Goal: Information Seeking & Learning: Check status

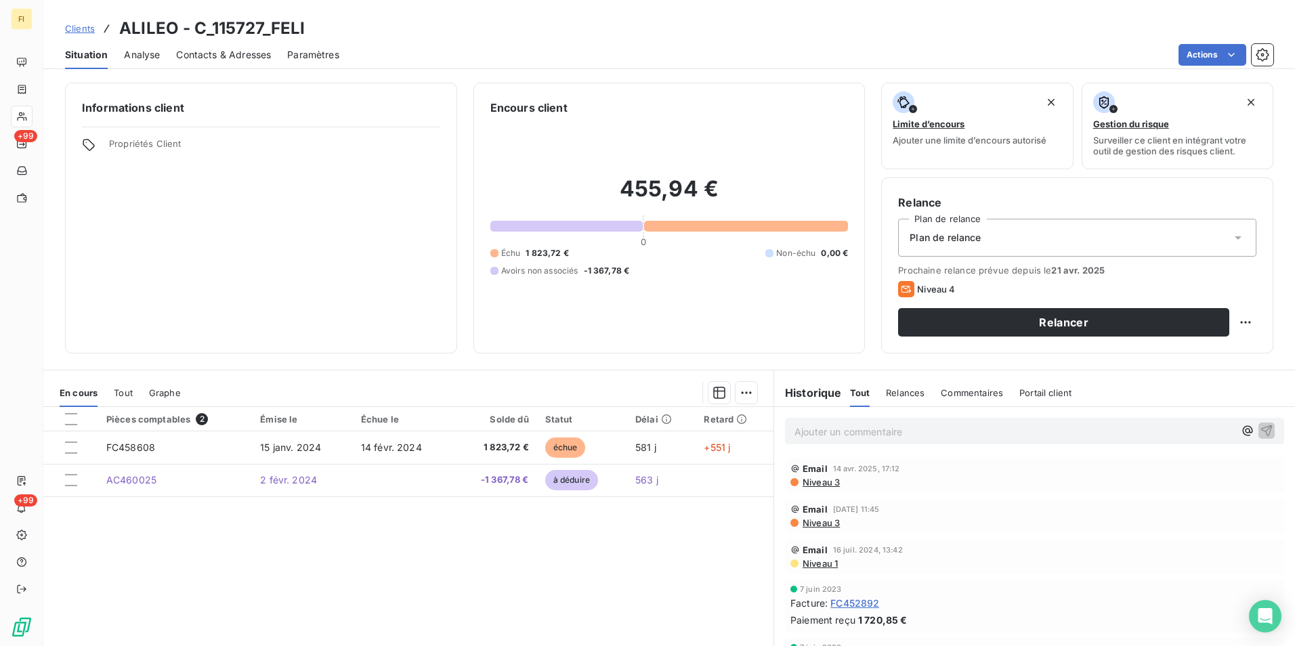
click at [72, 24] on span "Clients" at bounding box center [80, 28] width 30 height 11
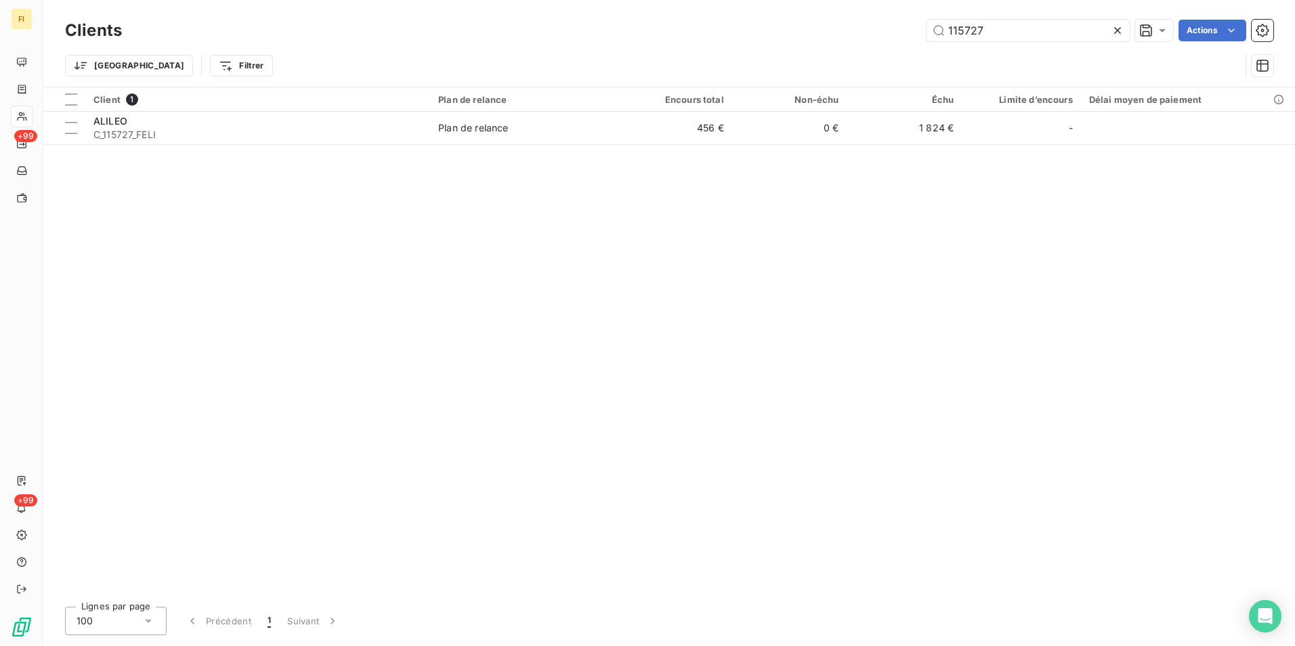
drag, startPoint x: 1026, startPoint y: 30, endPoint x: 637, endPoint y: 43, distance: 388.3
click at [673, 41] on div "Clients 115727 Actions" at bounding box center [669, 30] width 1208 height 28
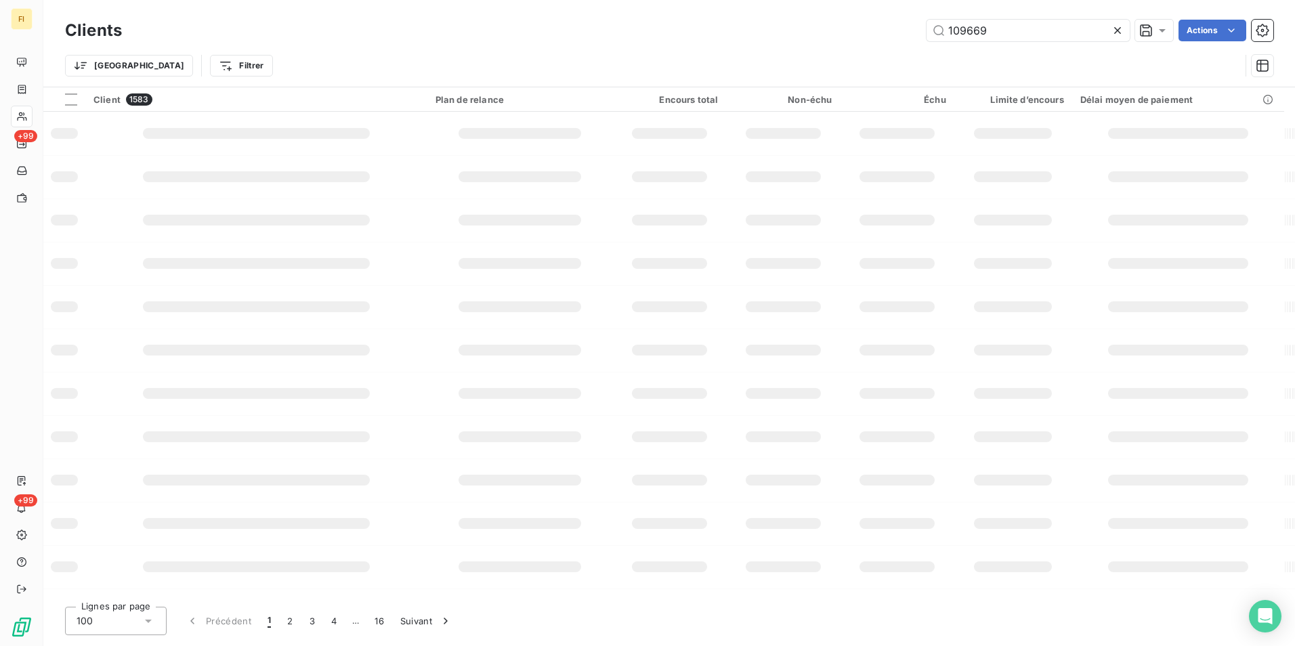
type input "109669"
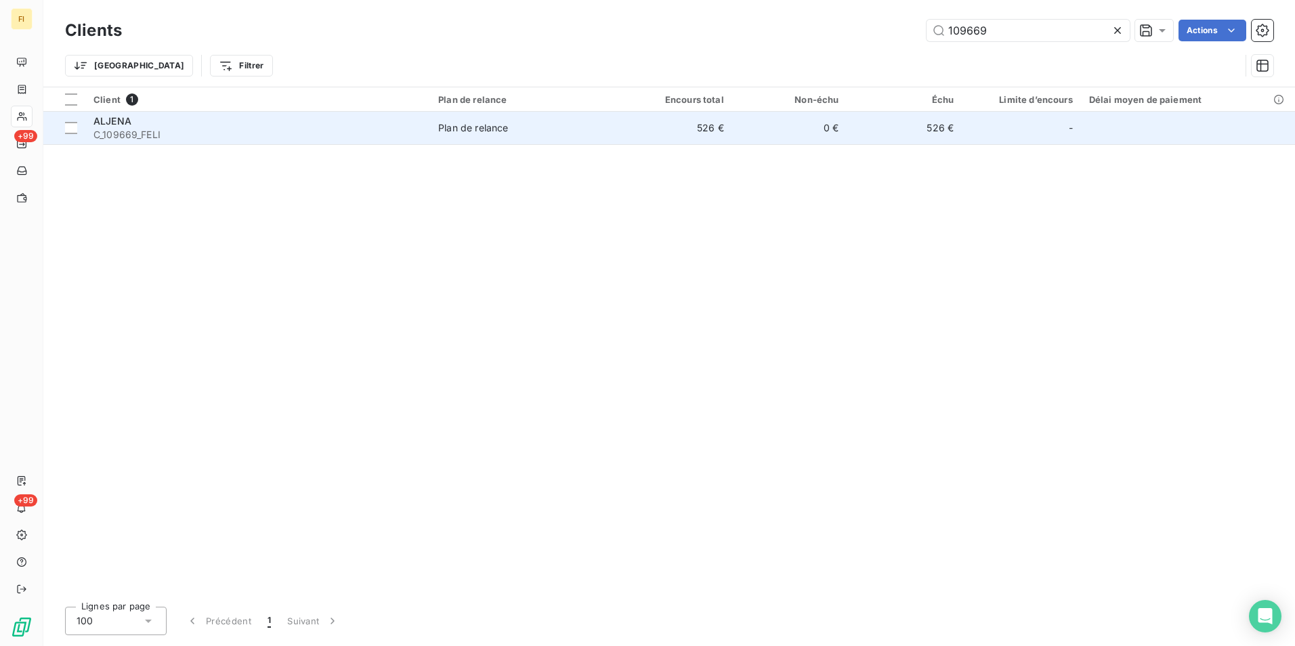
click at [490, 127] on div "Plan de relance" at bounding box center [473, 128] width 70 height 14
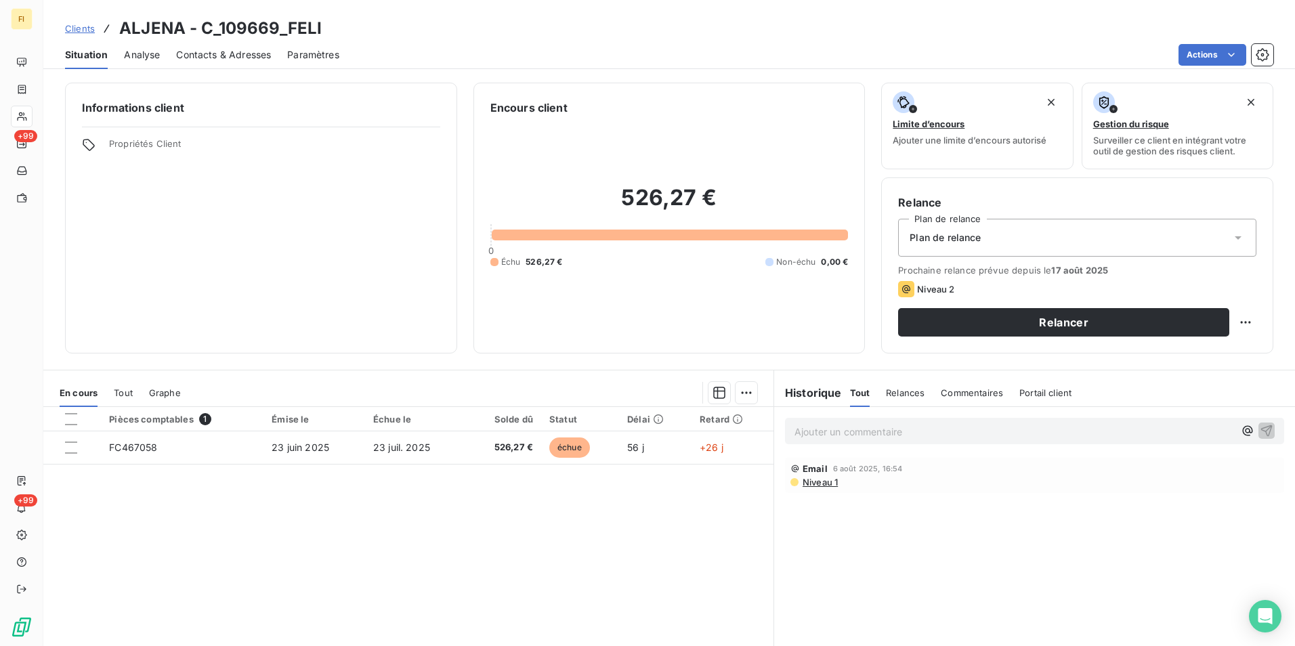
click at [98, 30] on div "Clients ALJENA - C_109669_FELI" at bounding box center [193, 28] width 257 height 24
click at [88, 31] on span "Clients" at bounding box center [80, 28] width 30 height 11
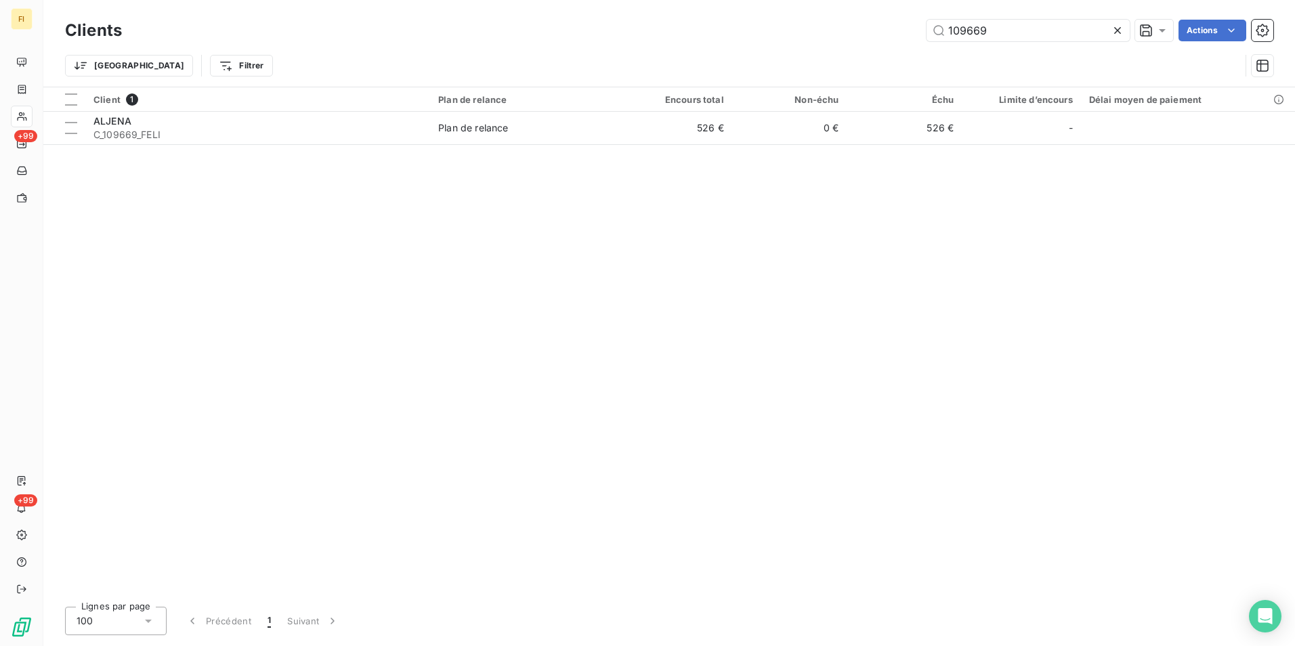
drag, startPoint x: 1009, startPoint y: 24, endPoint x: 602, endPoint y: 62, distance: 409.5
click at [664, 57] on div "Clients 109669 Actions Trier Filtrer" at bounding box center [669, 51] width 1208 height 70
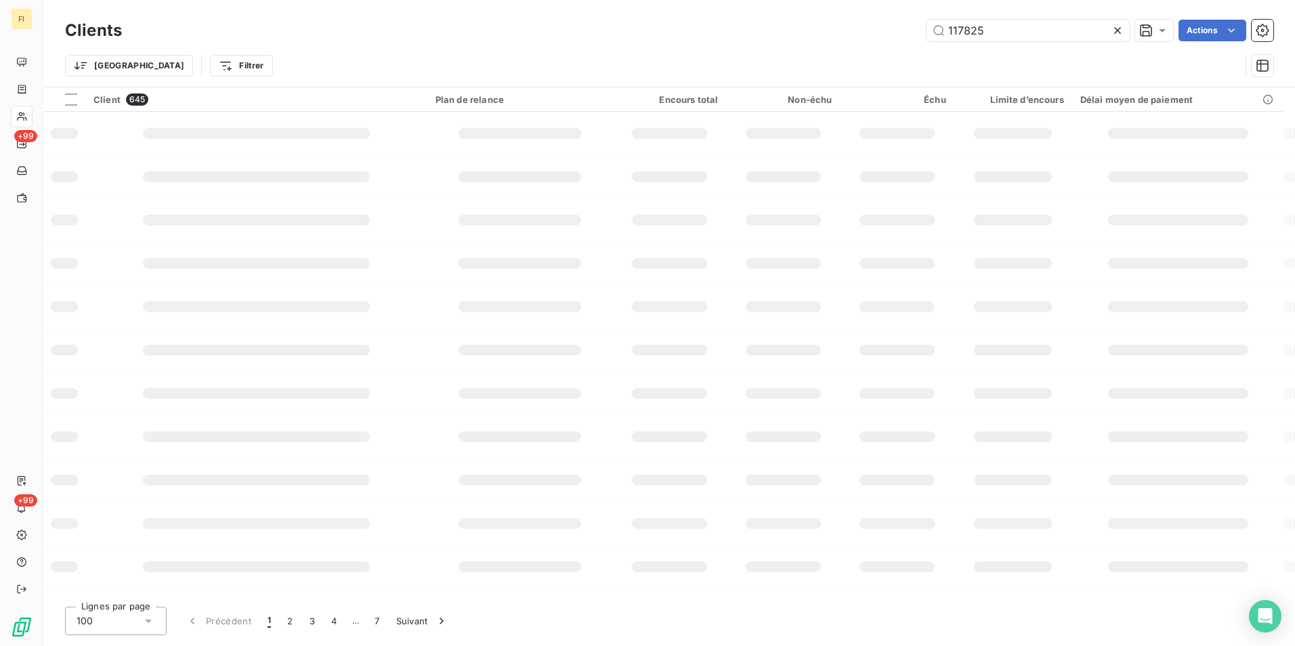
type input "117825"
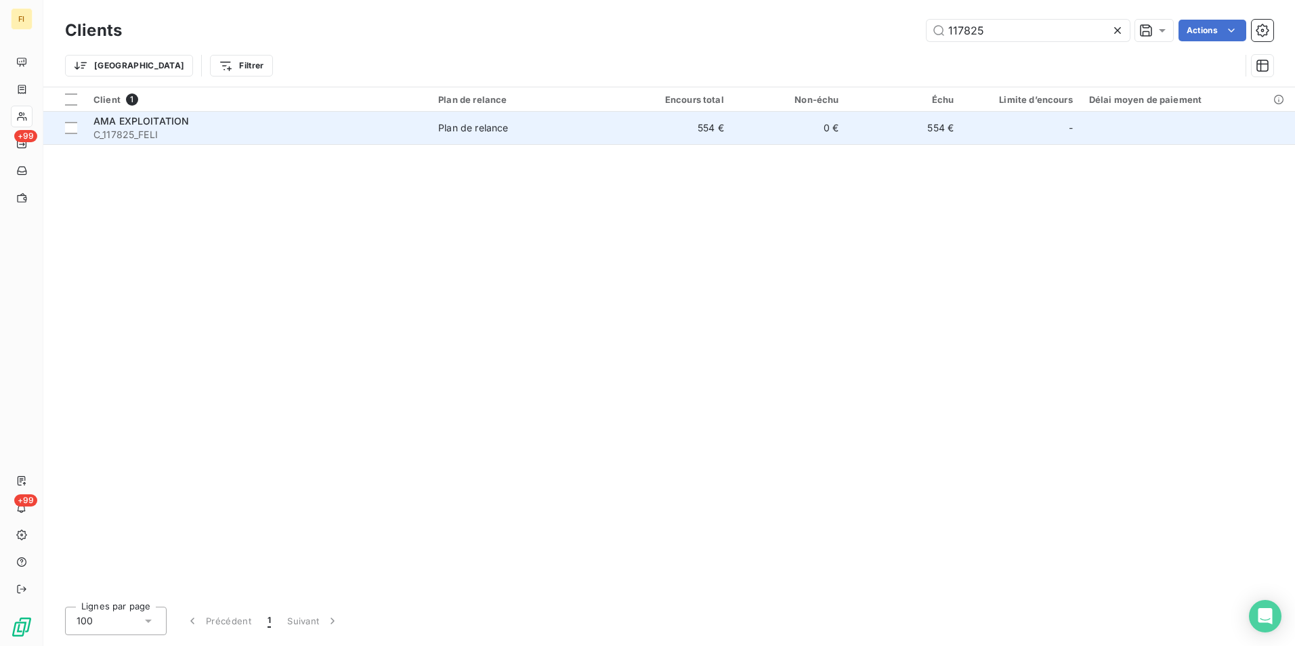
click at [465, 137] on td "Plan de relance" at bounding box center [523, 128] width 187 height 33
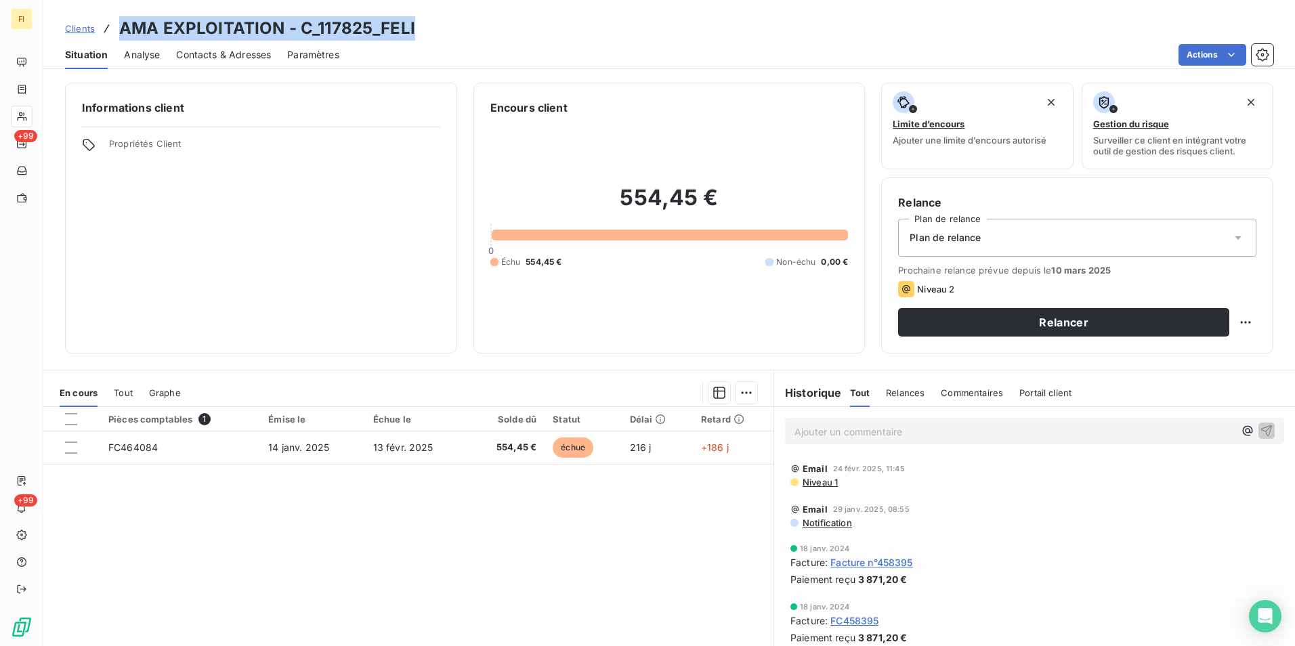
drag, startPoint x: 301, startPoint y: 33, endPoint x: 121, endPoint y: 27, distance: 180.3
click at [121, 27] on div "Clients AMA EXPLOITATION - C_117825_FELI" at bounding box center [669, 28] width 1252 height 24
drag, startPoint x: 121, startPoint y: 27, endPoint x: 375, endPoint y: 25, distance: 254.0
copy h3 "AMA EXPLOITATION - C_117825_FELI"
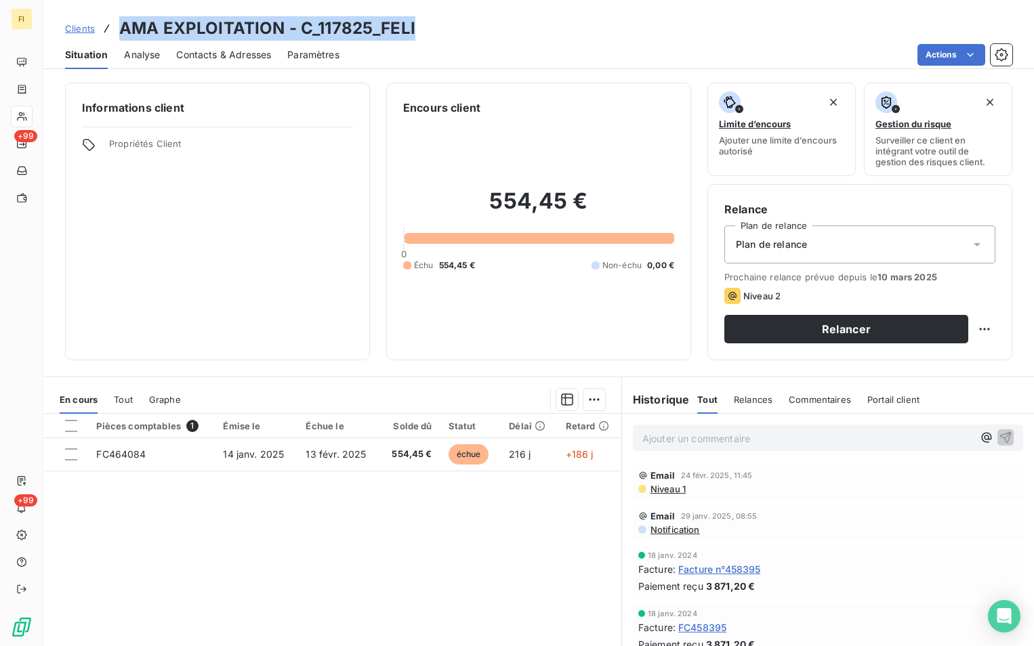
copy h3 "AMA EXPLOITATION - C_117825_FELI"
click at [83, 30] on span "Clients" at bounding box center [80, 28] width 30 height 11
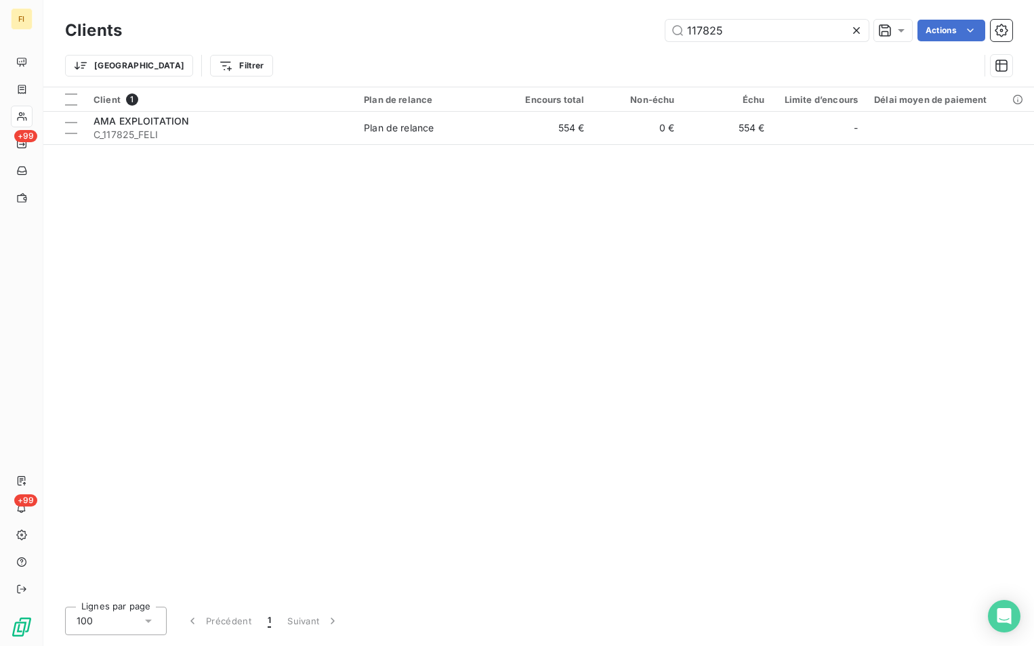
drag, startPoint x: 549, startPoint y: 38, endPoint x: 326, endPoint y: 49, distance: 223.8
click at [345, 49] on div "Clients 117825 Actions Trier Filtrer" at bounding box center [538, 51] width 947 height 70
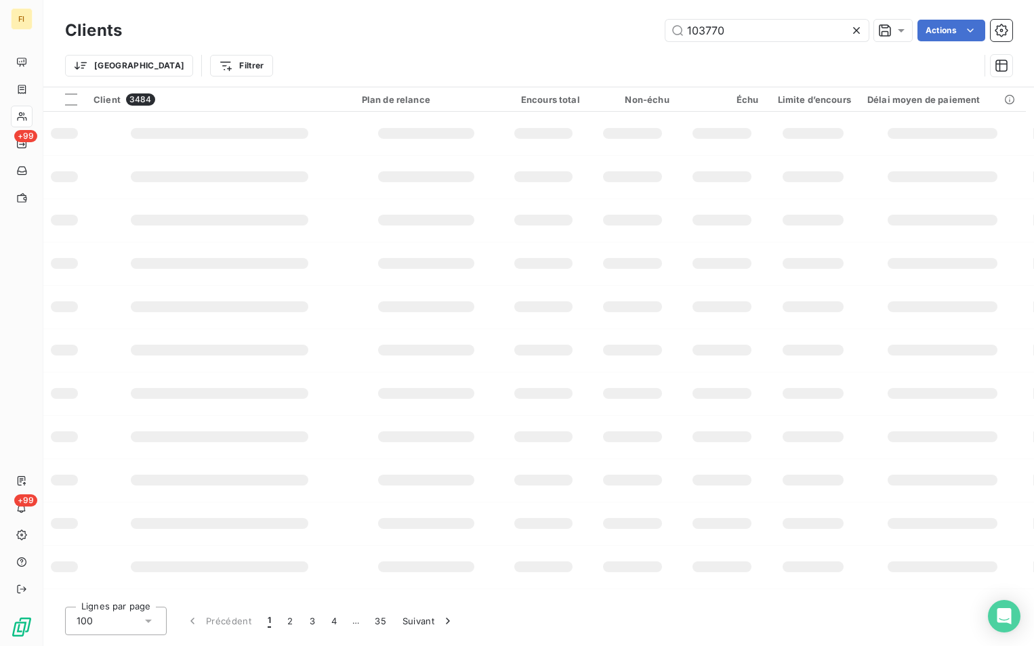
type input "103770"
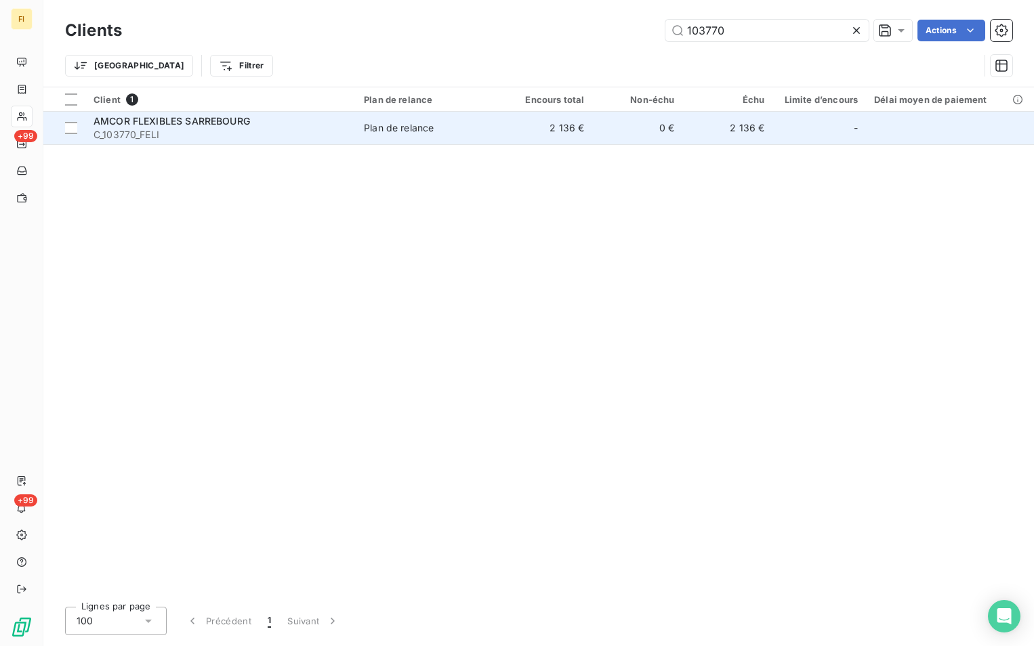
click at [447, 123] on span "Plan de relance" at bounding box center [429, 128] width 130 height 14
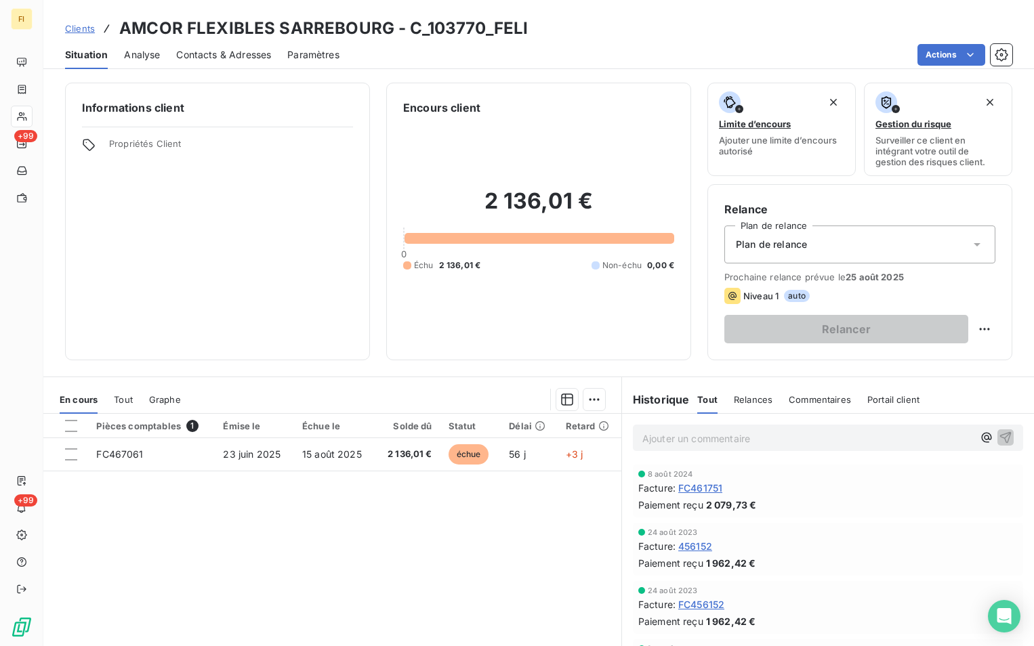
click at [76, 24] on span "Clients" at bounding box center [80, 28] width 30 height 11
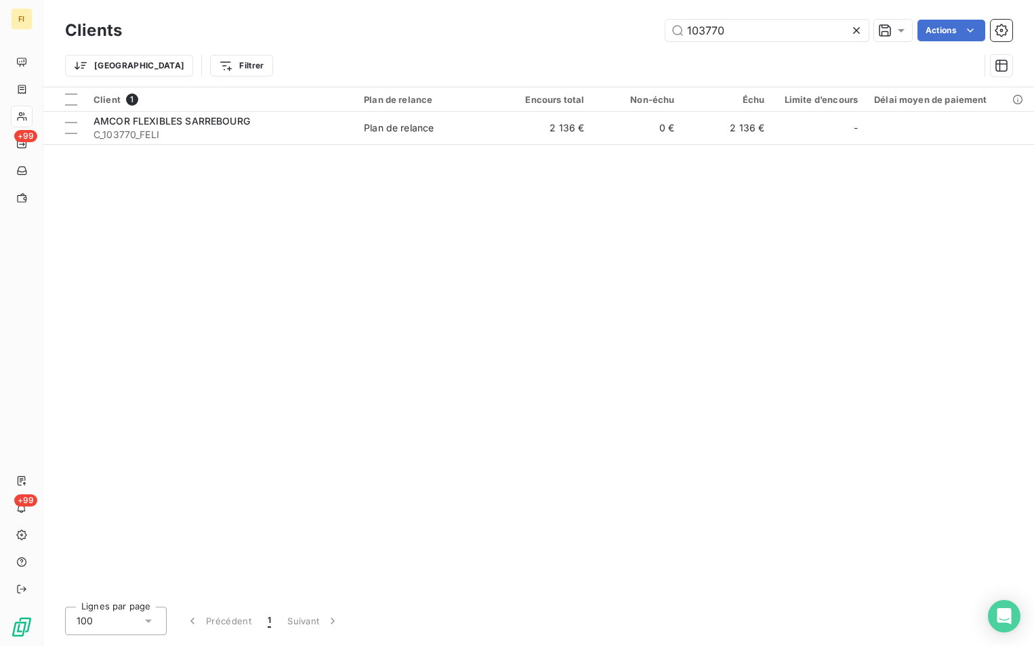
drag, startPoint x: 788, startPoint y: 26, endPoint x: 493, endPoint y: 30, distance: 294.7
click at [584, 25] on div "103770 Actions" at bounding box center [575, 31] width 874 height 22
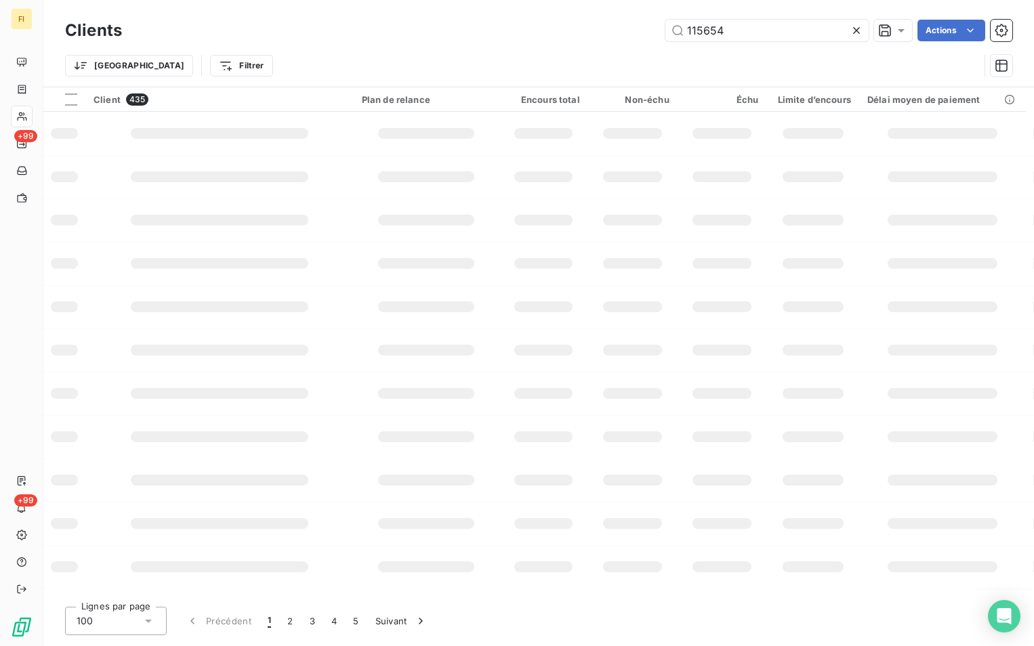
type input "115654"
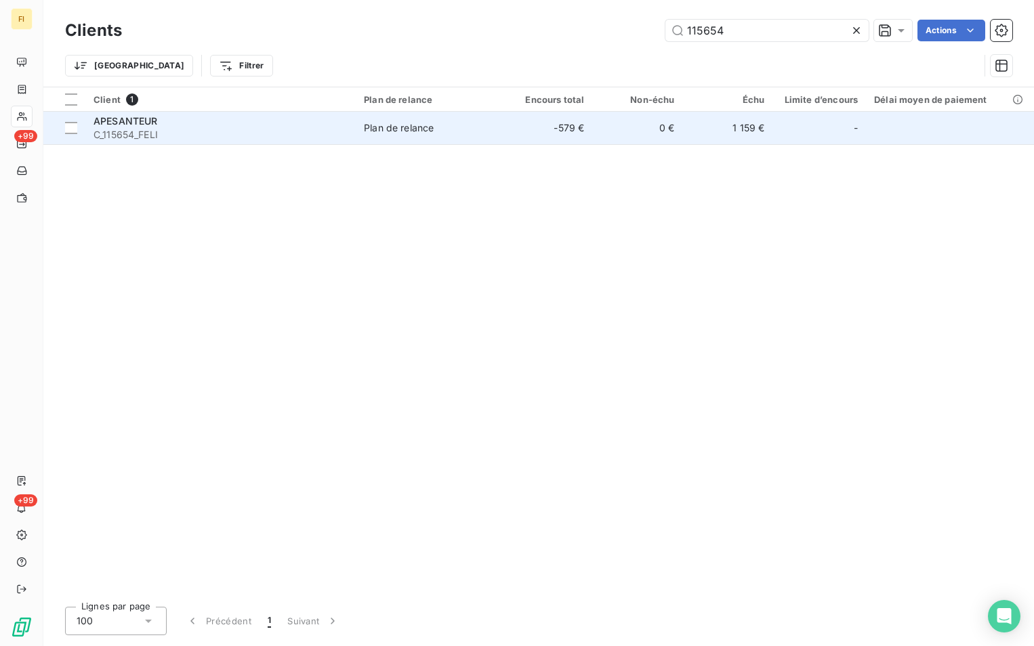
click at [578, 133] on td "-579 €" at bounding box center [547, 128] width 90 height 33
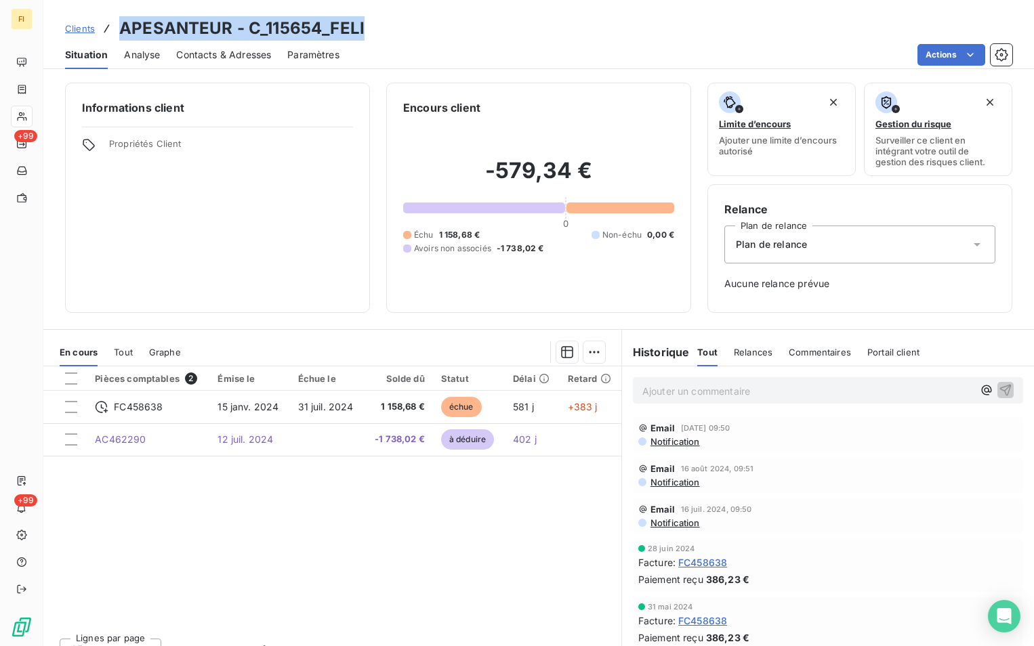
drag, startPoint x: 373, startPoint y: 26, endPoint x: 122, endPoint y: 25, distance: 250.6
click at [122, 25] on div "Clients APESANTEUR - C_115654_FELI" at bounding box center [538, 28] width 990 height 24
copy h3 "APESANTEUR - C_115654_FELI"
click at [88, 26] on span "Clients" at bounding box center [80, 28] width 30 height 11
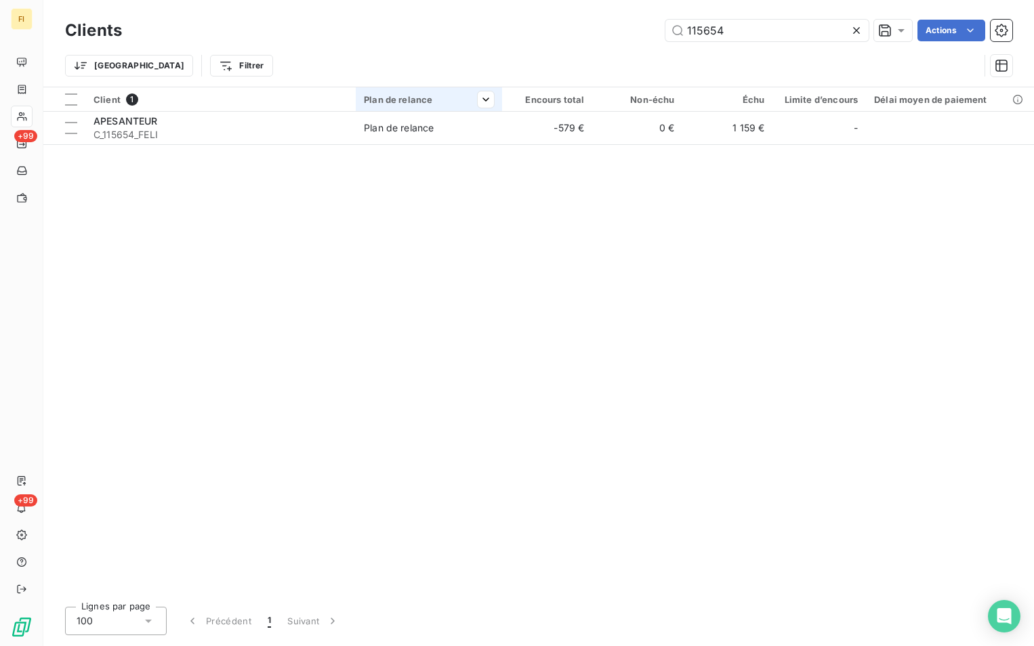
drag, startPoint x: 742, startPoint y: 30, endPoint x: 457, endPoint y: 90, distance: 292.0
click at [513, 77] on div "Clients 115654 Actions Trier Filtrer" at bounding box center [538, 51] width 947 height 70
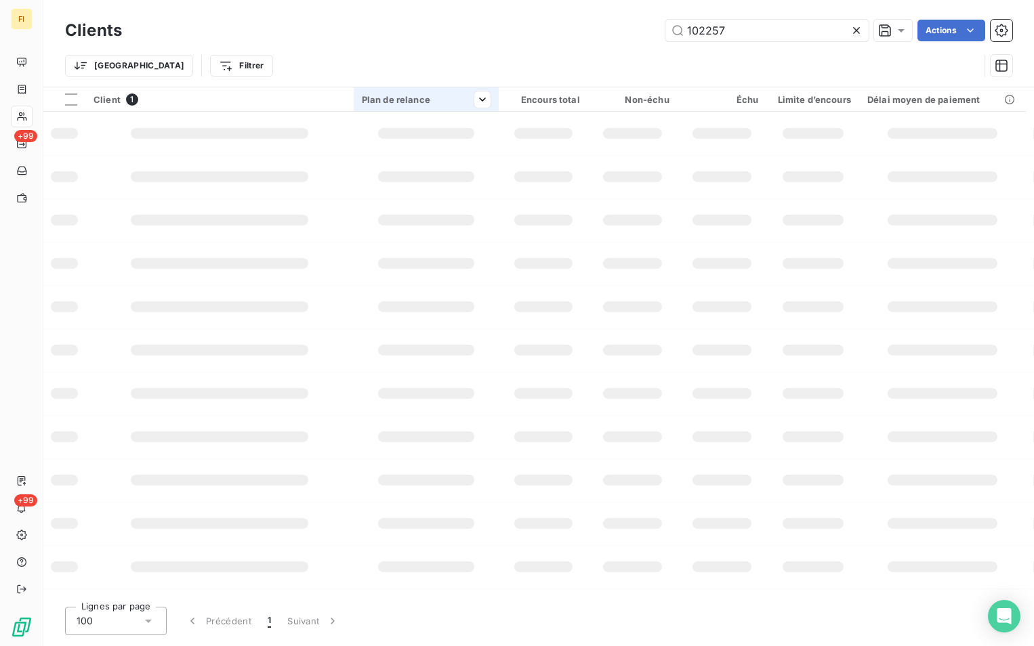
type input "102257"
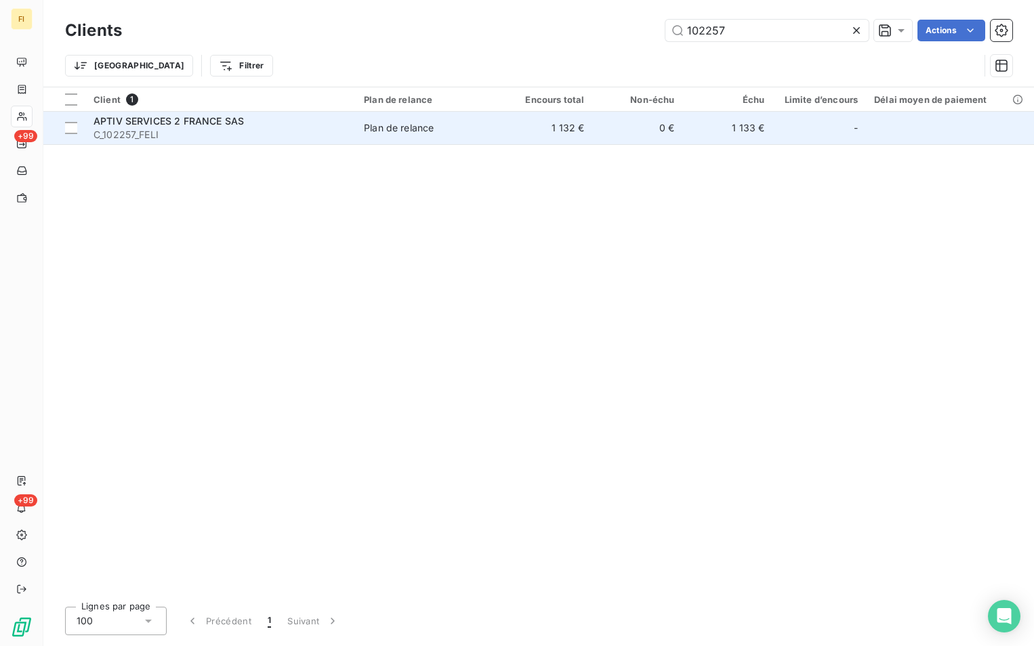
click at [539, 130] on td "1 132 €" at bounding box center [547, 128] width 90 height 33
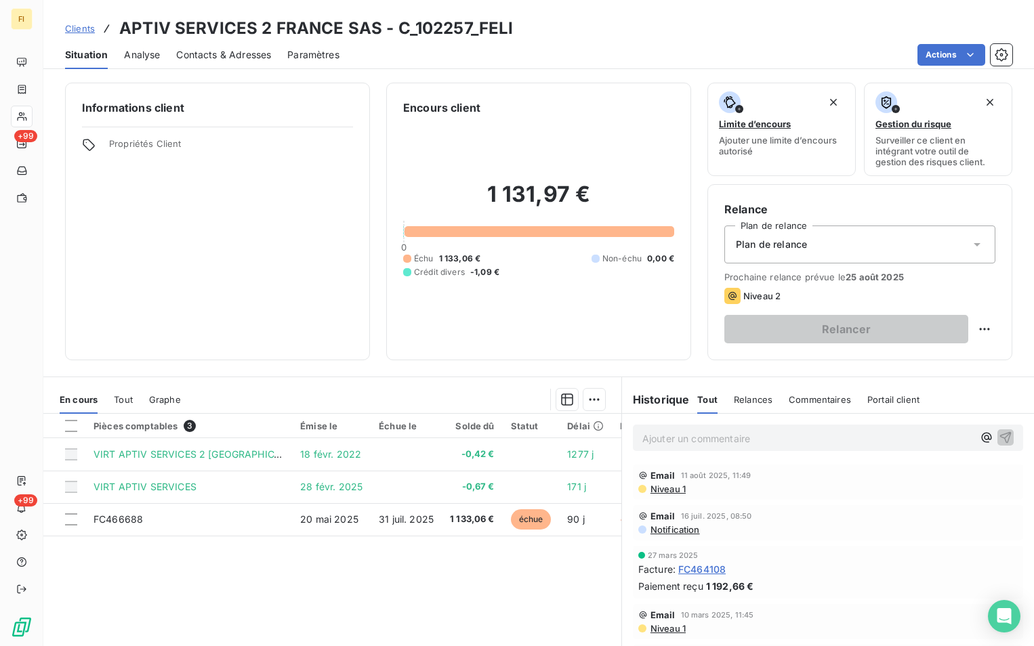
click at [265, 56] on span "Contacts & Adresses" at bounding box center [223, 55] width 95 height 14
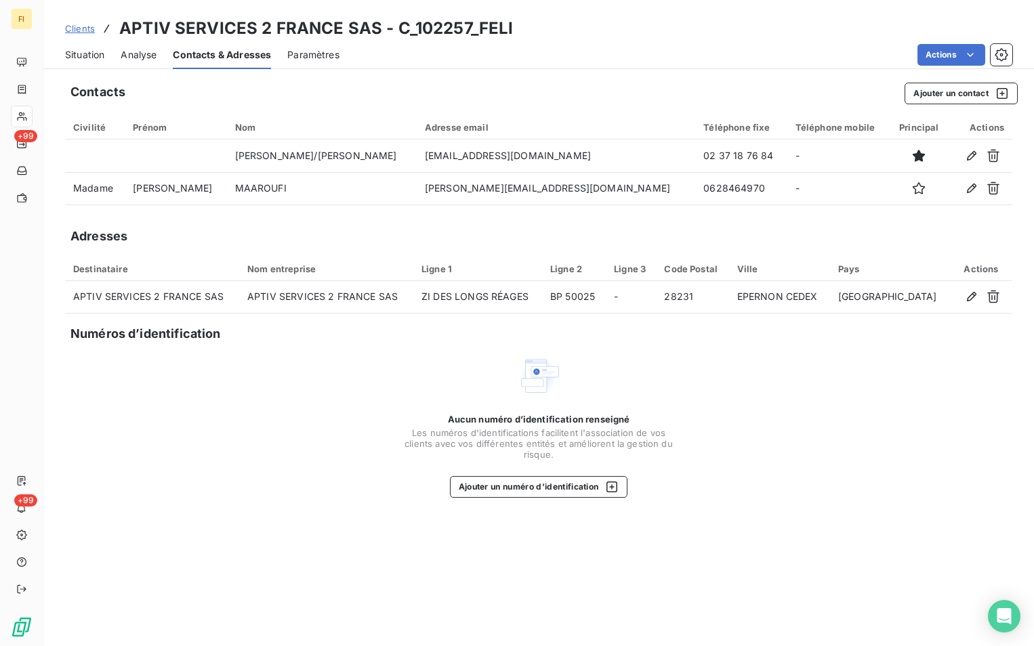
click at [83, 26] on span "Clients" at bounding box center [80, 28] width 30 height 11
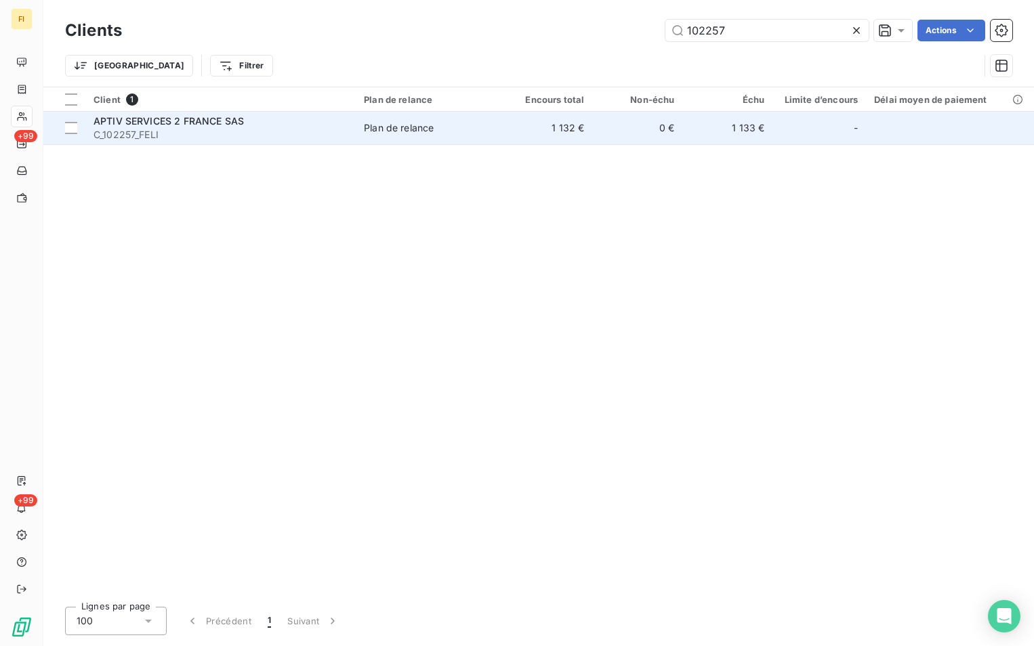
click at [468, 125] on span "Plan de relance" at bounding box center [429, 128] width 130 height 14
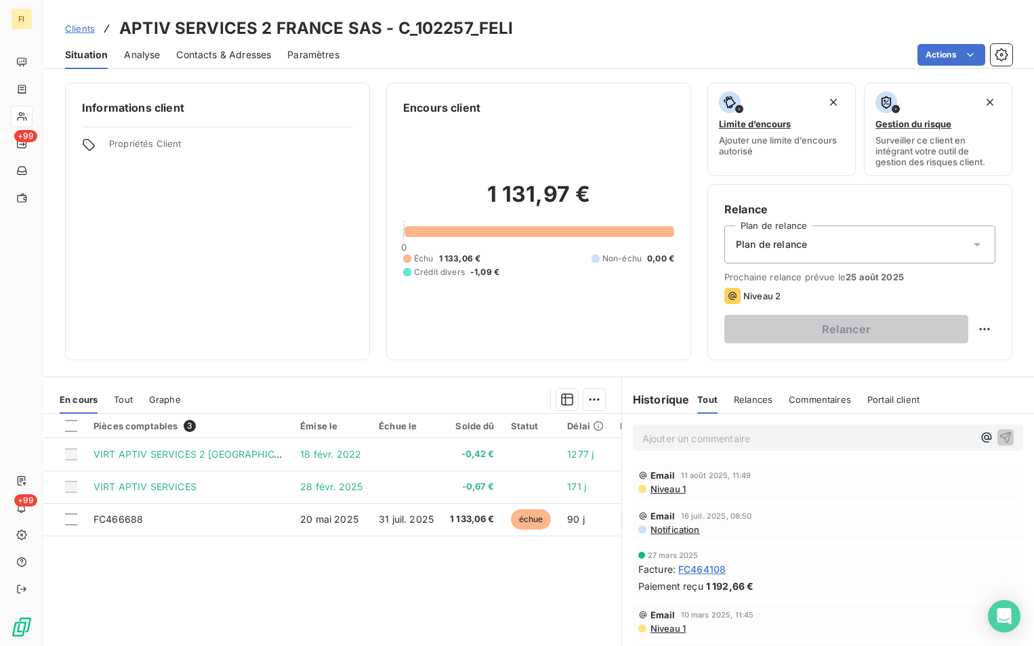
click at [90, 23] on span "Clients" at bounding box center [80, 28] width 30 height 11
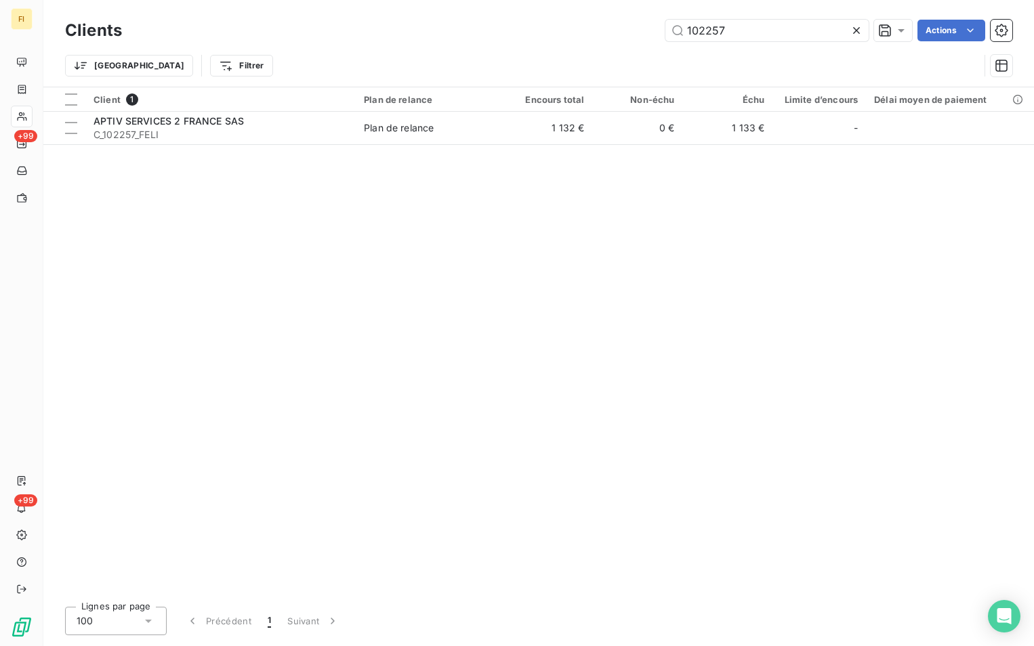
drag, startPoint x: 758, startPoint y: 35, endPoint x: 392, endPoint y: 77, distance: 368.9
click at [484, 39] on div "102257 Actions" at bounding box center [575, 31] width 874 height 22
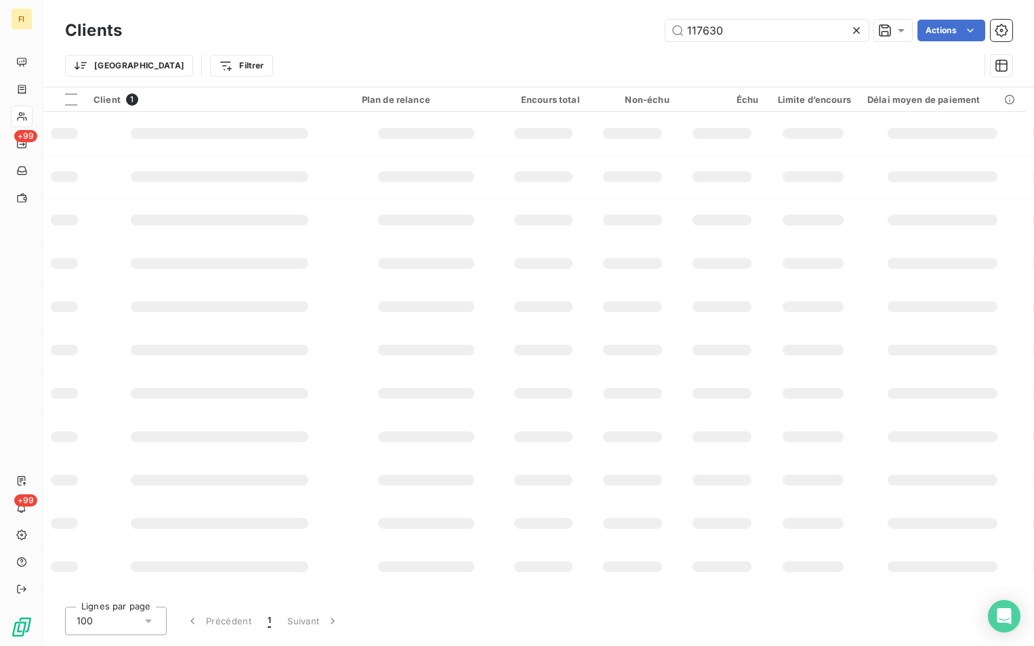
type input "117630"
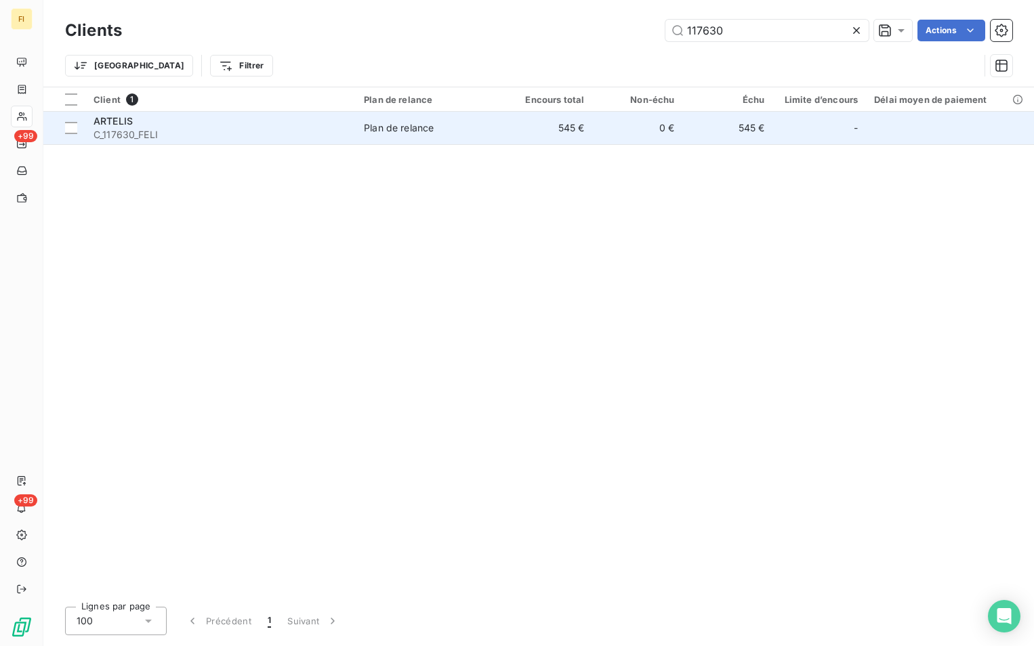
click at [469, 135] on td "Plan de relance" at bounding box center [429, 128] width 146 height 33
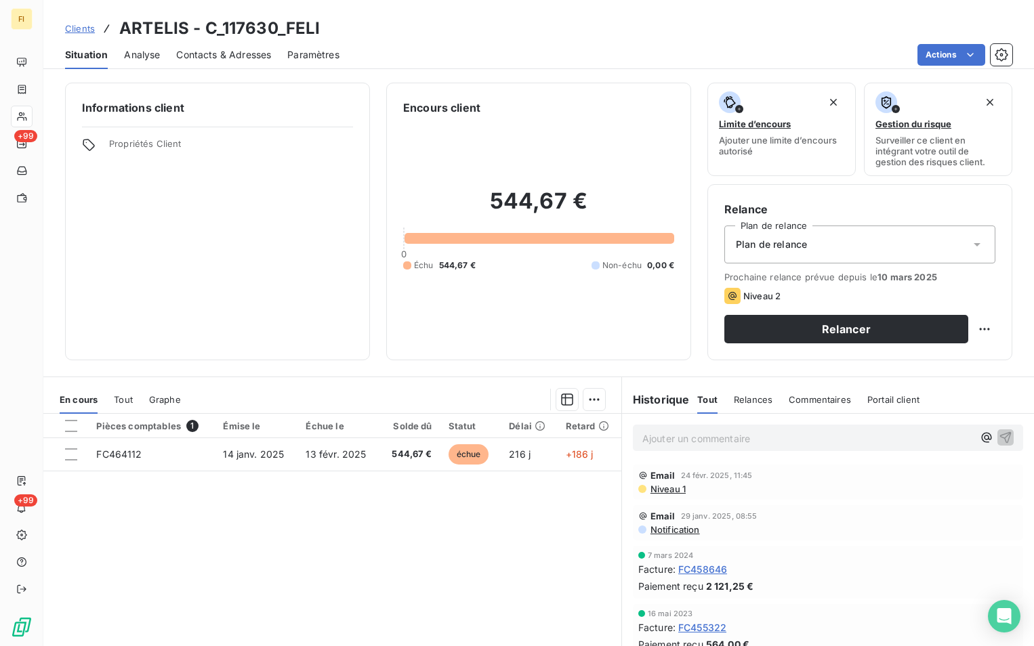
click at [83, 25] on span "Clients" at bounding box center [80, 28] width 30 height 11
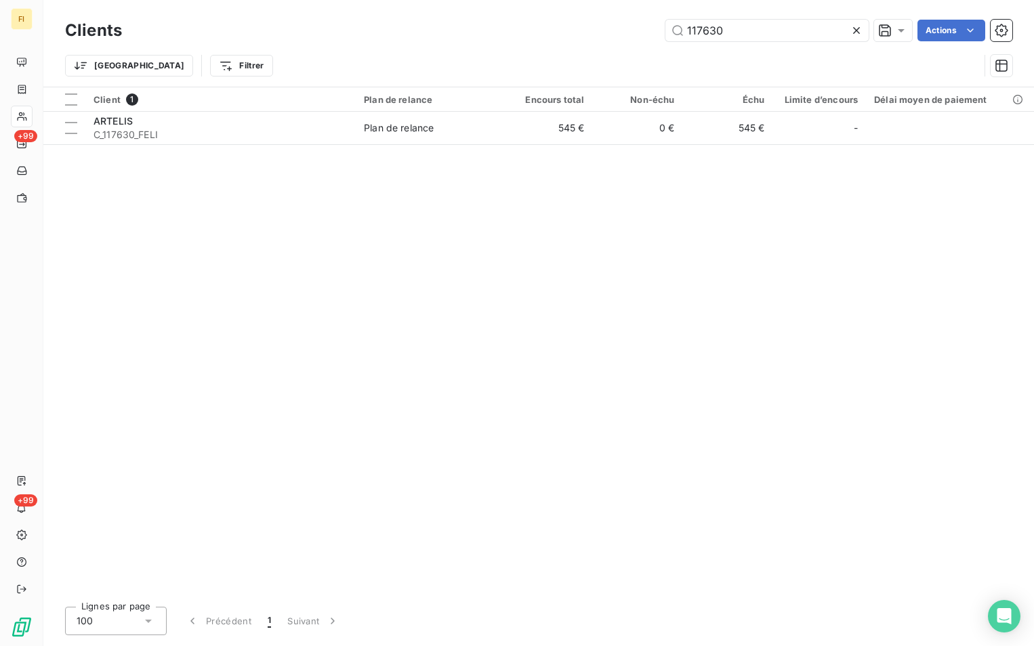
drag, startPoint x: 689, startPoint y: 34, endPoint x: 595, endPoint y: 40, distance: 93.7
click at [595, 40] on div "117630 Actions" at bounding box center [575, 31] width 874 height 22
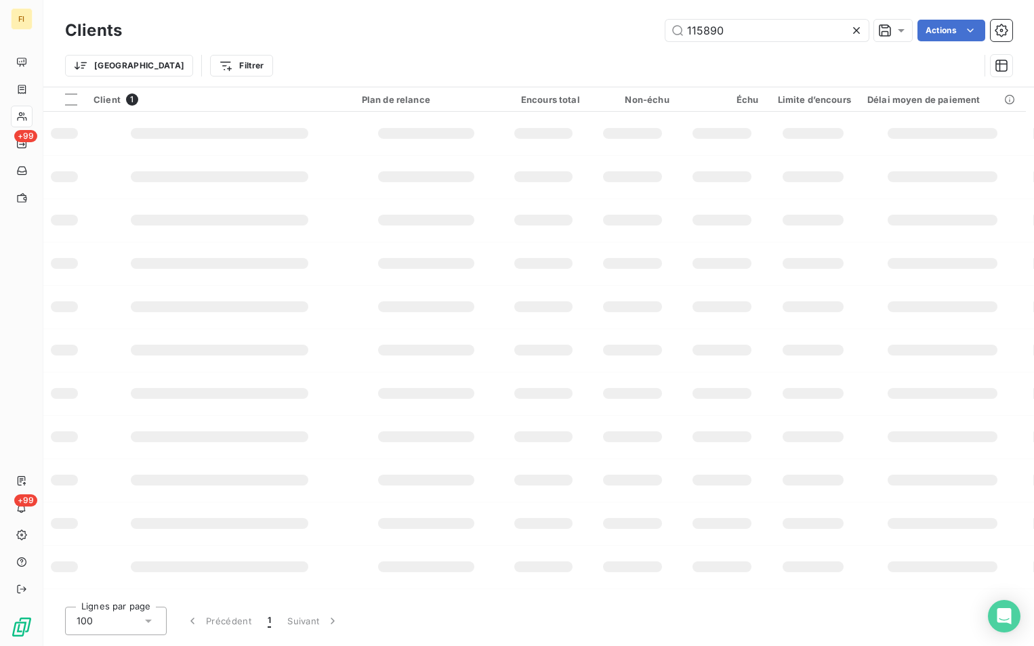
type input "115890"
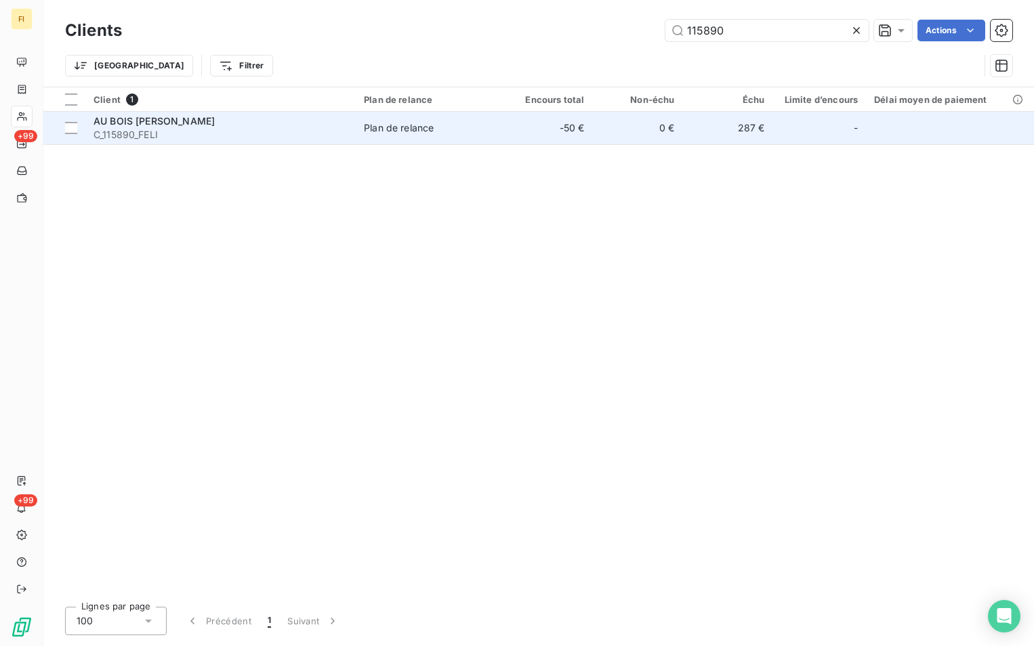
click at [595, 131] on td "0 €" at bounding box center [637, 128] width 90 height 33
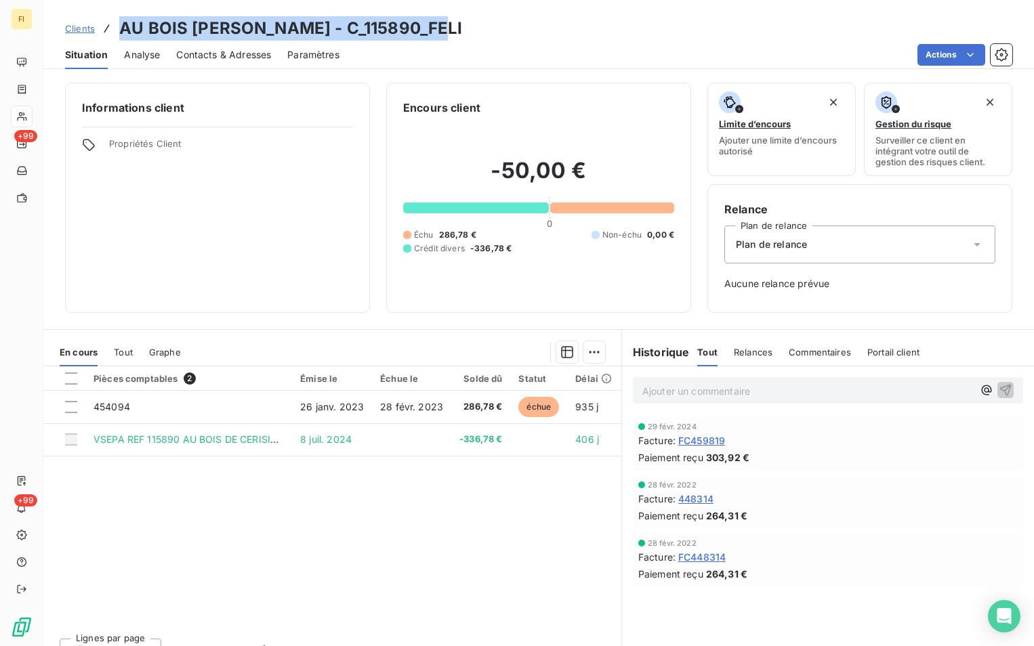
drag, startPoint x: 427, startPoint y: 30, endPoint x: 122, endPoint y: 25, distance: 305.5
click at [122, 25] on div "Clients AU BOIS [PERSON_NAME] - C_115890_FELI" at bounding box center [538, 28] width 990 height 24
copy h3 "AU BOIS [PERSON_NAME] - C_115890_FELI"
click at [79, 28] on span "Clients" at bounding box center [80, 28] width 30 height 11
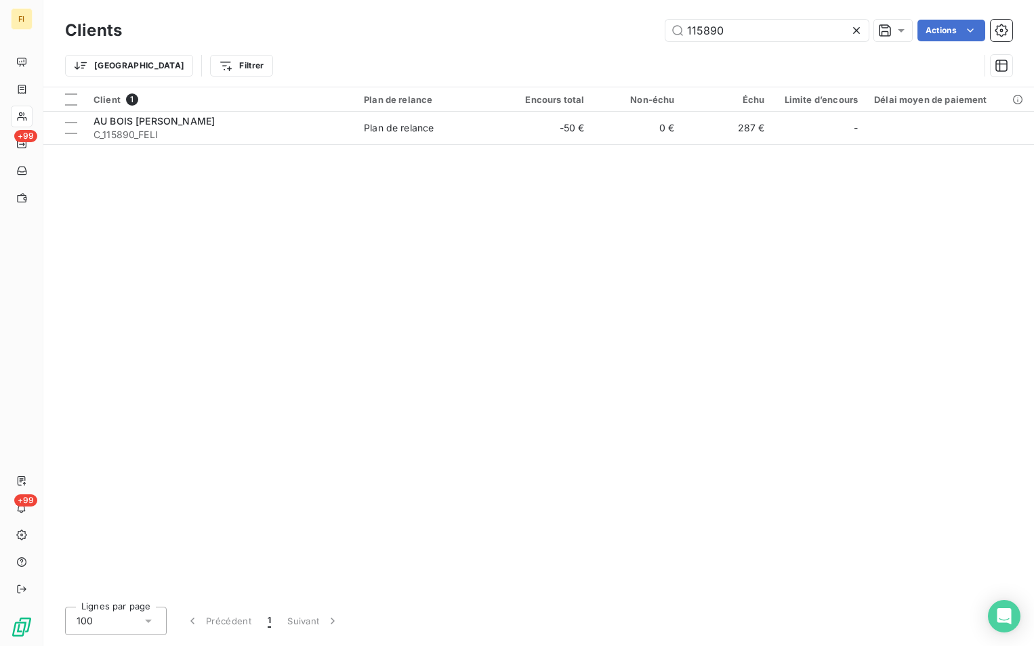
drag, startPoint x: 760, startPoint y: 31, endPoint x: 418, endPoint y: 64, distance: 343.7
click at [466, 53] on div "Clients 115890 Actions Trier Filtrer" at bounding box center [538, 51] width 947 height 70
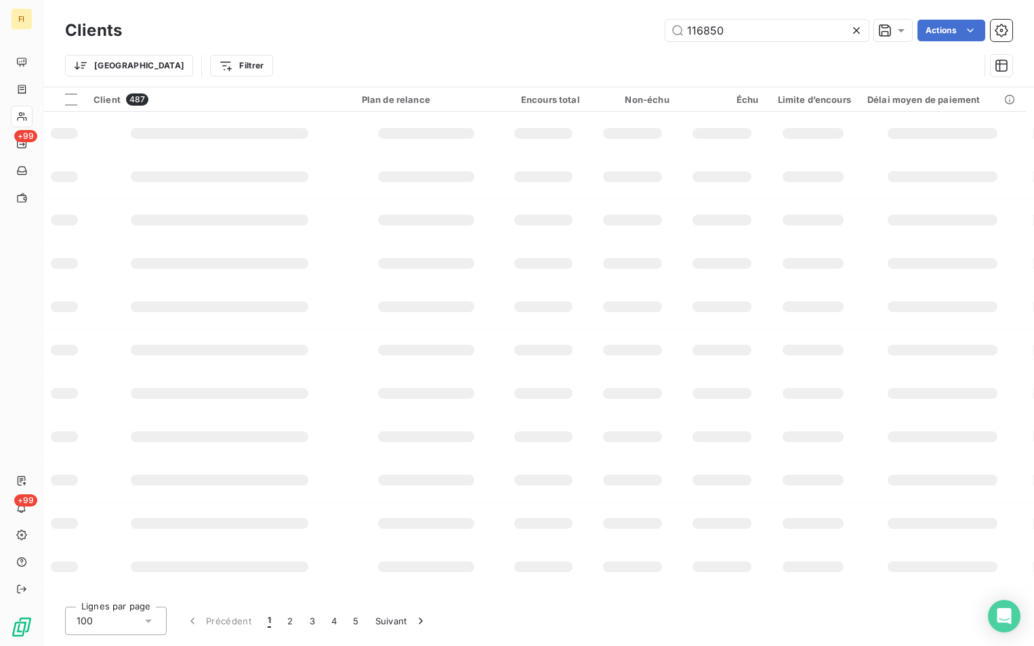
type input "116850"
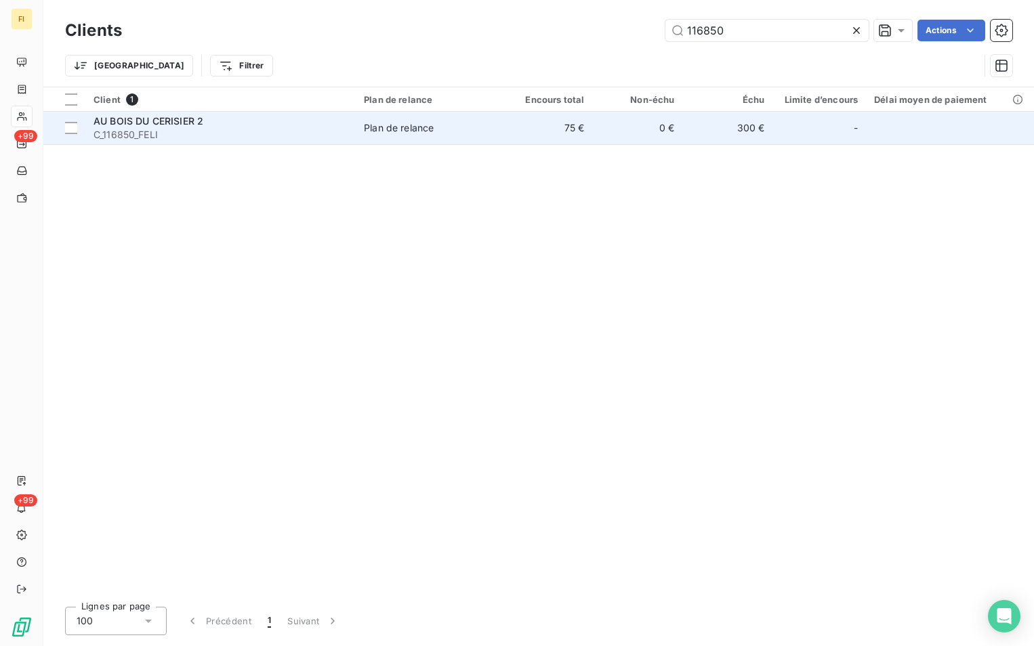
click at [532, 130] on td "75 €" at bounding box center [547, 128] width 90 height 33
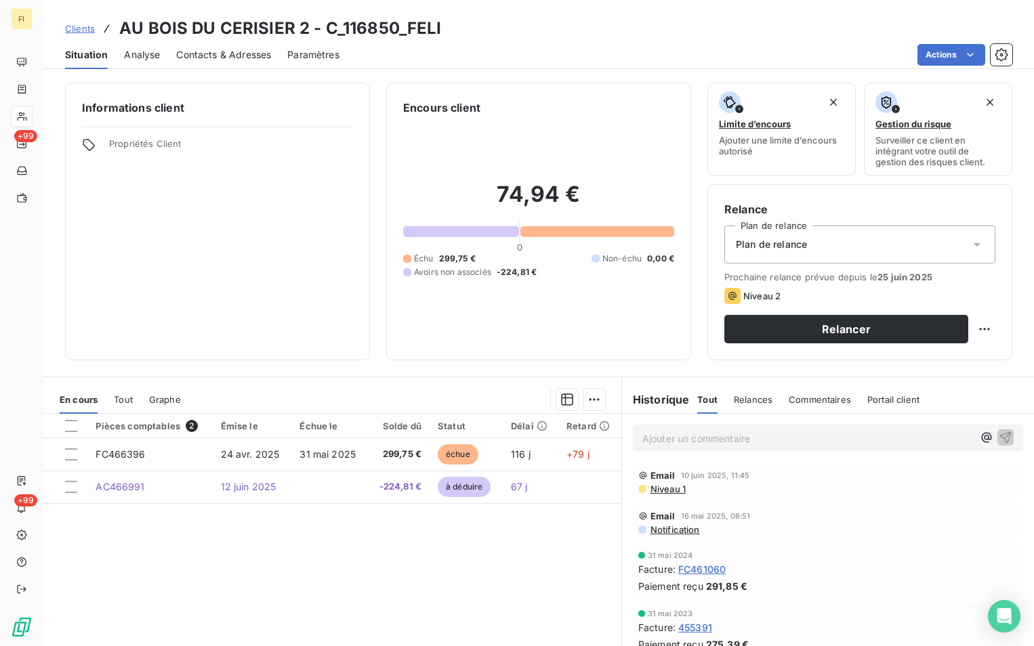
click at [91, 28] on span "Clients" at bounding box center [80, 28] width 30 height 11
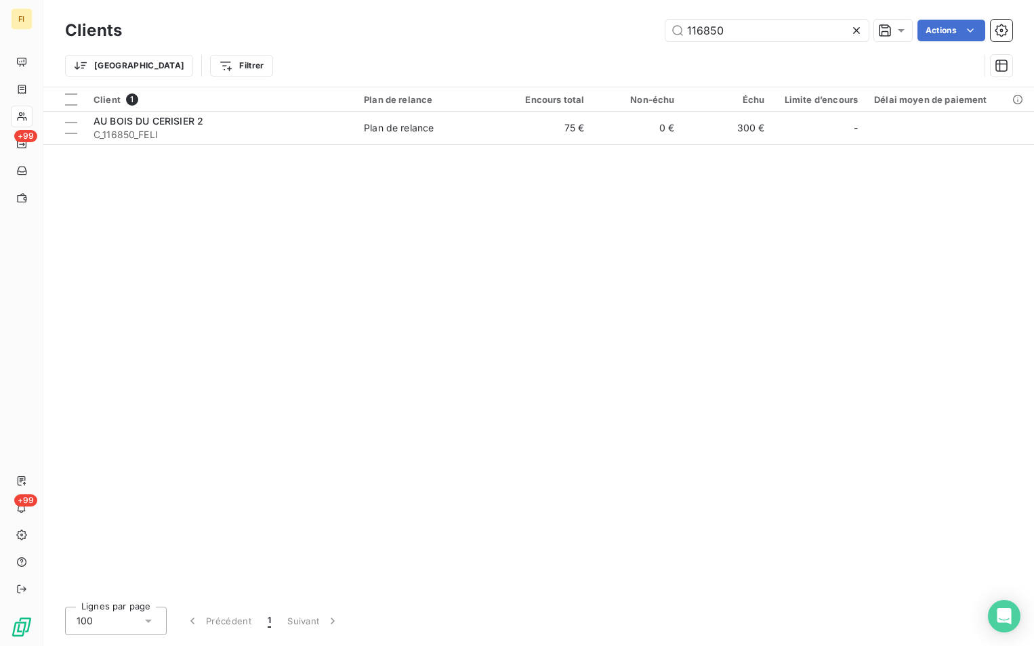
drag, startPoint x: 619, startPoint y: 36, endPoint x: 472, endPoint y: 51, distance: 147.8
click at [536, 39] on div "116850 Actions" at bounding box center [575, 31] width 874 height 22
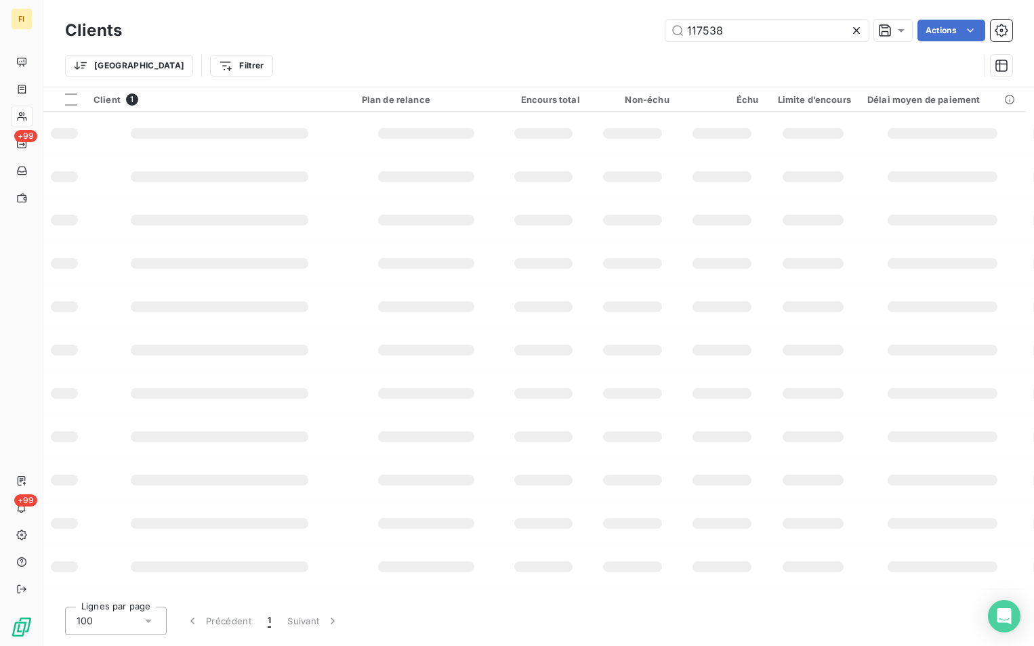
type input "117538"
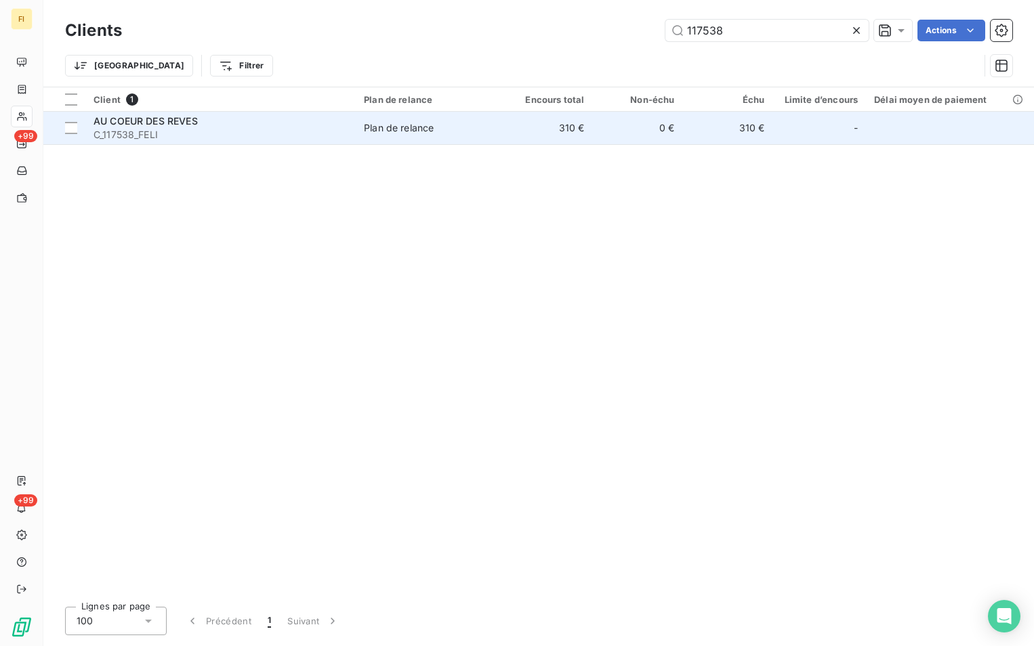
click at [583, 132] on td "310 €" at bounding box center [547, 128] width 90 height 33
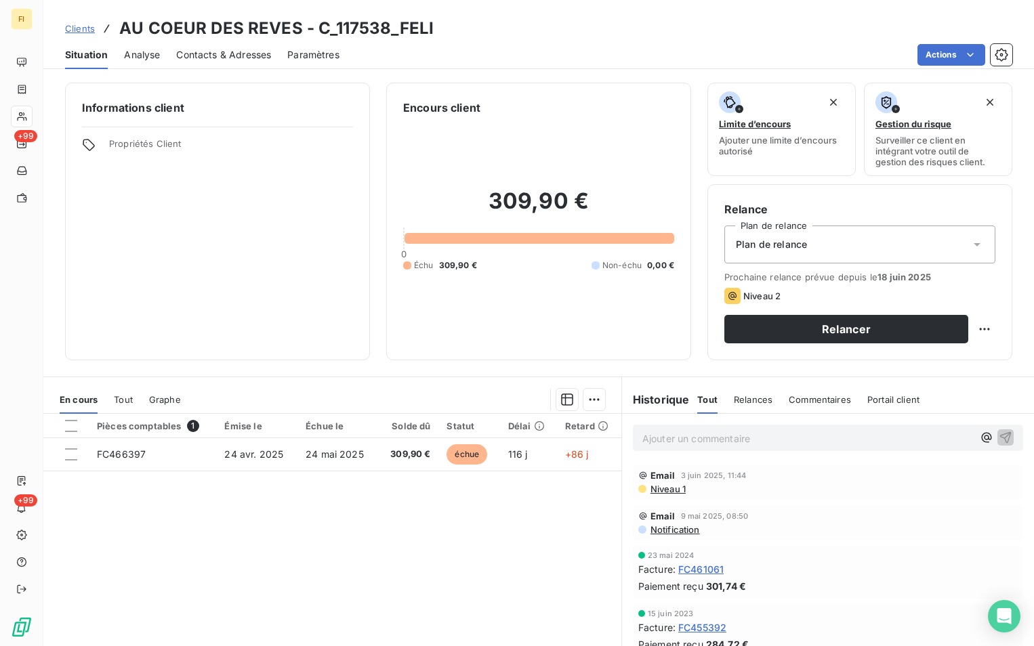
click at [72, 28] on span "Clients" at bounding box center [80, 28] width 30 height 11
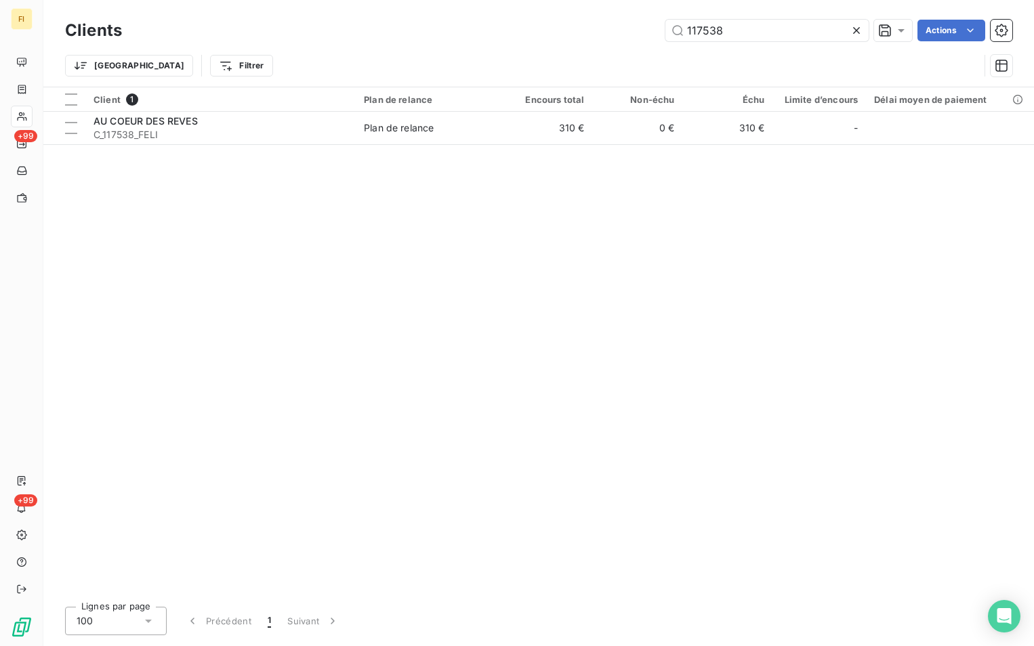
click at [426, 66] on div "Clients 117538 Actions Trier Filtrer" at bounding box center [538, 51] width 947 height 70
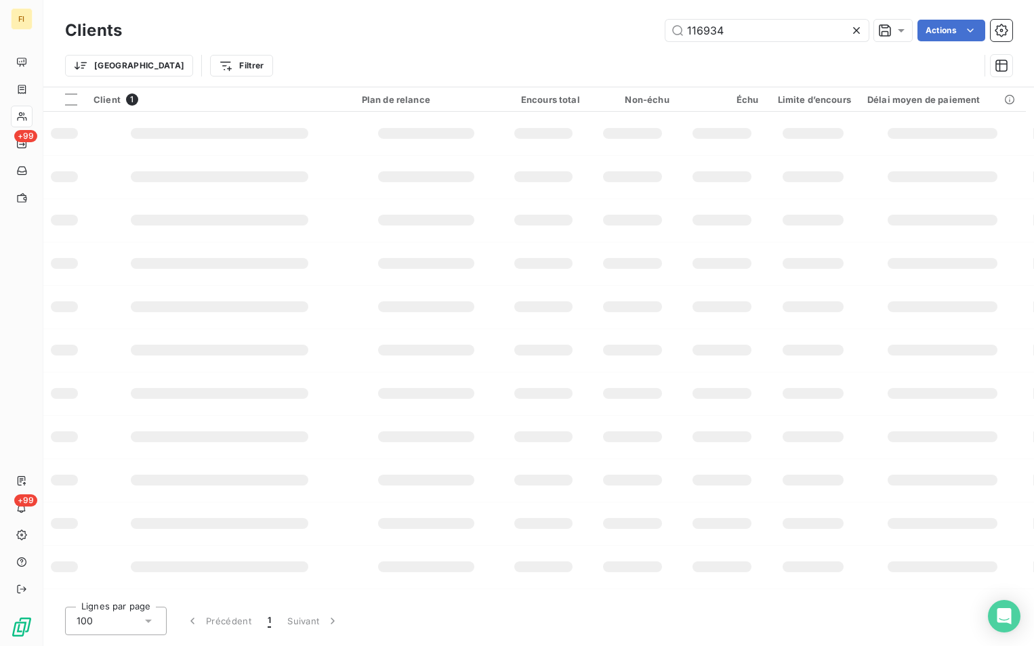
type input "116934"
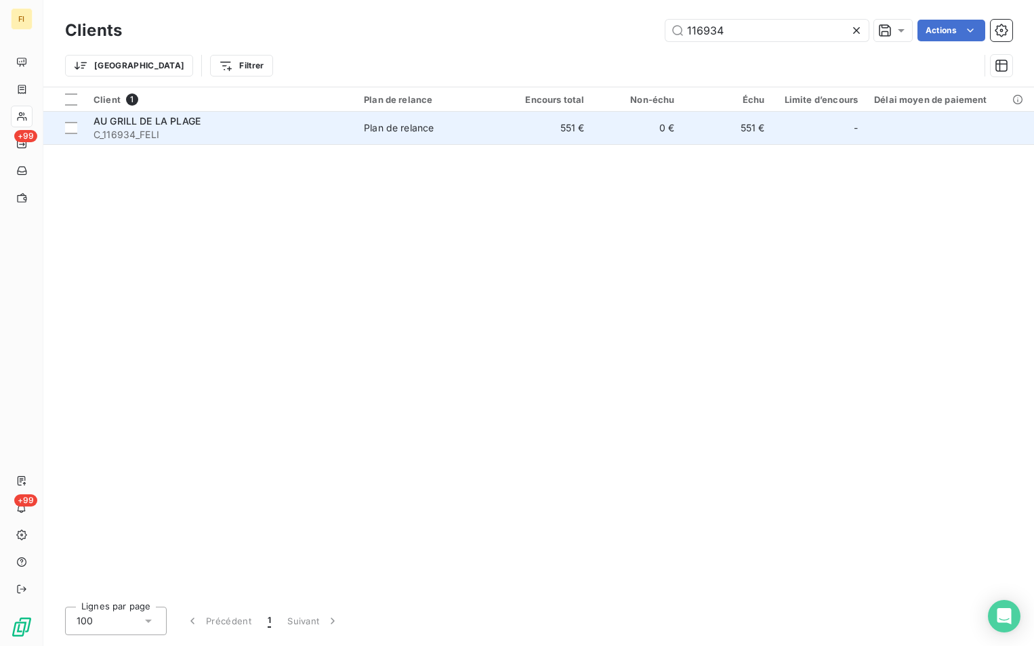
click at [536, 130] on td "551 €" at bounding box center [547, 128] width 90 height 33
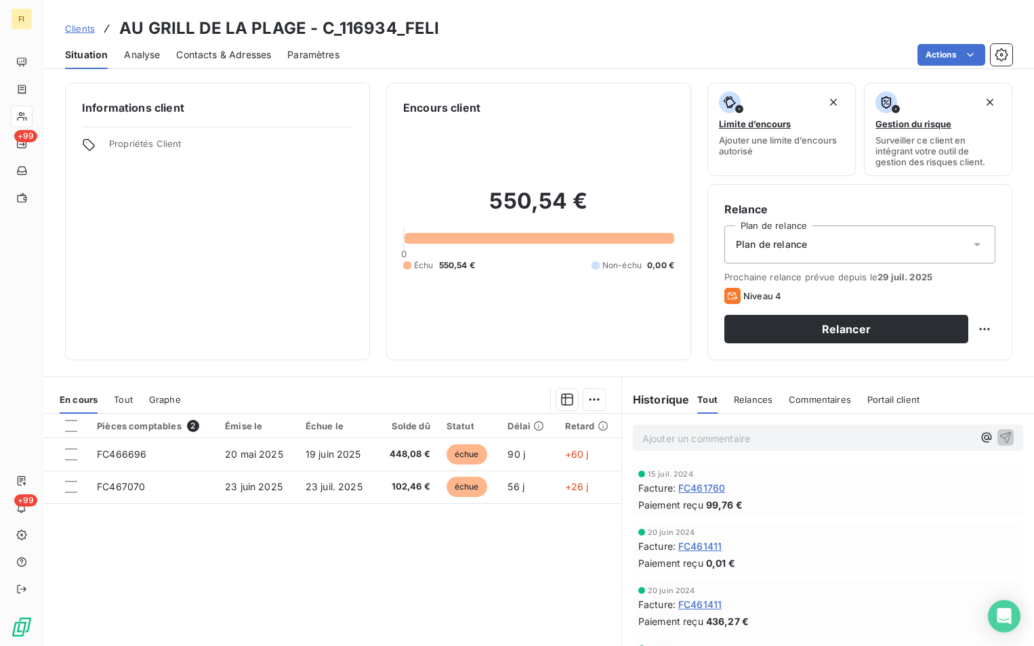
click at [69, 22] on link "Clients" at bounding box center [80, 29] width 30 height 14
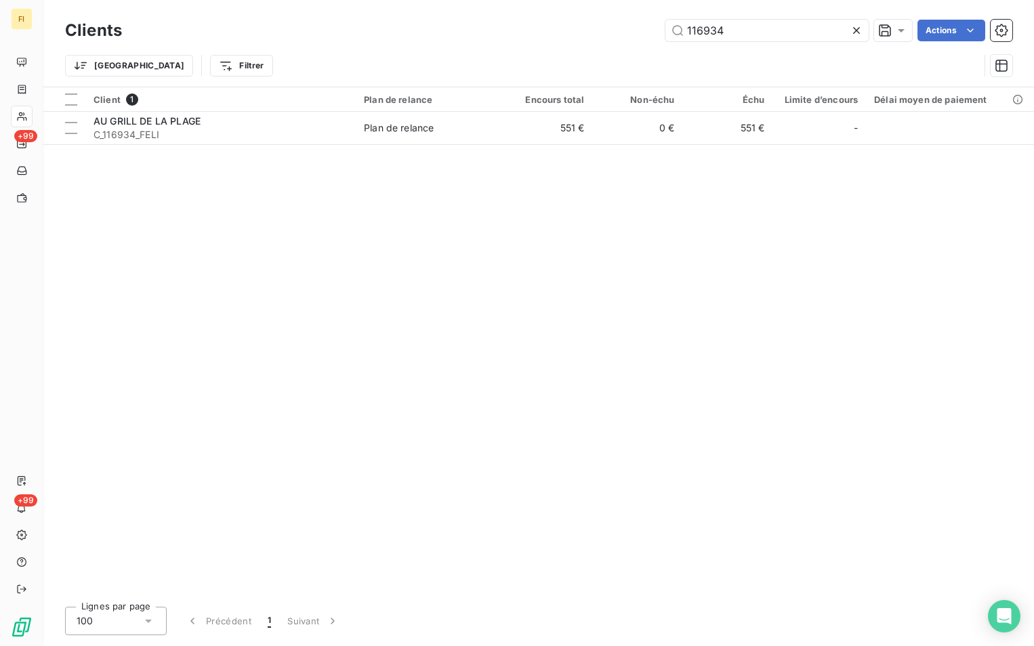
drag, startPoint x: 784, startPoint y: 30, endPoint x: 421, endPoint y: 35, distance: 362.4
click at [488, 23] on div "116934 Actions" at bounding box center [575, 31] width 874 height 22
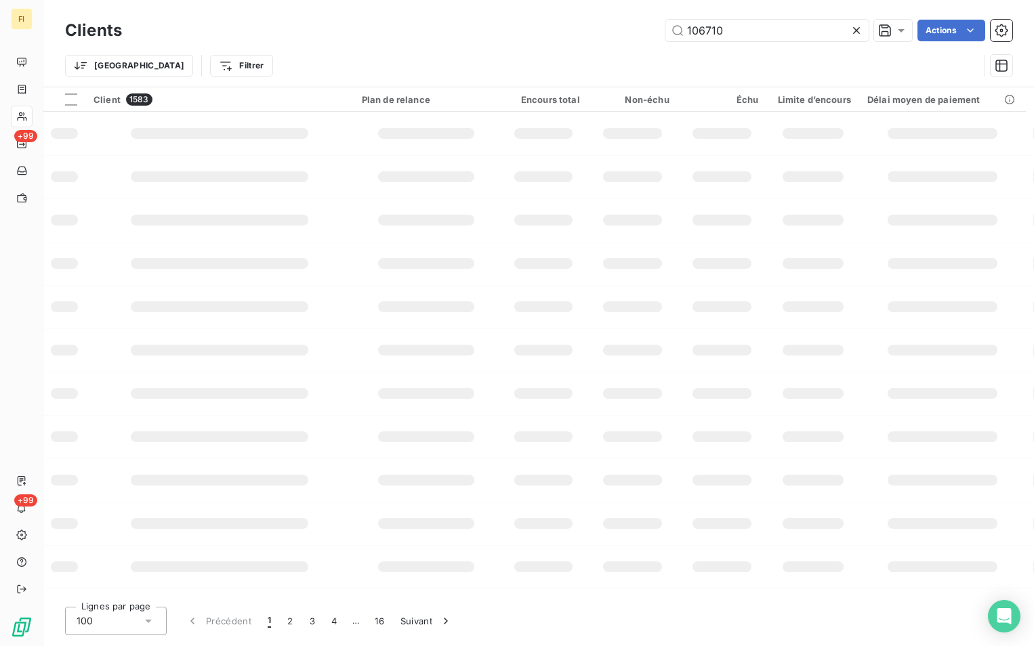
type input "106710"
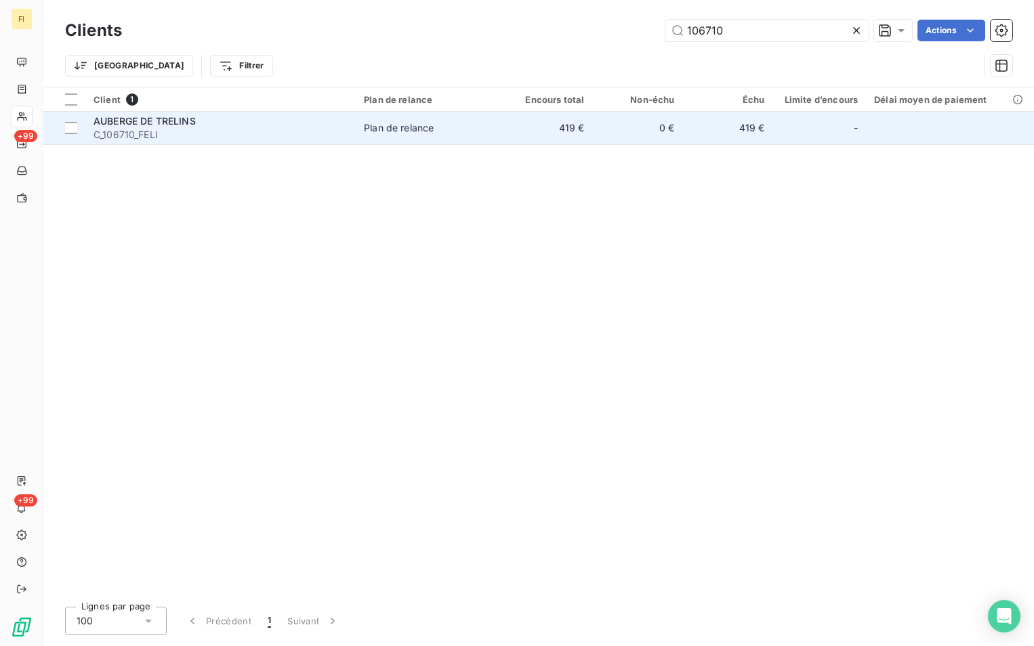
click at [602, 125] on td "0 €" at bounding box center [637, 128] width 90 height 33
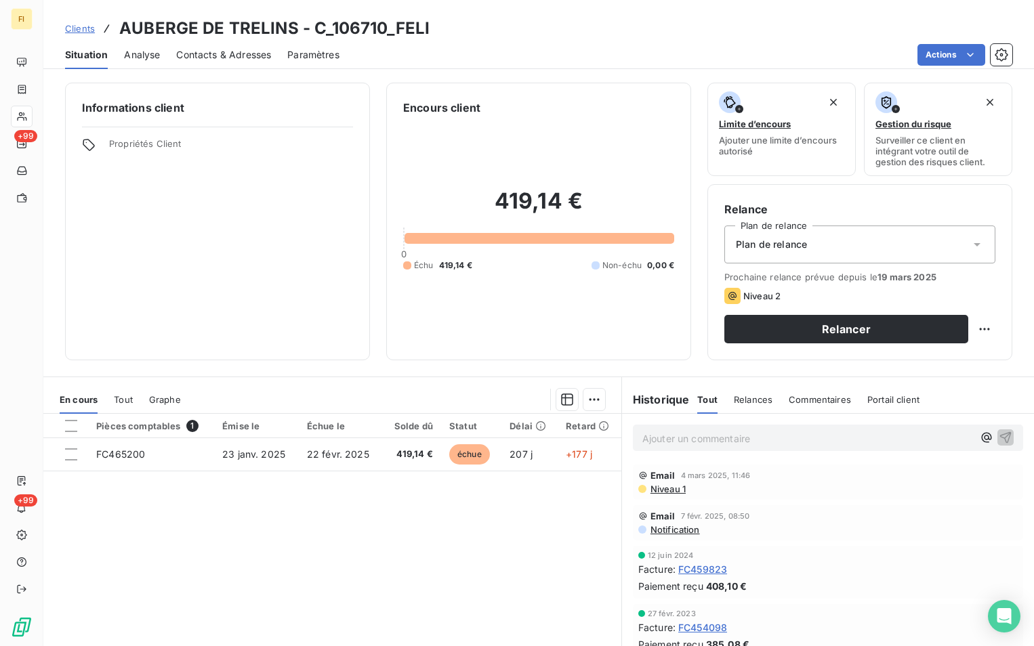
click at [91, 25] on span "Clients" at bounding box center [80, 28] width 30 height 11
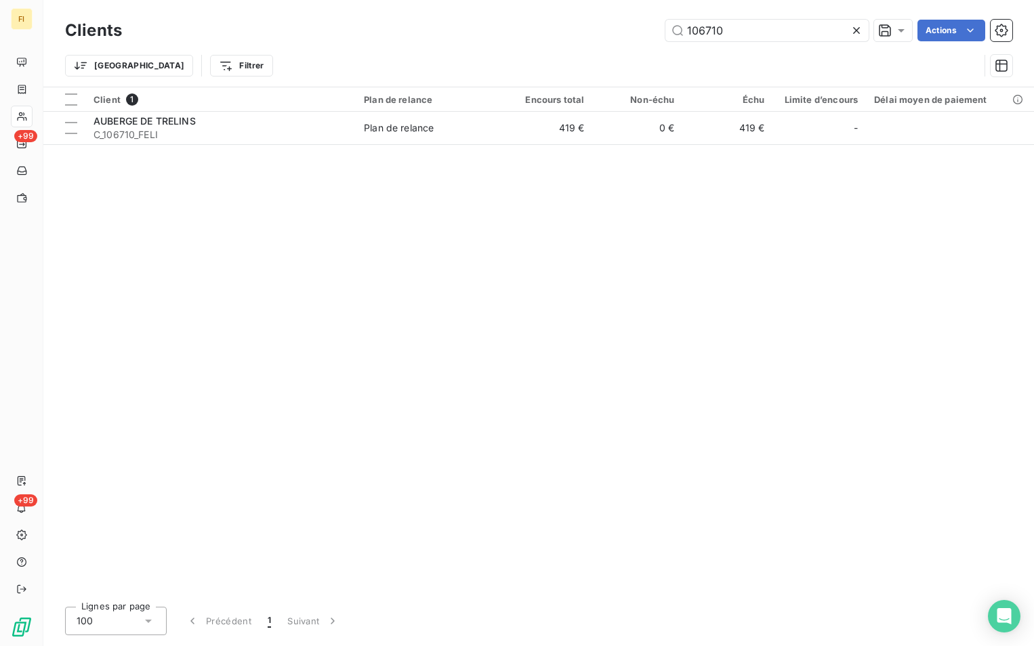
drag, startPoint x: 739, startPoint y: 24, endPoint x: 513, endPoint y: 49, distance: 227.6
click at [529, 33] on div "106710 Actions" at bounding box center [575, 31] width 874 height 22
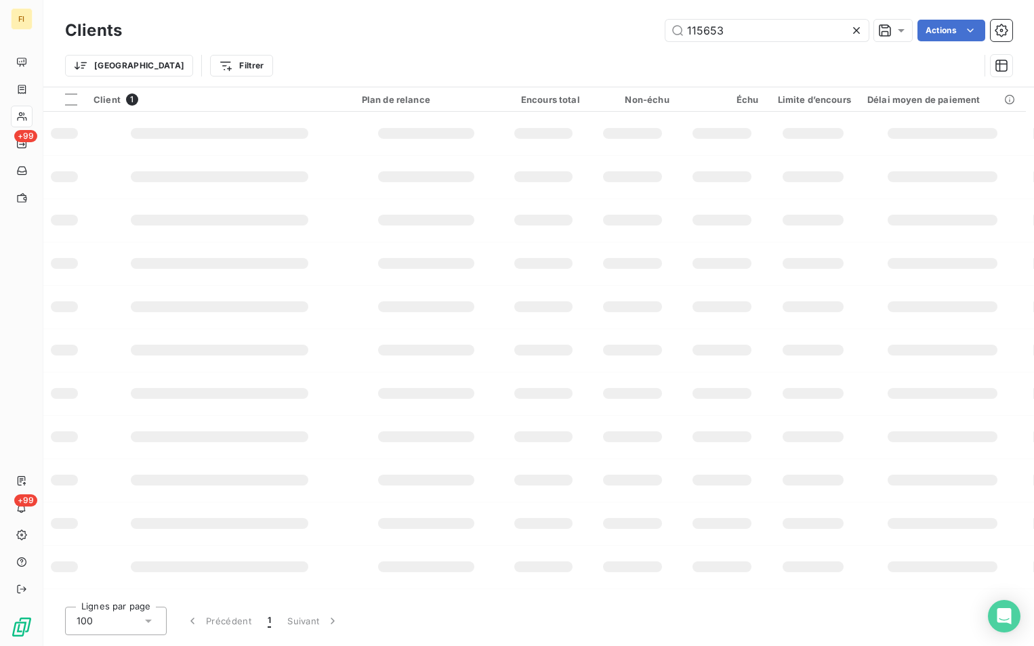
type input "115653"
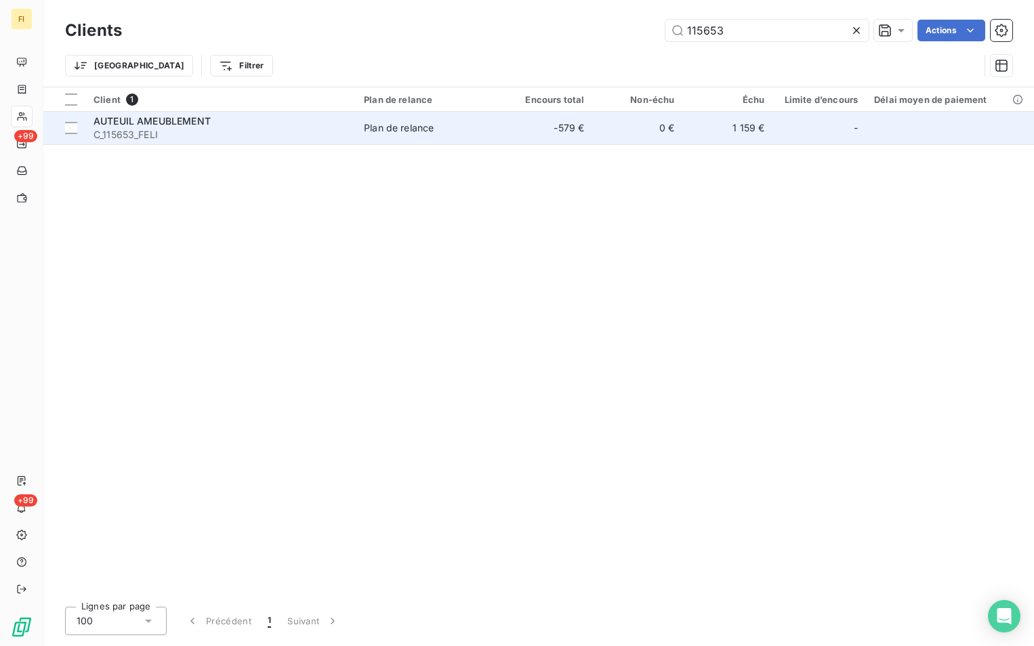
click at [581, 125] on td "-579 €" at bounding box center [547, 128] width 90 height 33
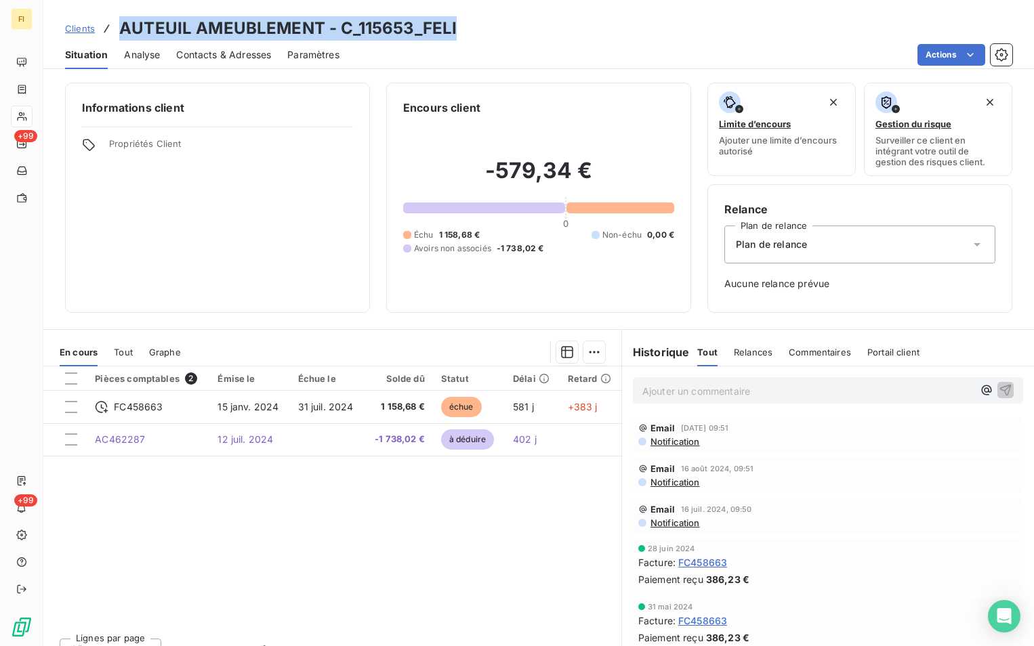
drag, startPoint x: 457, startPoint y: 34, endPoint x: 119, endPoint y: 30, distance: 338.0
click at [119, 30] on div "Clients AUTEUIL AMEUBLEMENT - C_115653_FELI" at bounding box center [538, 28] width 990 height 24
drag, startPoint x: 119, startPoint y: 30, endPoint x: 276, endPoint y: 34, distance: 157.2
click at [81, 30] on span "Clients" at bounding box center [80, 28] width 30 height 11
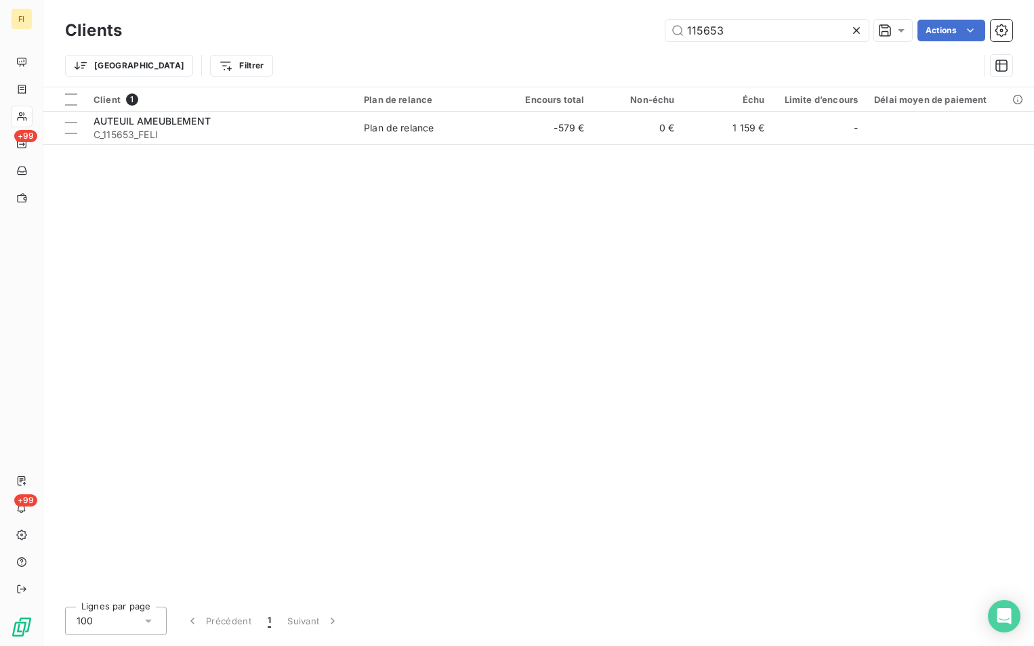
drag, startPoint x: 737, startPoint y: 31, endPoint x: 520, endPoint y: 43, distance: 217.7
click at [542, 43] on div "Clients 115653 Actions" at bounding box center [538, 30] width 947 height 28
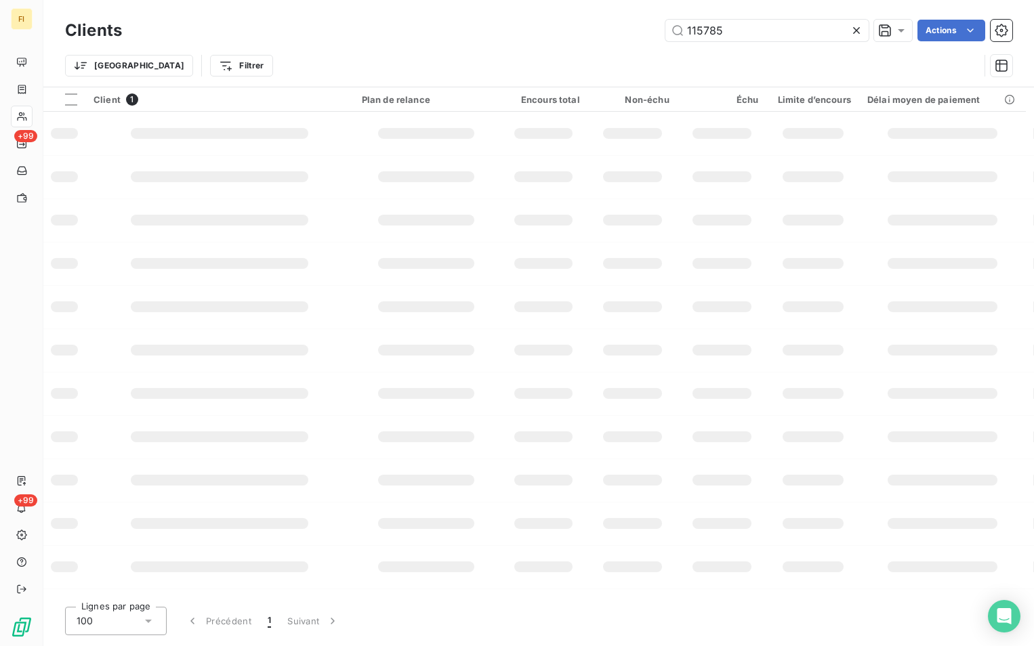
type input "115785"
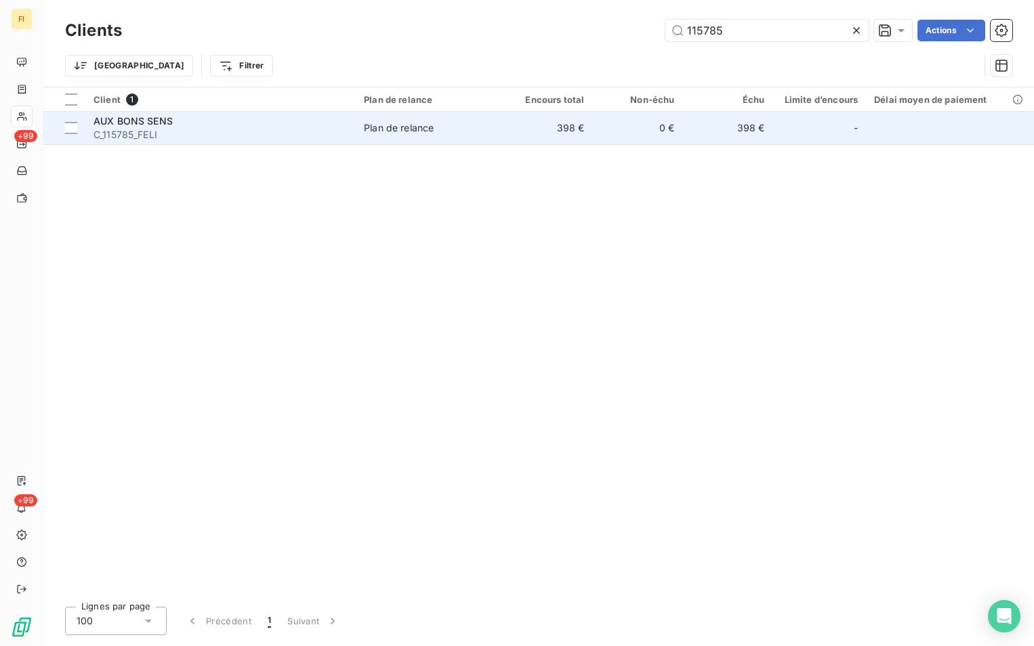
click at [461, 134] on span "Plan de relance" at bounding box center [429, 128] width 130 height 14
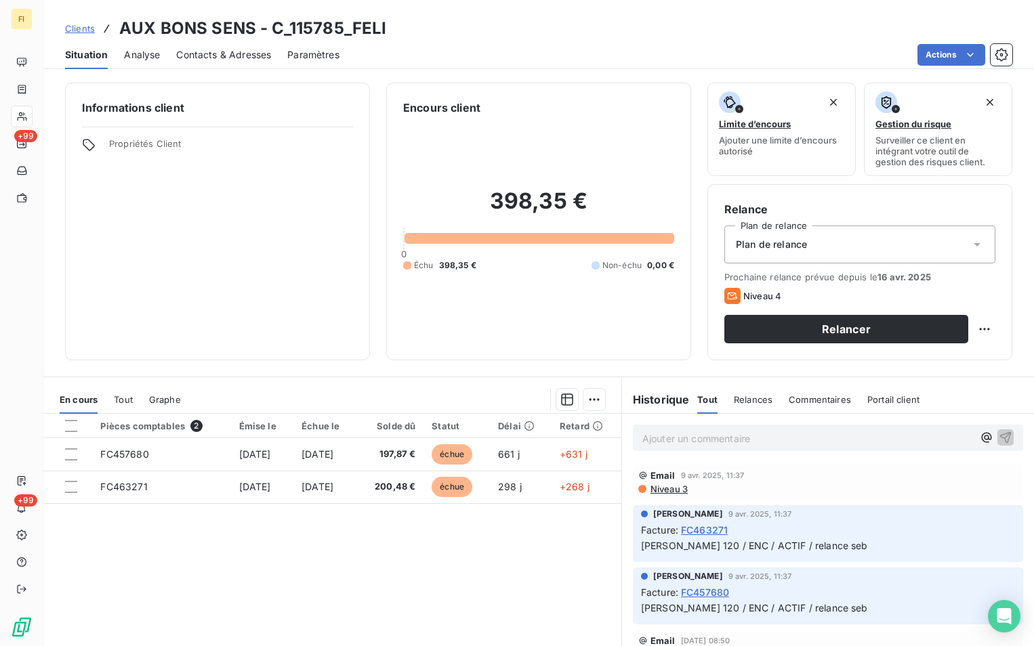
click at [76, 20] on div "Clients AUX BONS SENS - C_115785_FELI" at bounding box center [225, 28] width 321 height 24
click at [81, 25] on span "Clients" at bounding box center [80, 28] width 30 height 11
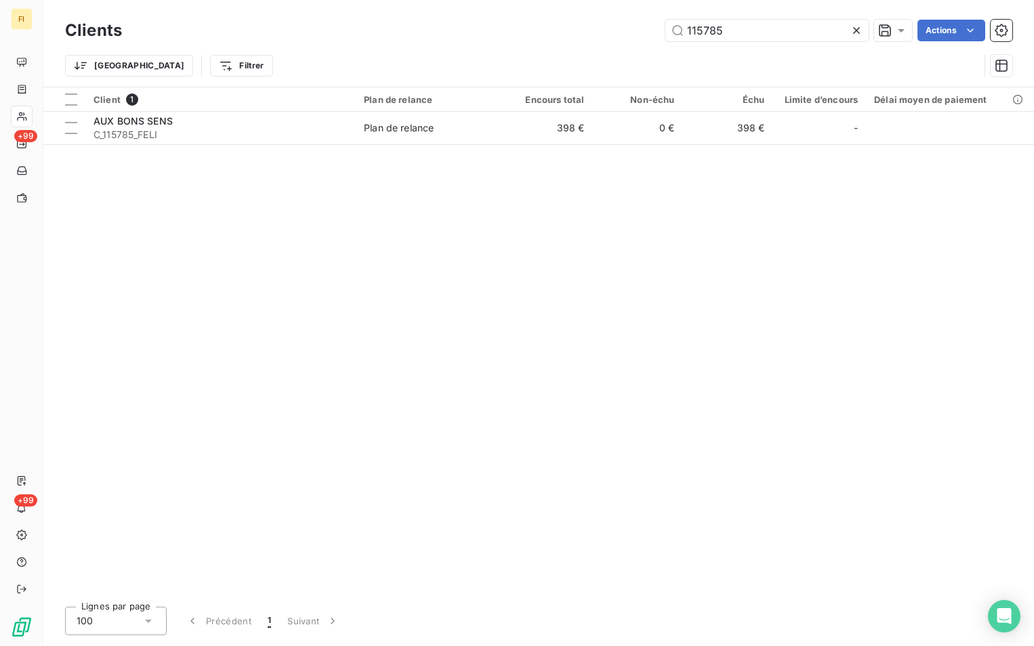
drag, startPoint x: 733, startPoint y: 30, endPoint x: 459, endPoint y: 52, distance: 275.2
click at [476, 47] on div "Clients 115785 Actions Trier Filtrer" at bounding box center [538, 51] width 947 height 70
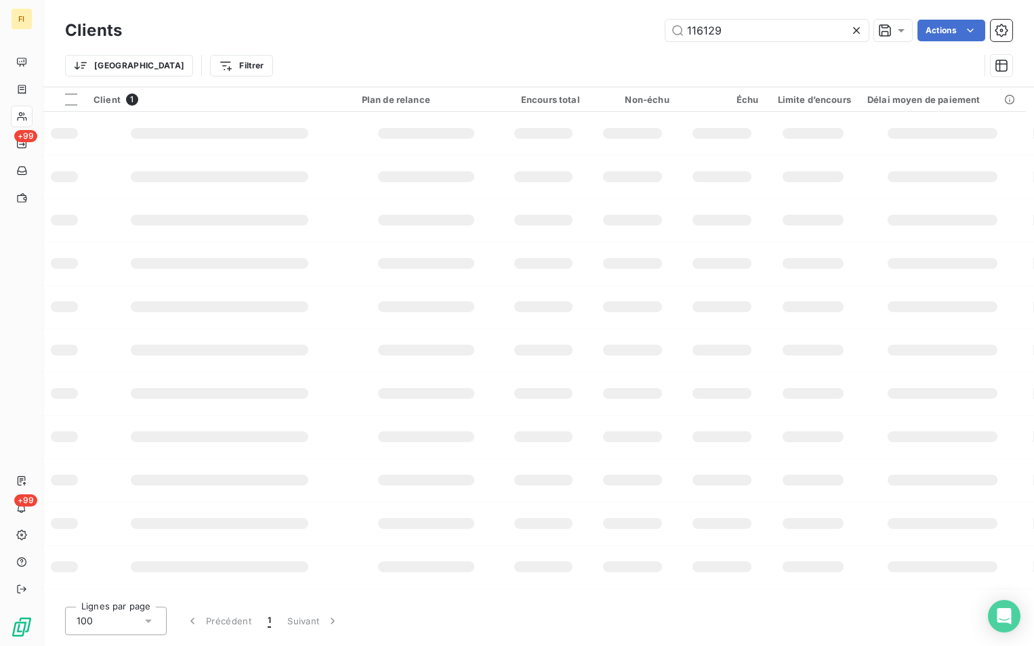
type input "116129"
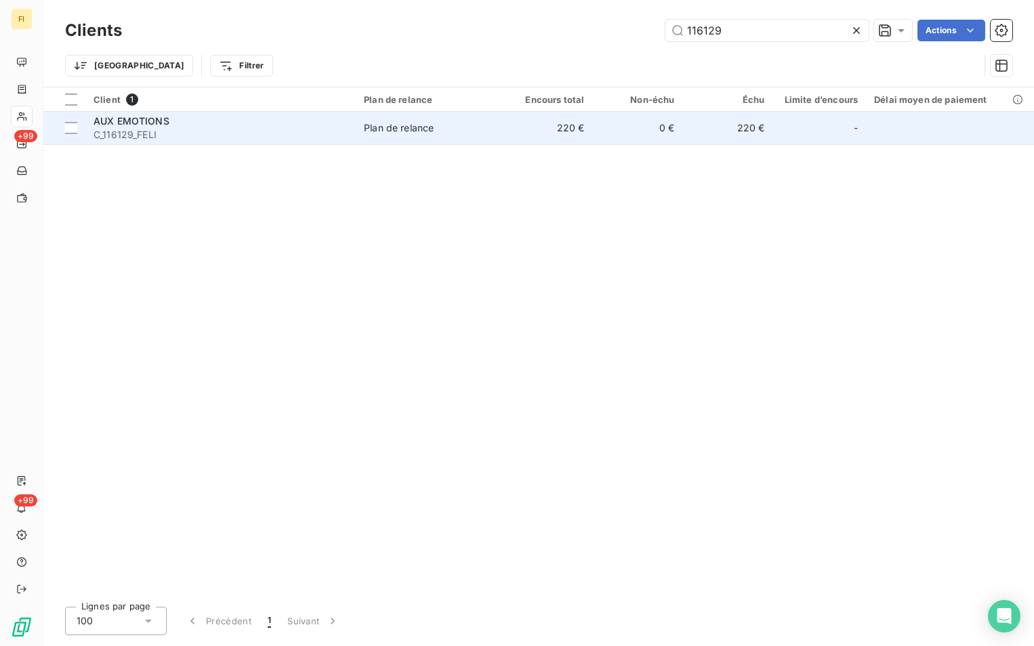
click at [593, 127] on td "0 €" at bounding box center [637, 128] width 90 height 33
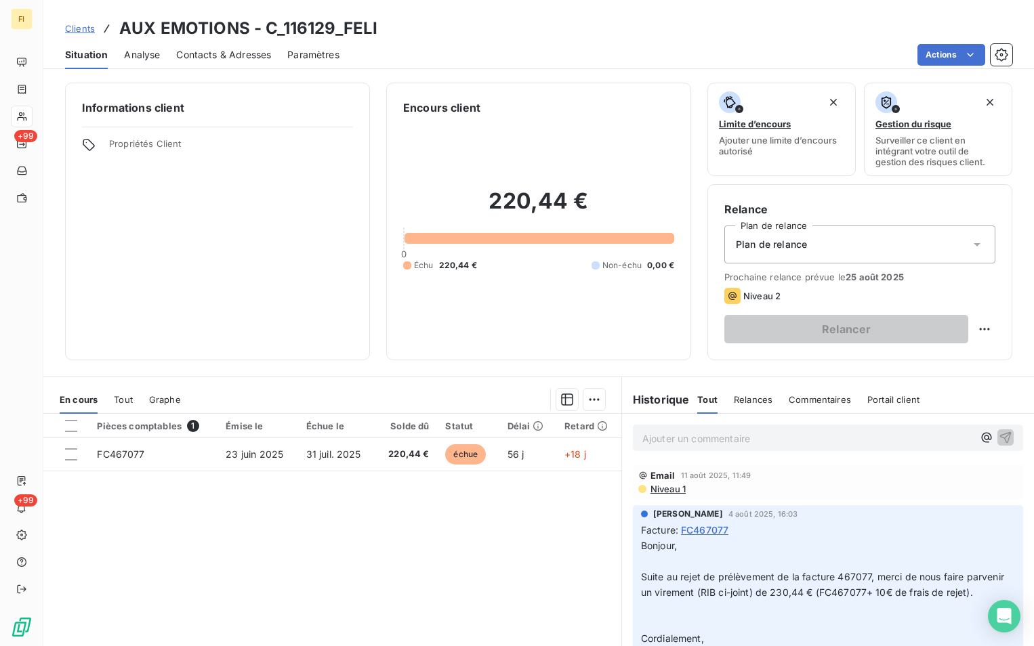
click at [82, 29] on span "Clients" at bounding box center [80, 28] width 30 height 11
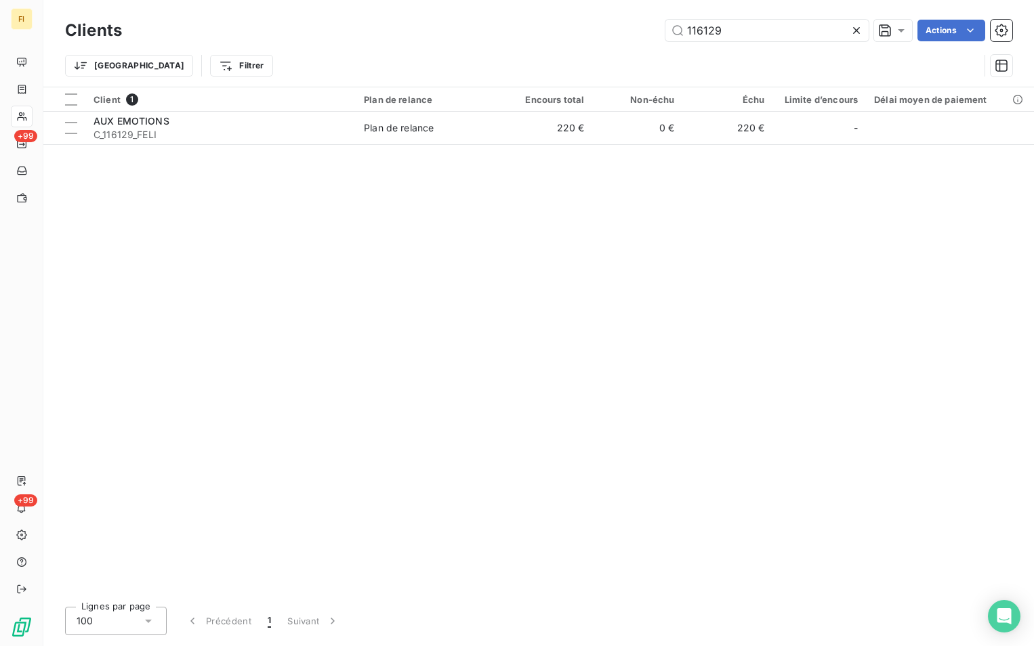
drag, startPoint x: 843, startPoint y: 30, endPoint x: 636, endPoint y: 36, distance: 207.4
click at [630, 35] on div "116129 Actions" at bounding box center [575, 31] width 874 height 22
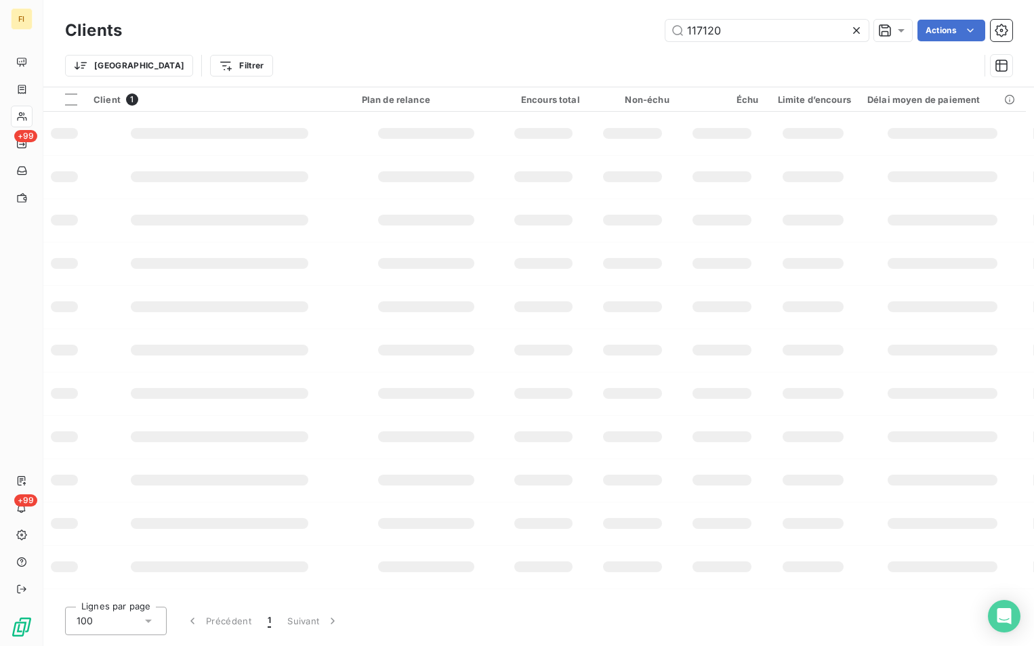
type input "117120"
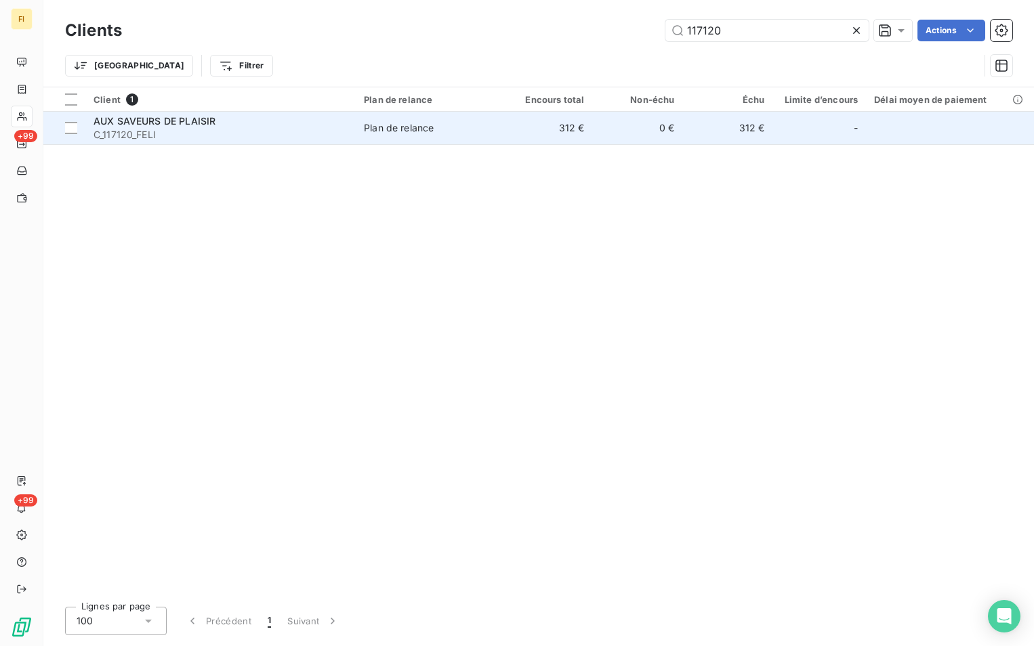
click at [635, 136] on td "0 €" at bounding box center [637, 128] width 90 height 33
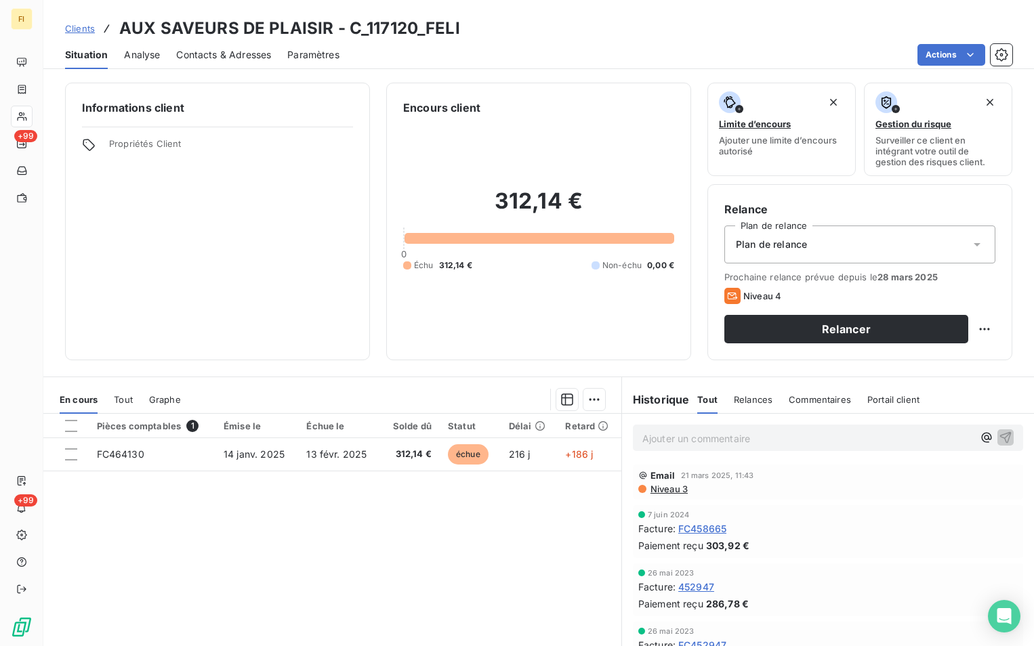
click at [88, 28] on span "Clients" at bounding box center [80, 28] width 30 height 11
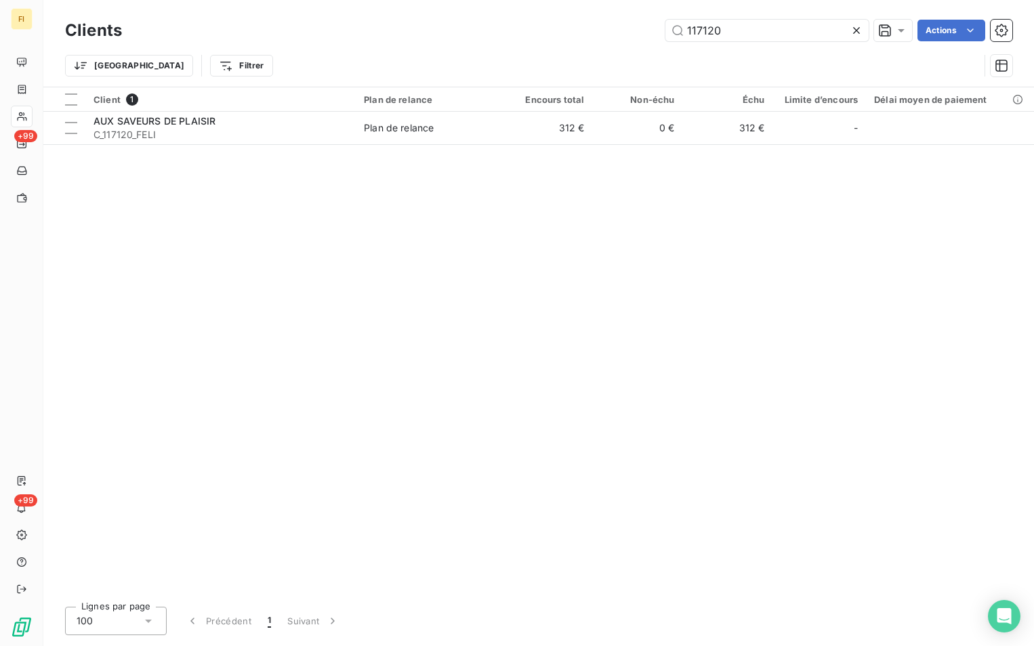
drag, startPoint x: 773, startPoint y: 33, endPoint x: 475, endPoint y: 39, distance: 298.1
click at [475, 39] on div "117120 Actions" at bounding box center [575, 31] width 874 height 22
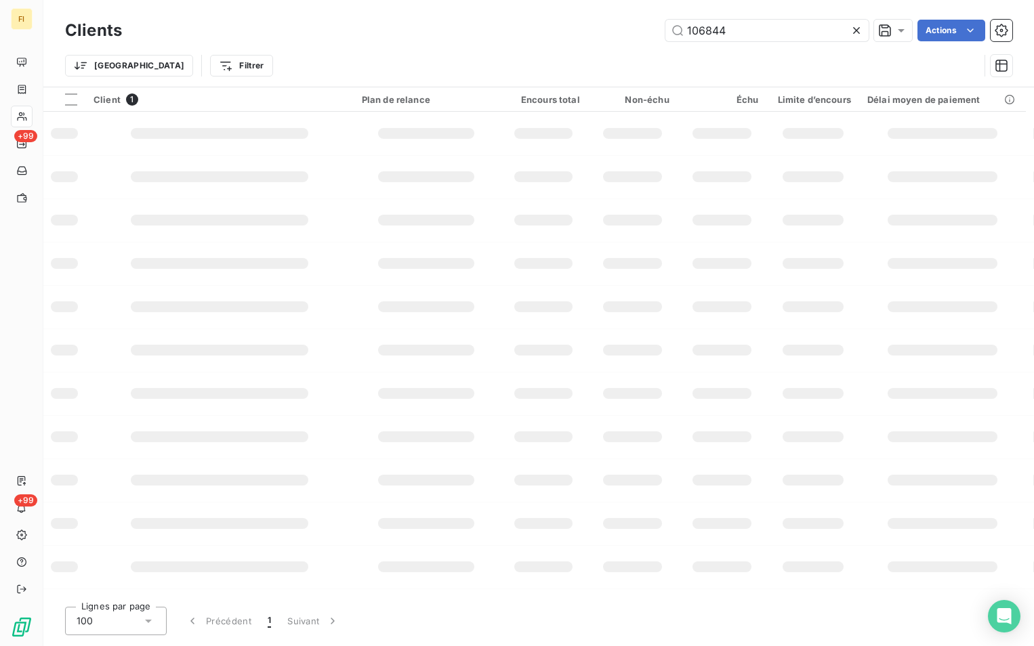
type input "106844"
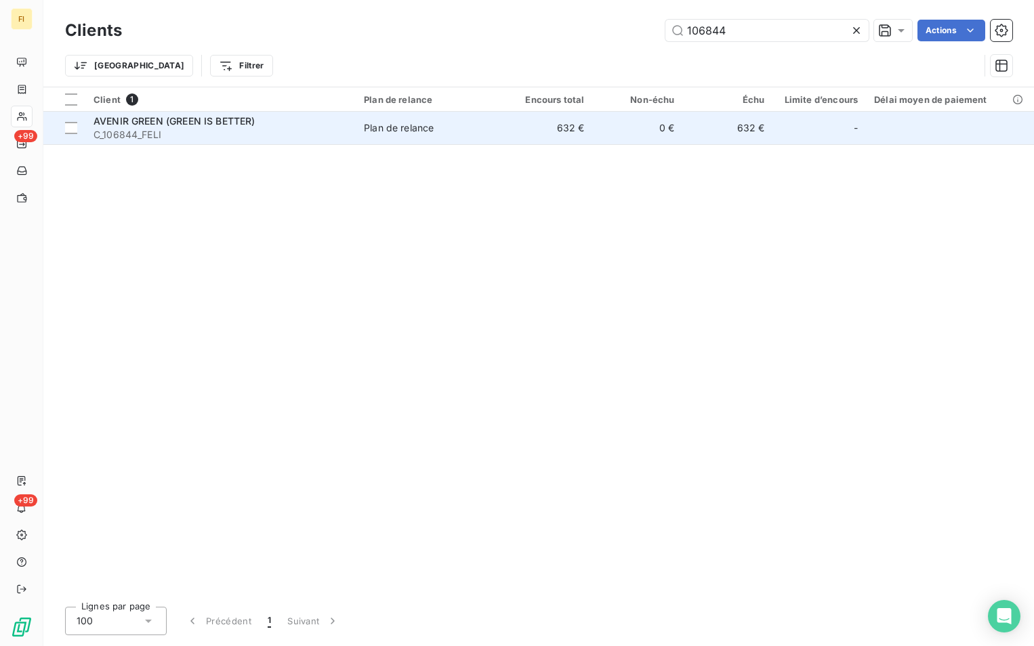
click at [463, 125] on span "Plan de relance" at bounding box center [429, 128] width 130 height 14
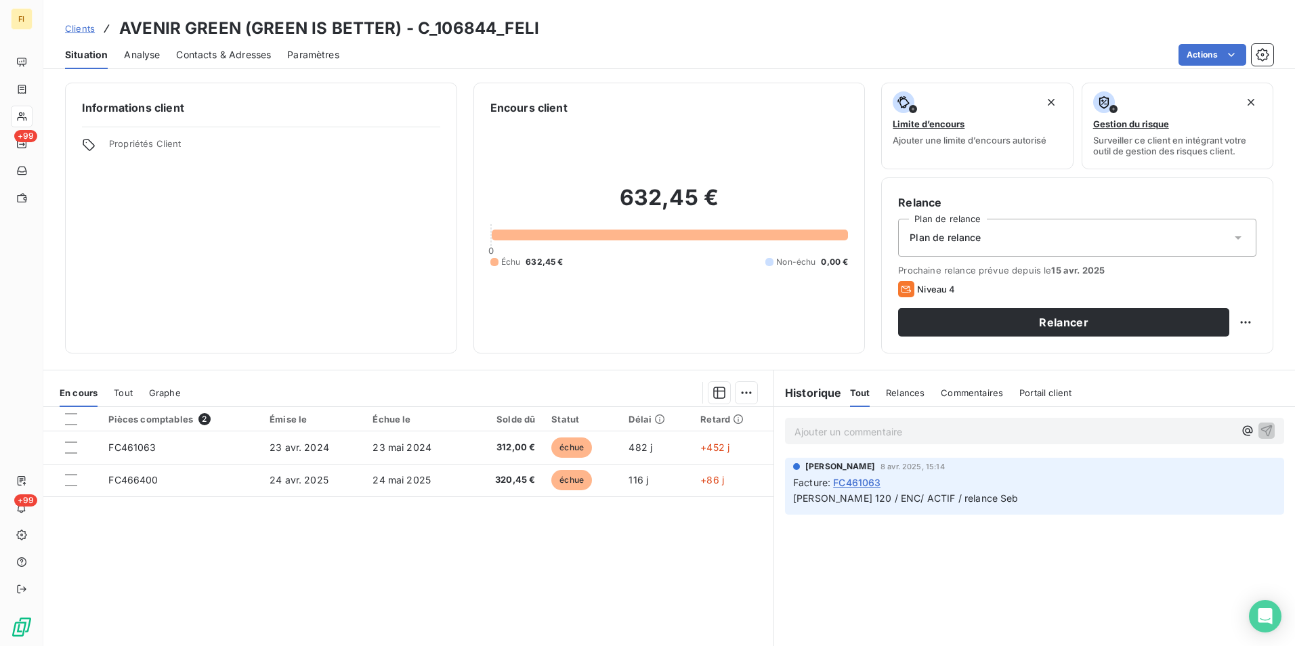
click at [84, 23] on span "Clients" at bounding box center [80, 28] width 30 height 11
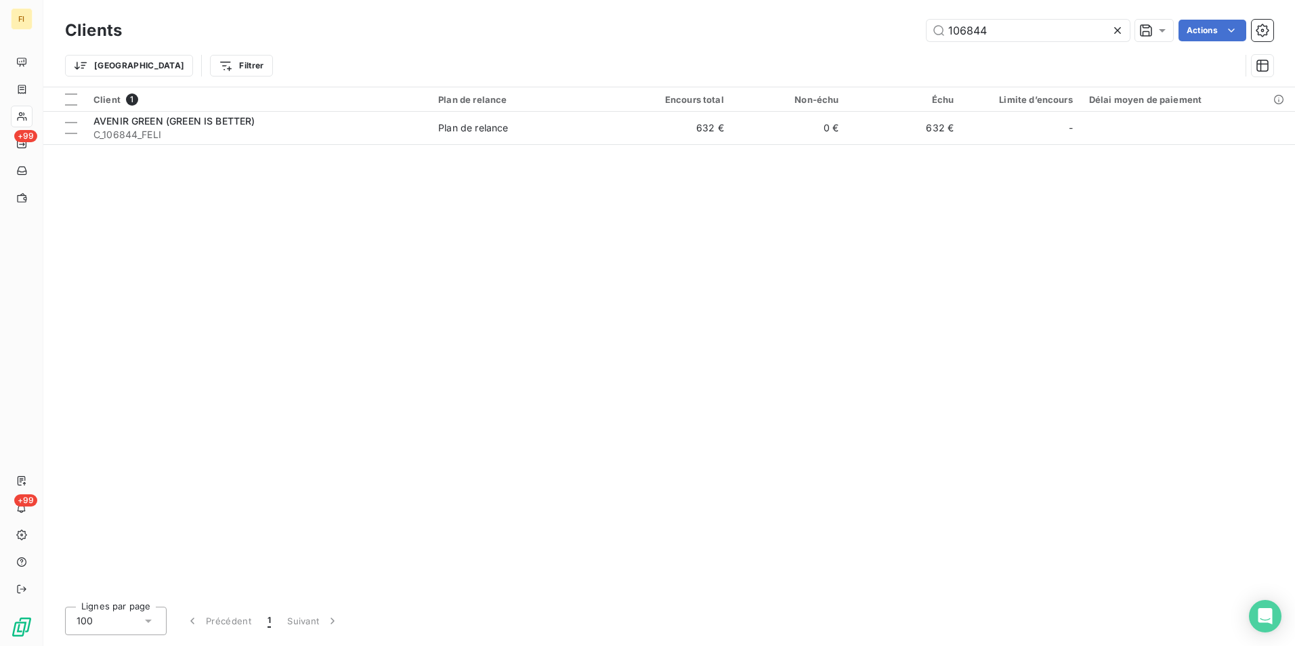
drag, startPoint x: 832, startPoint y: 32, endPoint x: 675, endPoint y: 41, distance: 158.1
click at [734, 33] on div "106844 Actions" at bounding box center [705, 31] width 1135 height 22
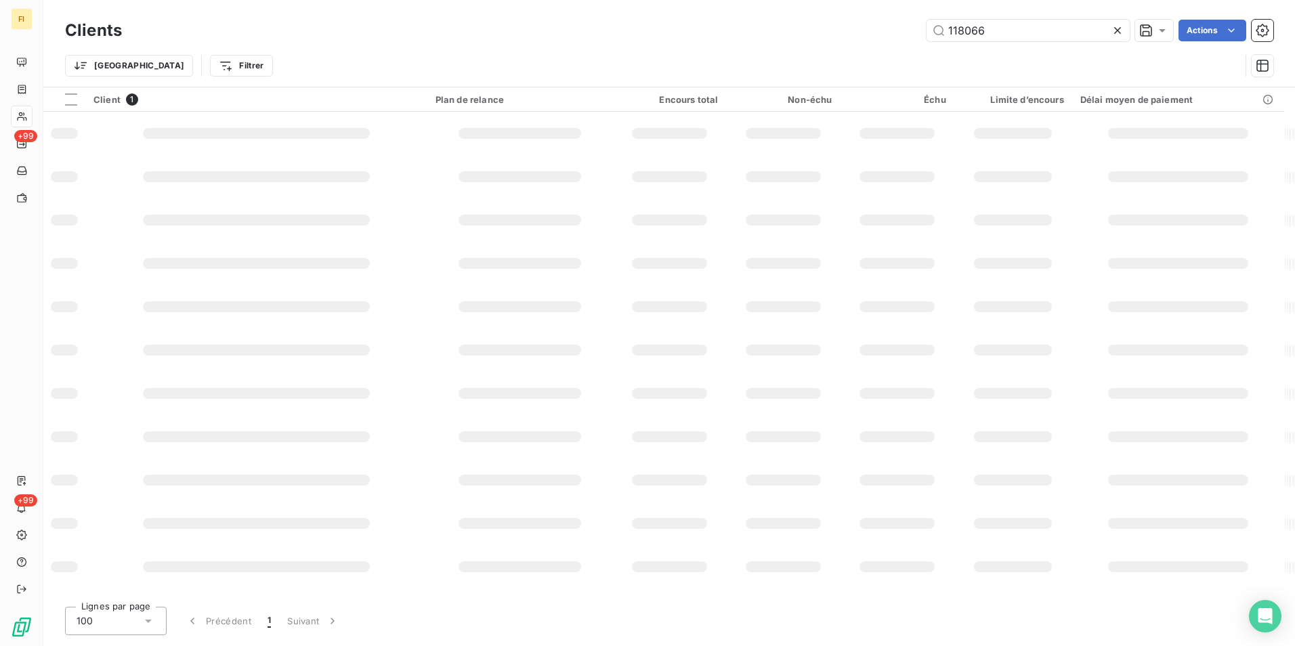
type input "118066"
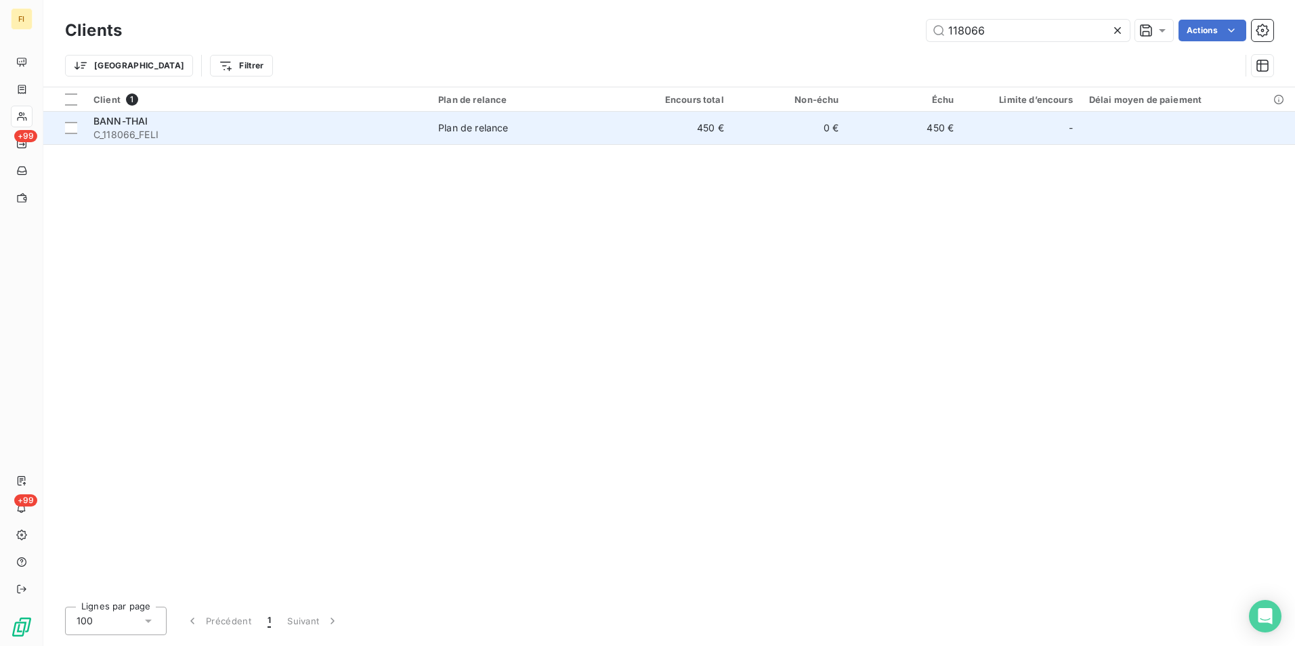
click at [708, 123] on td "450 €" at bounding box center [674, 128] width 115 height 33
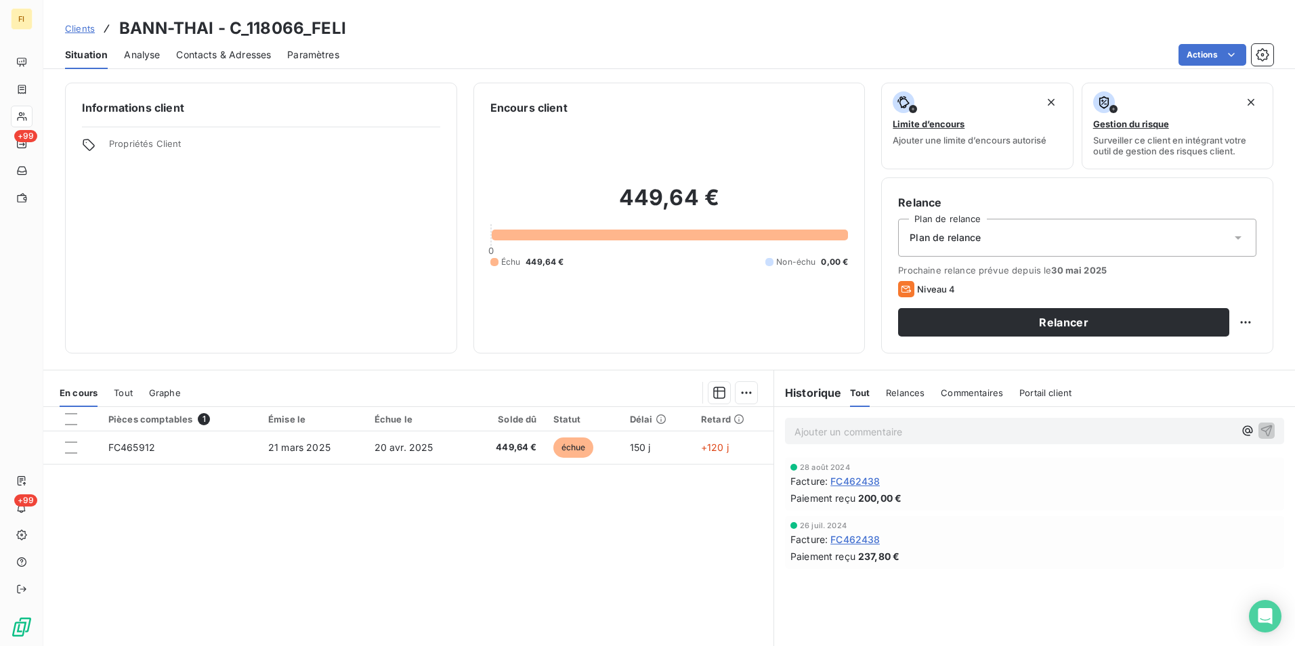
click at [250, 49] on span "Contacts & Adresses" at bounding box center [223, 55] width 95 height 14
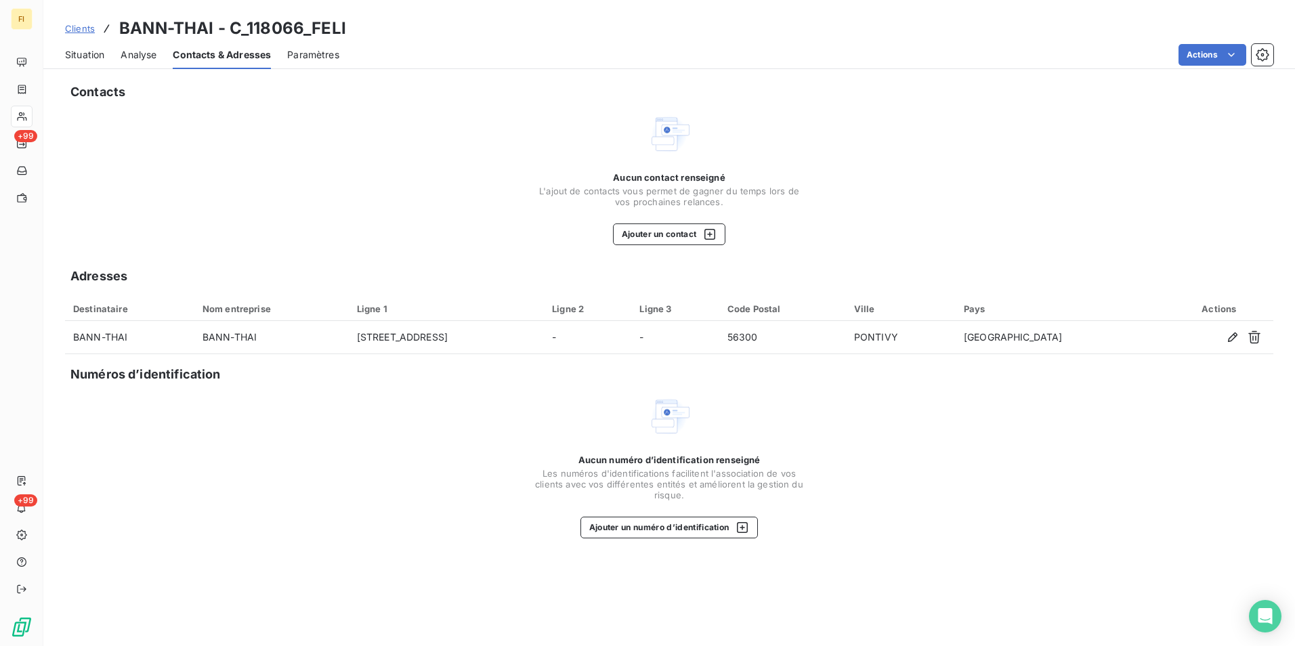
click at [85, 30] on span "Clients" at bounding box center [80, 28] width 30 height 11
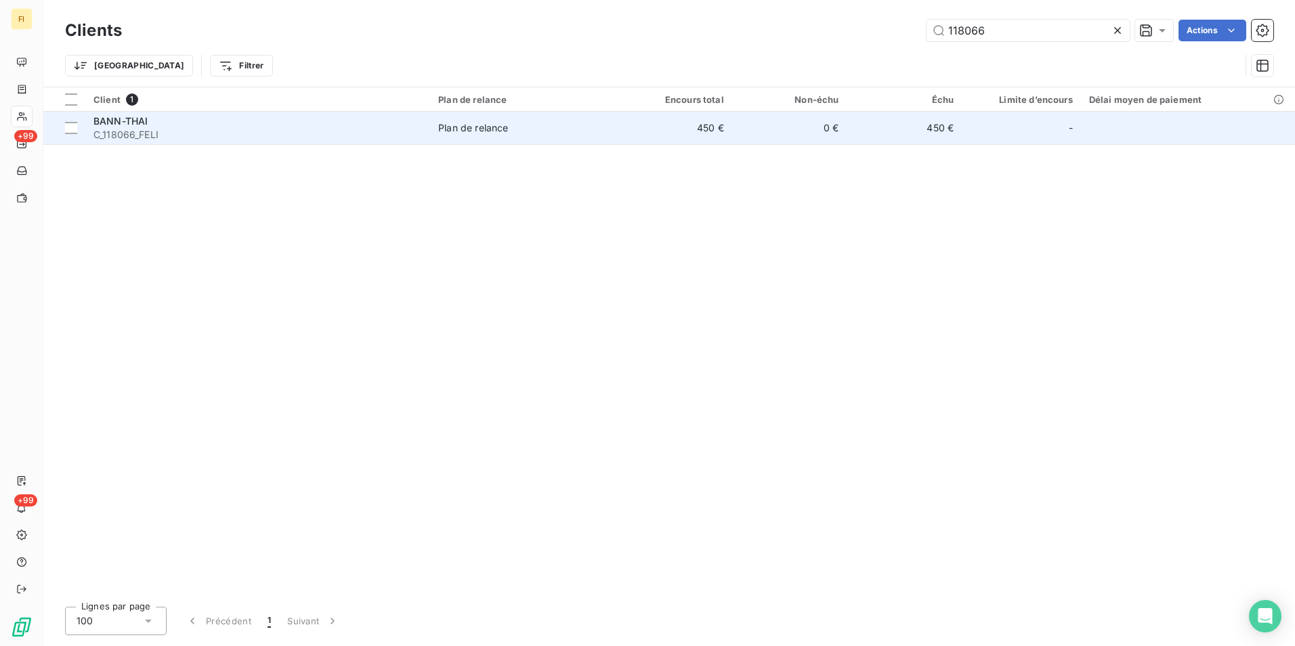
click at [562, 121] on span "Plan de relance" at bounding box center [523, 128] width 171 height 14
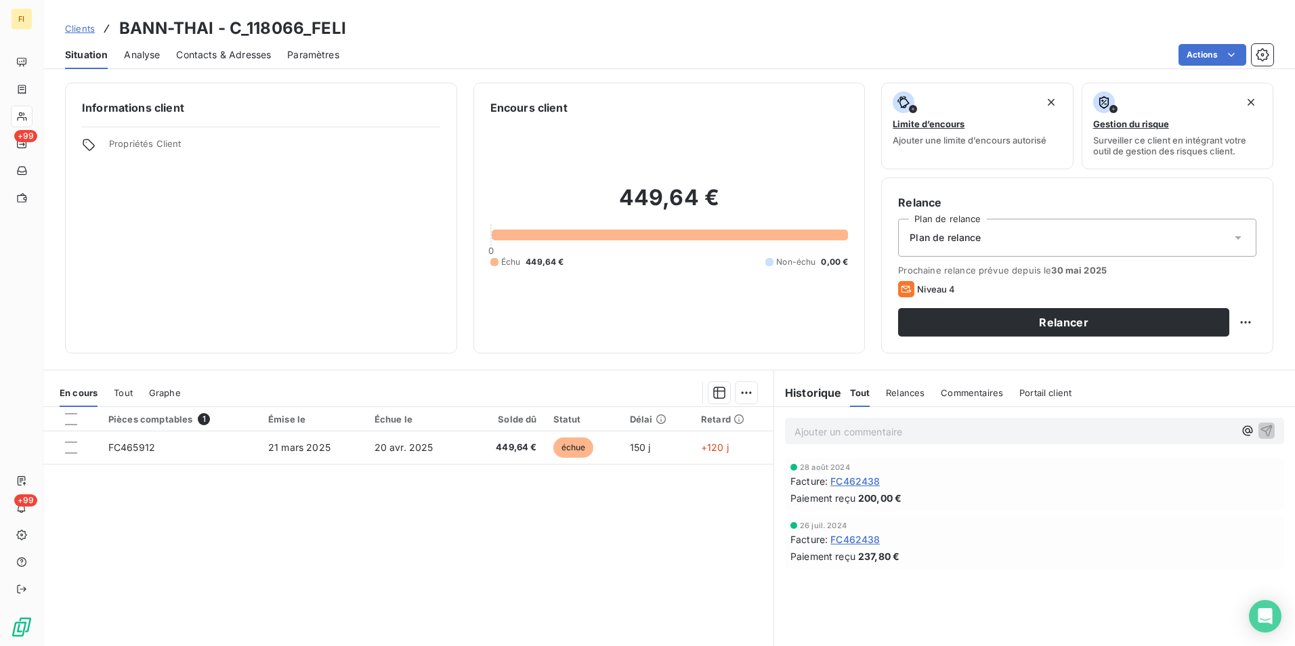
click at [77, 23] on span "Clients" at bounding box center [80, 28] width 30 height 11
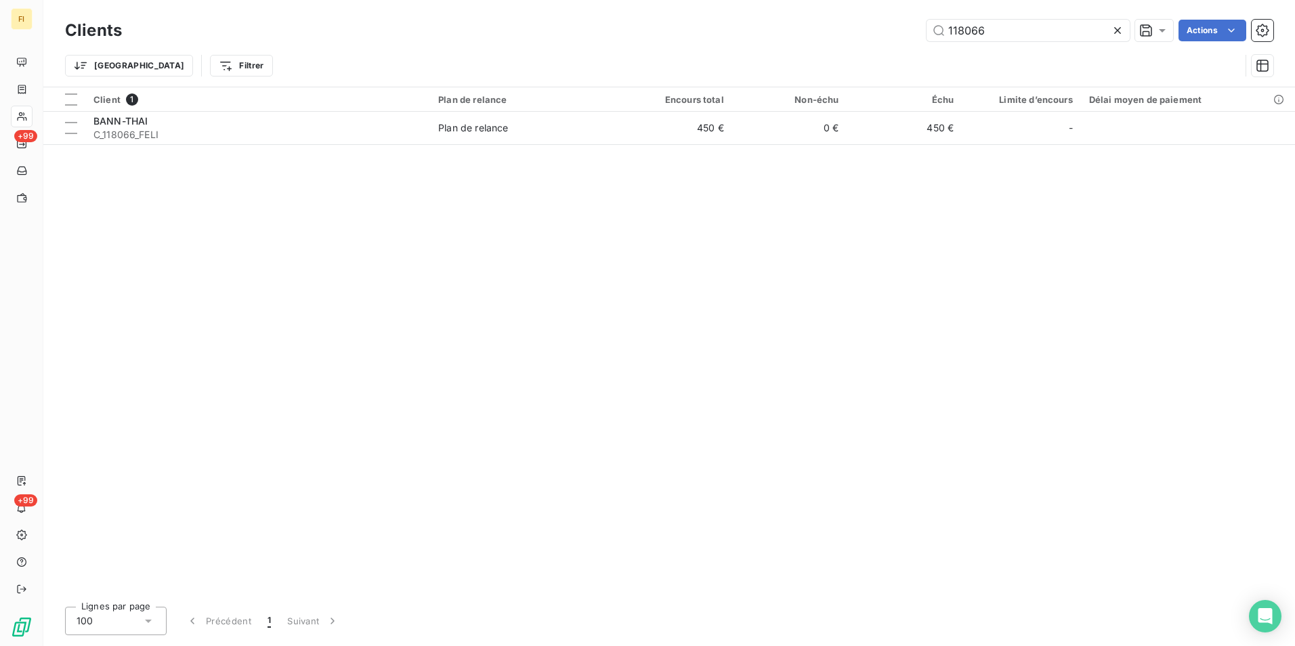
drag, startPoint x: 997, startPoint y: 28, endPoint x: 610, endPoint y: 41, distance: 387.6
click at [703, 39] on div "118066 Actions" at bounding box center [705, 31] width 1135 height 22
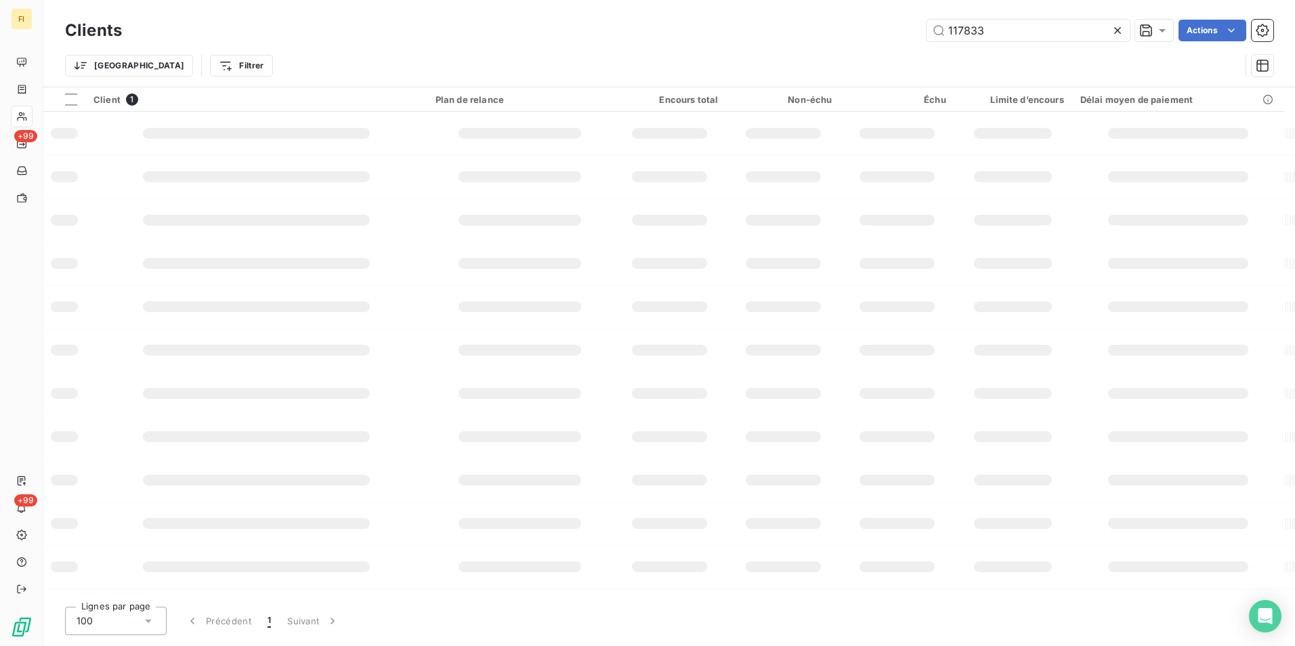
type input "117833"
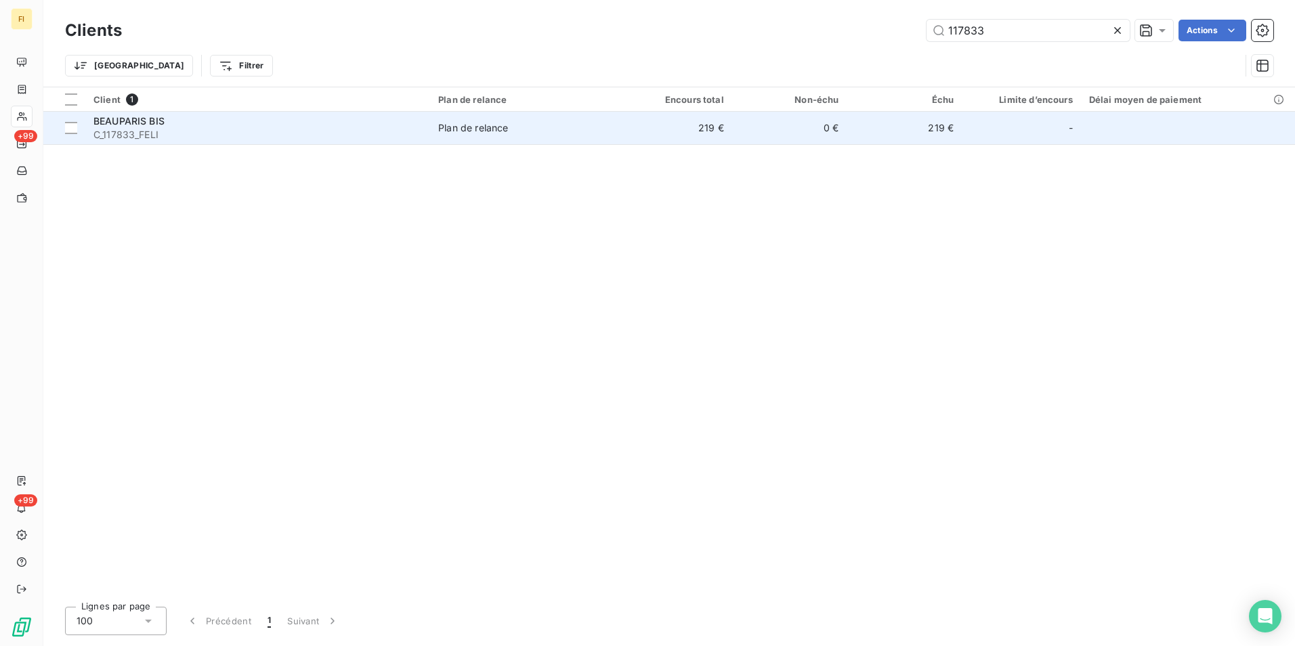
click at [636, 124] on td "219 €" at bounding box center [674, 128] width 115 height 33
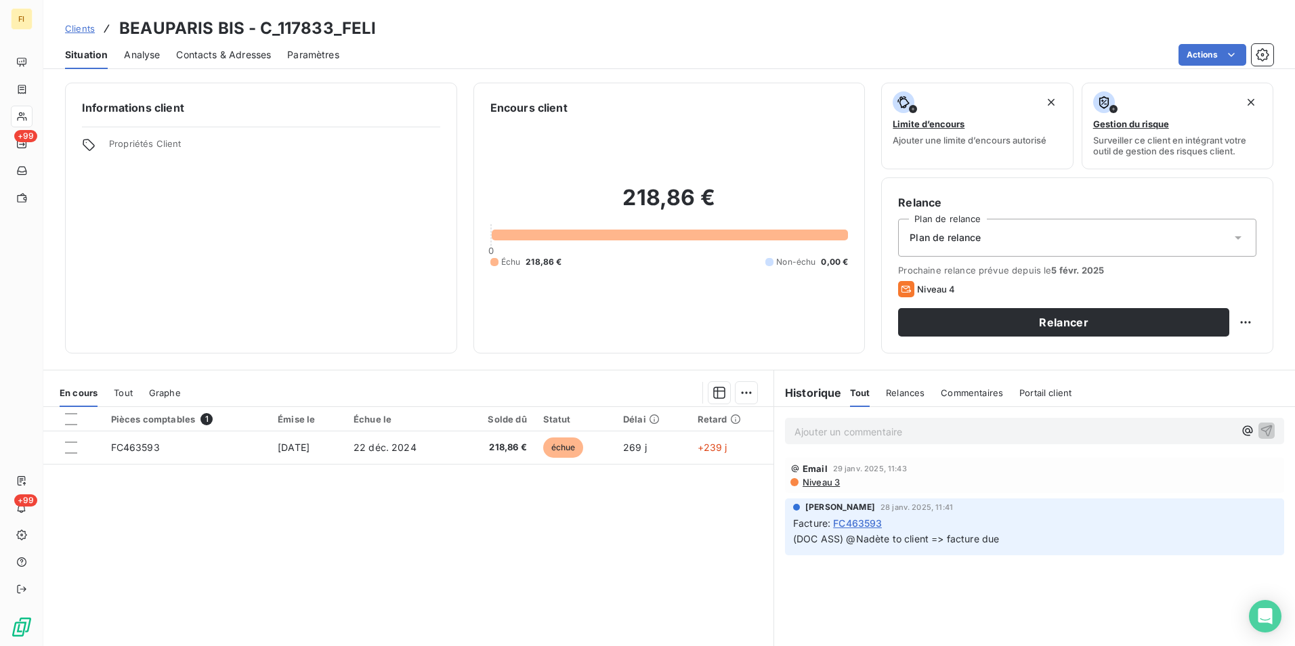
click at [83, 30] on span "Clients" at bounding box center [80, 28] width 30 height 11
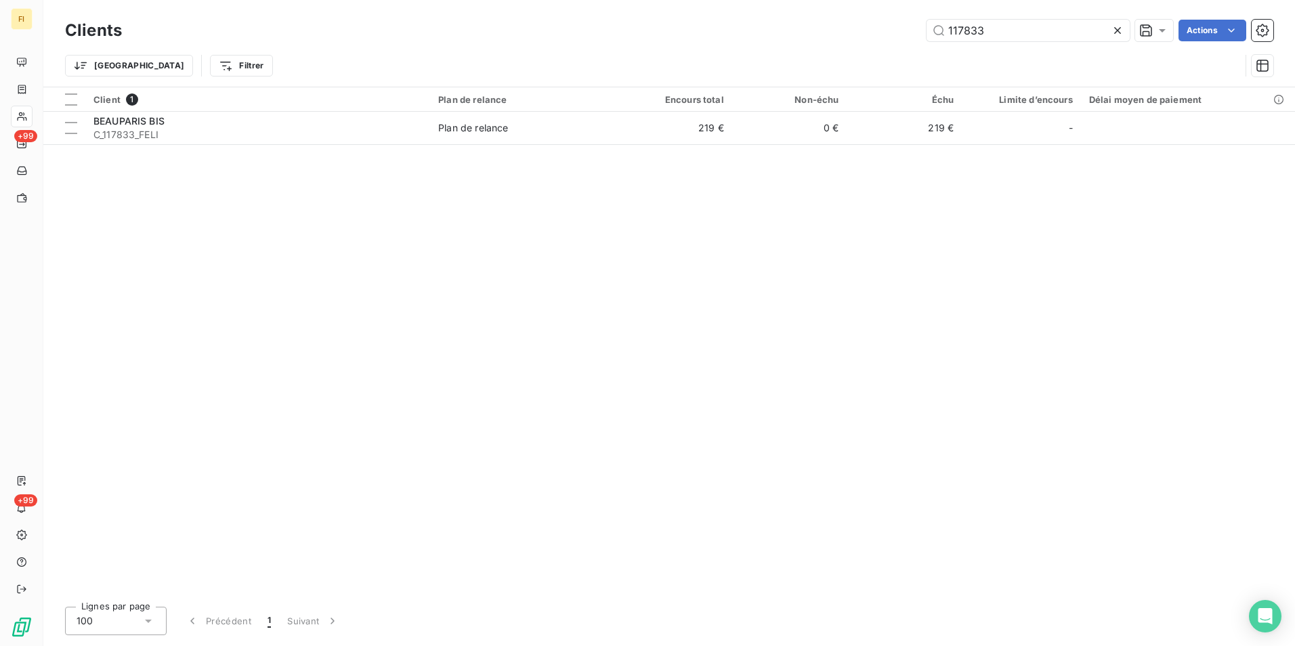
drag, startPoint x: 1002, startPoint y: 33, endPoint x: 724, endPoint y: 43, distance: 277.9
click at [767, 40] on div "117833 Actions" at bounding box center [705, 31] width 1135 height 22
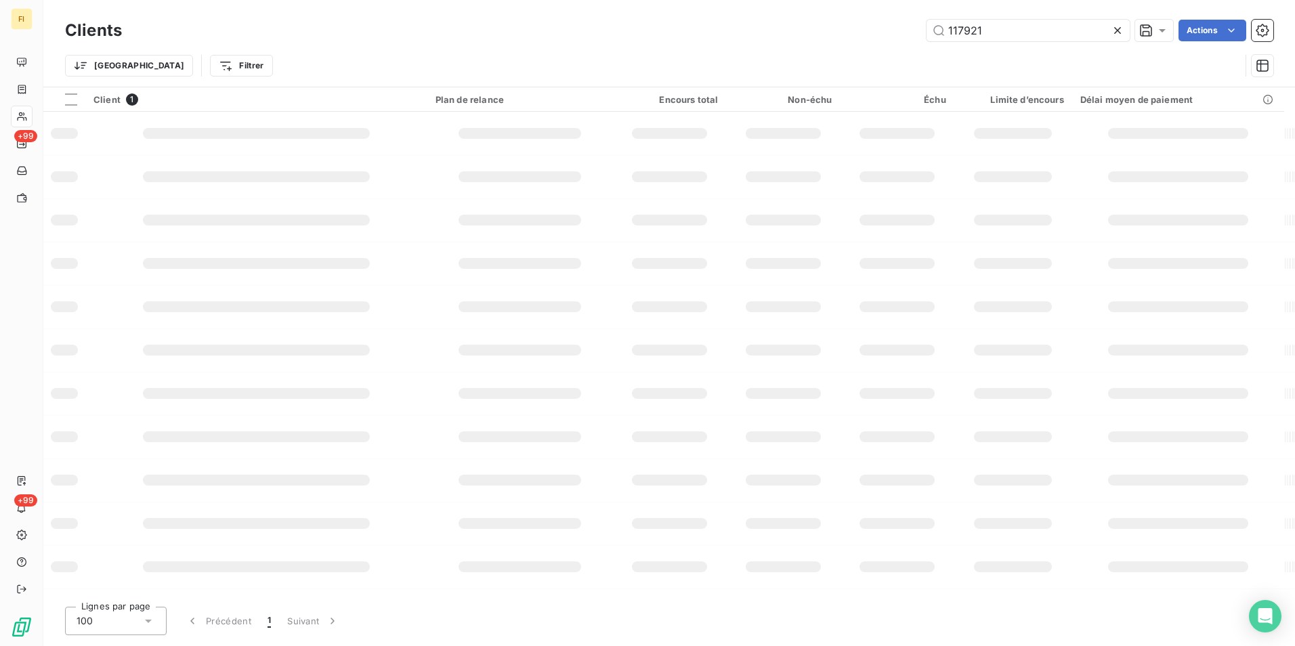
type input "117921"
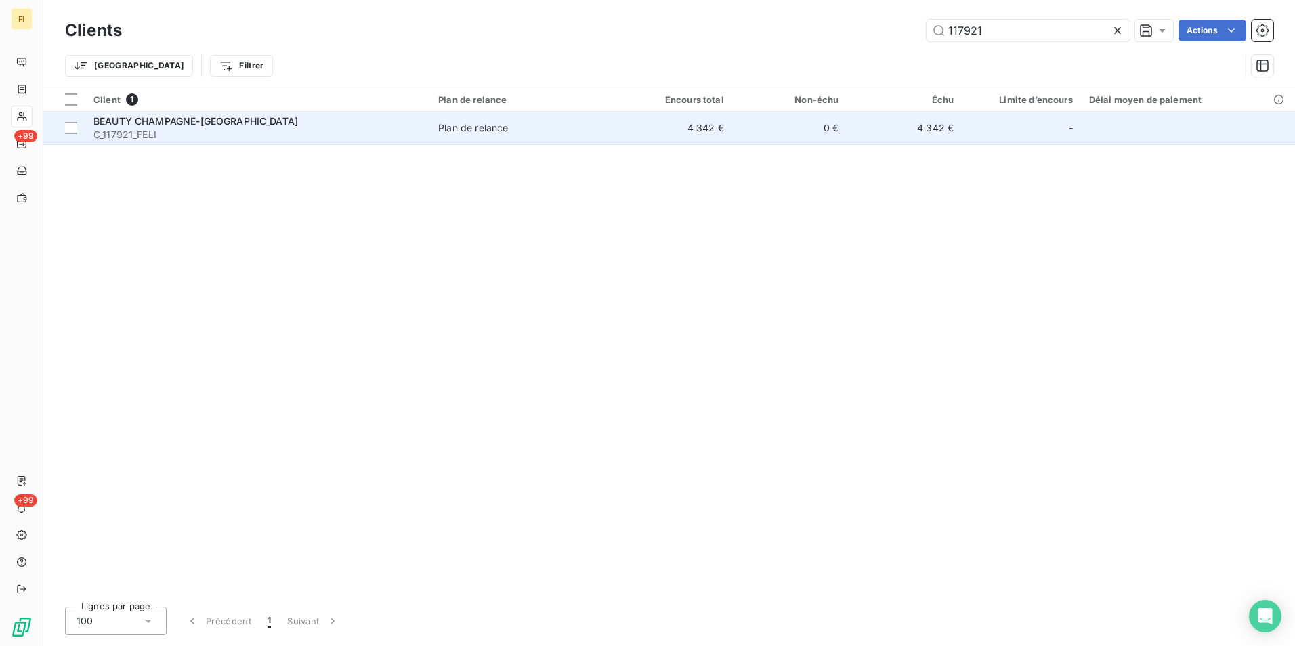
click at [809, 140] on td "0 €" at bounding box center [789, 128] width 115 height 33
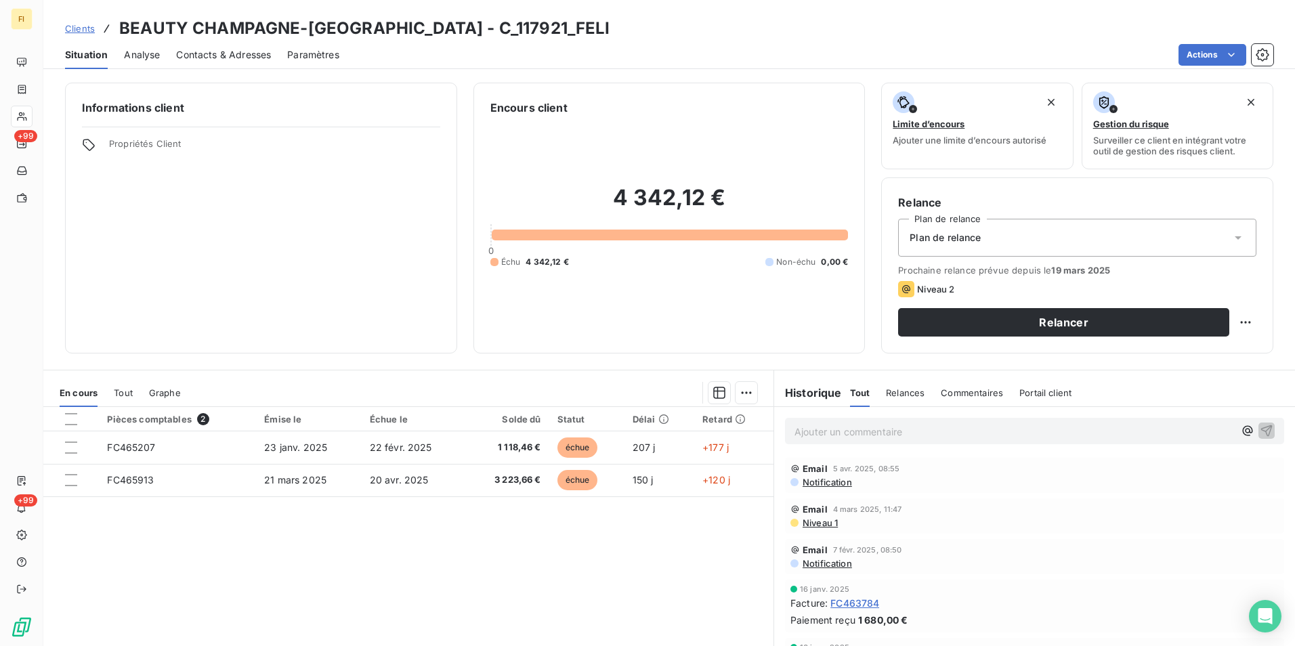
click at [73, 24] on span "Clients" at bounding box center [80, 28] width 30 height 11
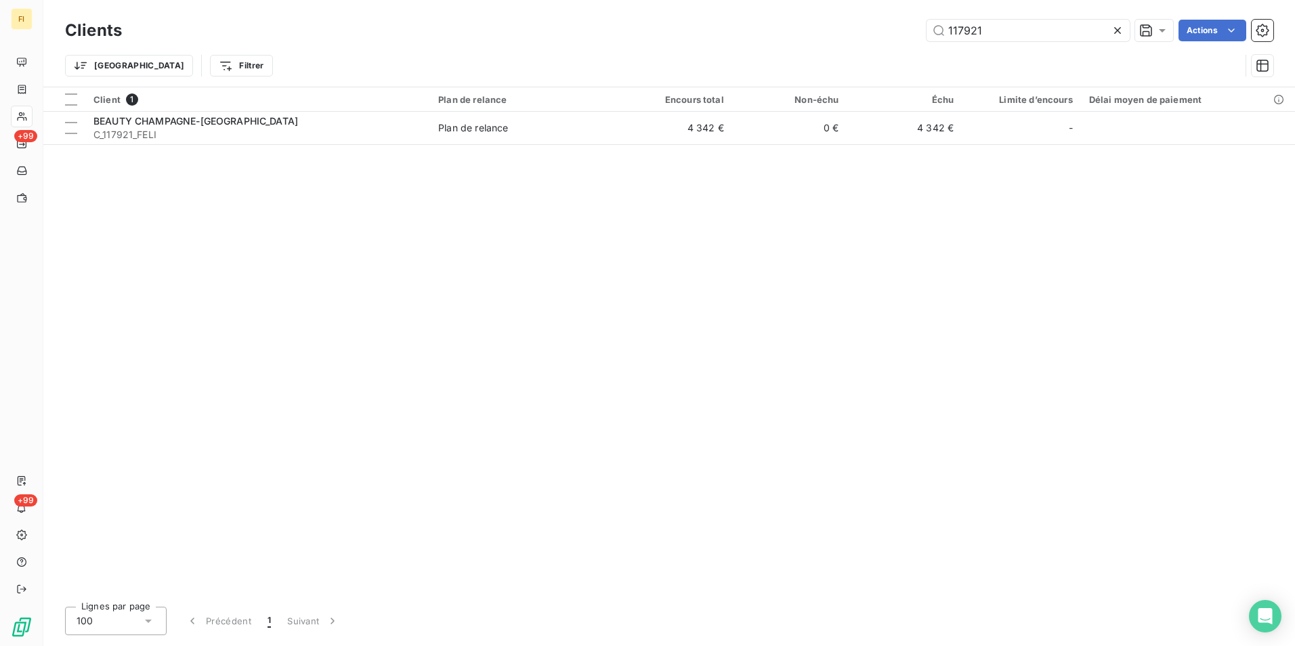
drag, startPoint x: 1013, startPoint y: 26, endPoint x: 807, endPoint y: 35, distance: 206.1
click at [876, 33] on div "117921 Actions" at bounding box center [705, 31] width 1135 height 22
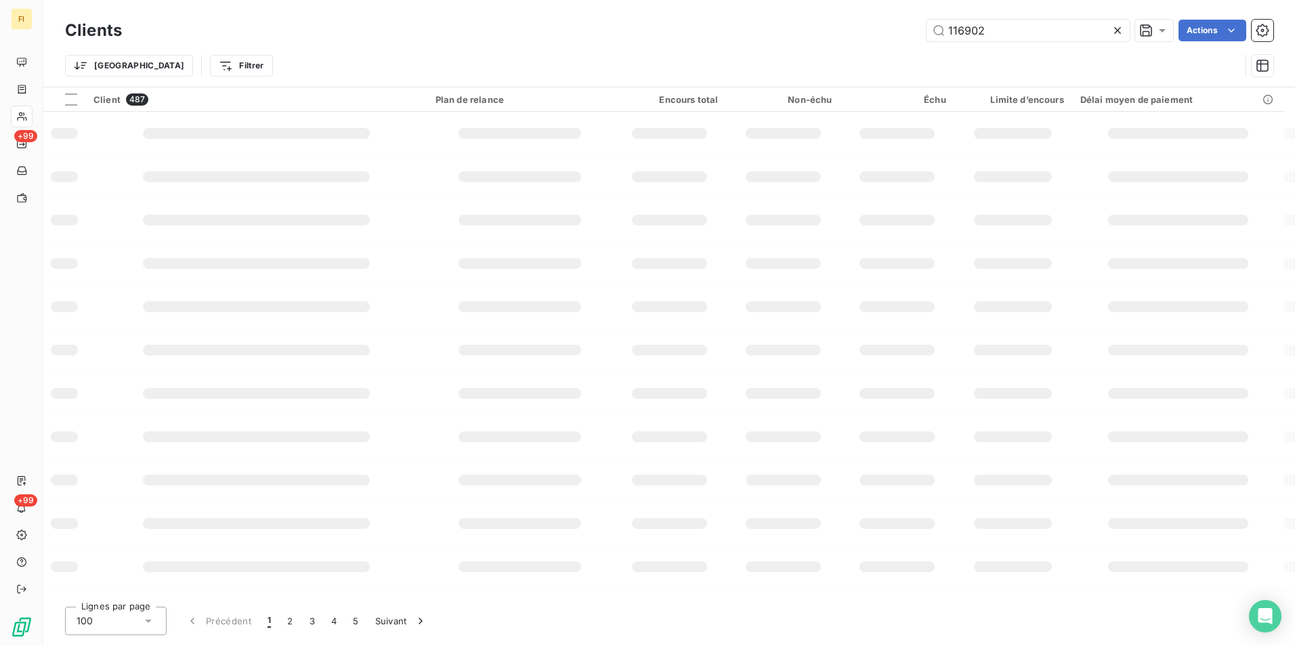
type input "116902"
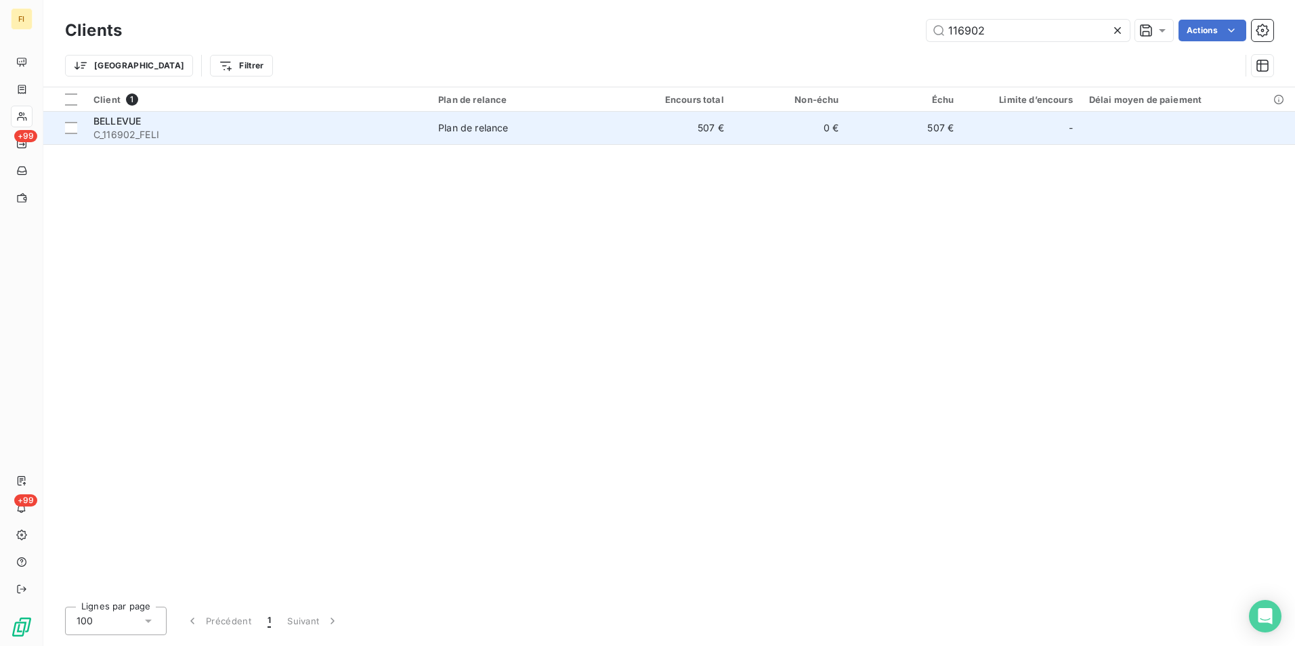
click at [764, 130] on td "0 €" at bounding box center [789, 128] width 115 height 33
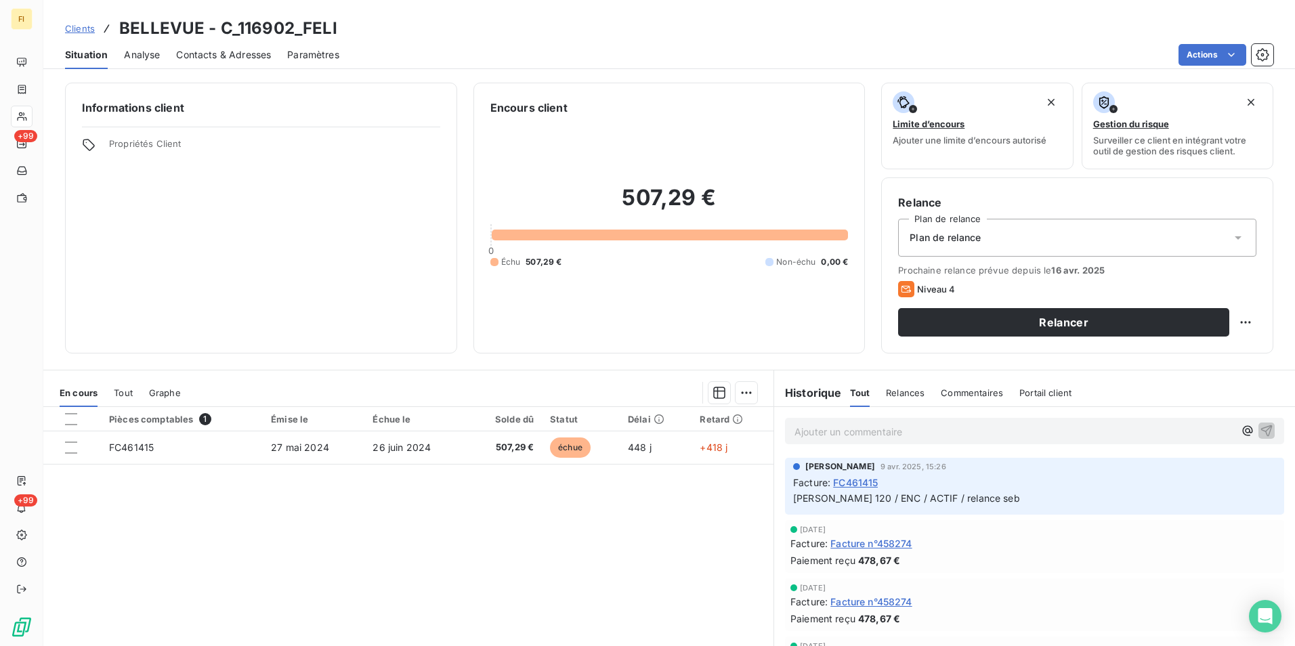
click at [258, 54] on span "Contacts & Adresses" at bounding box center [223, 55] width 95 height 14
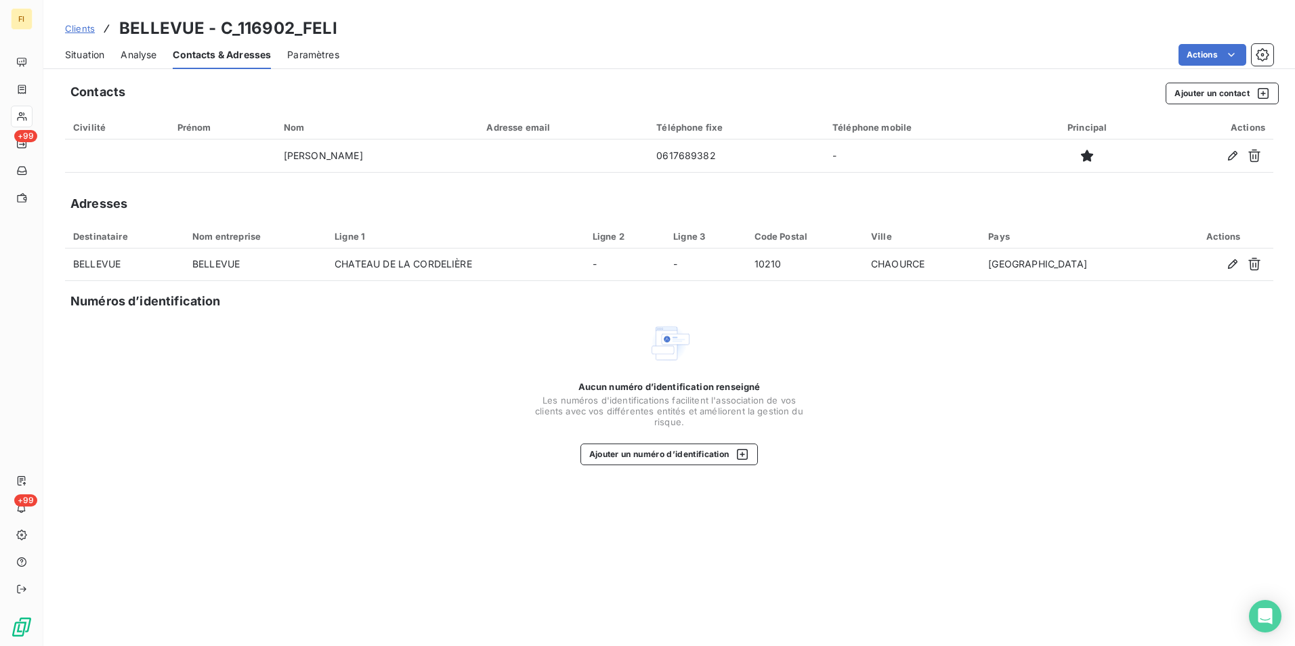
click at [83, 27] on span "Clients" at bounding box center [80, 28] width 30 height 11
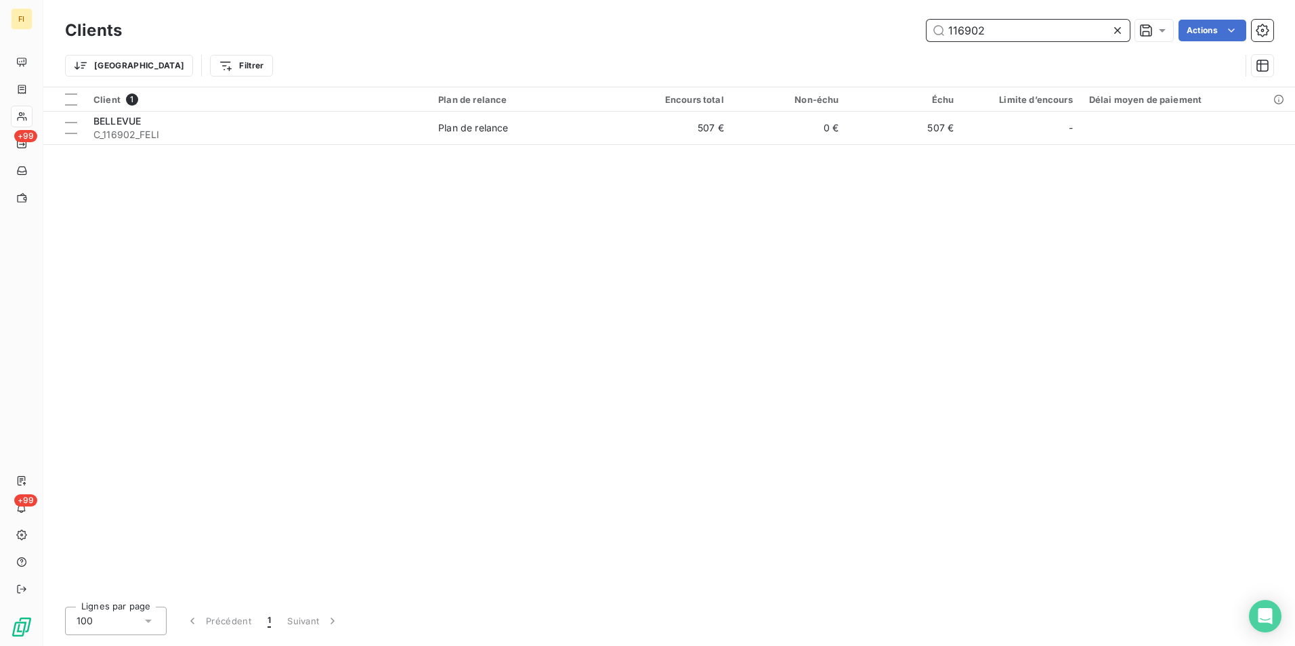
drag, startPoint x: 1016, startPoint y: 33, endPoint x: 713, endPoint y: 64, distance: 304.4
click at [765, 60] on div "Clients 116902 Actions Trier Filtrer" at bounding box center [669, 51] width 1208 height 70
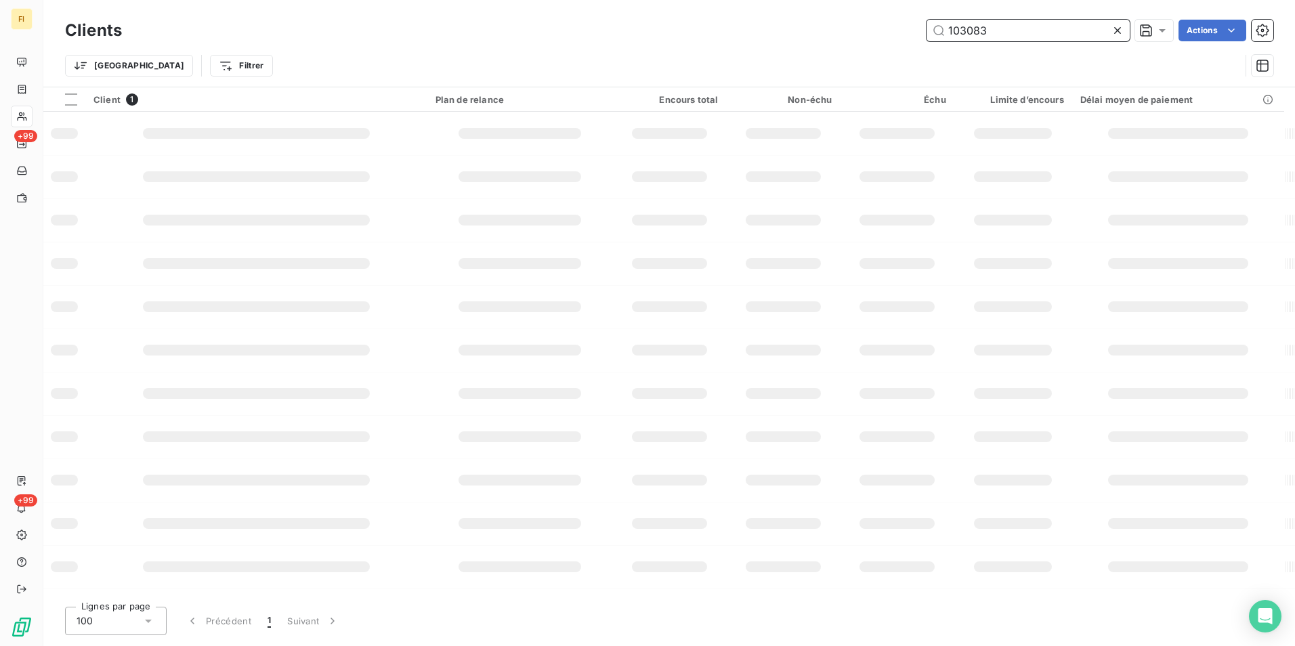
type input "103083"
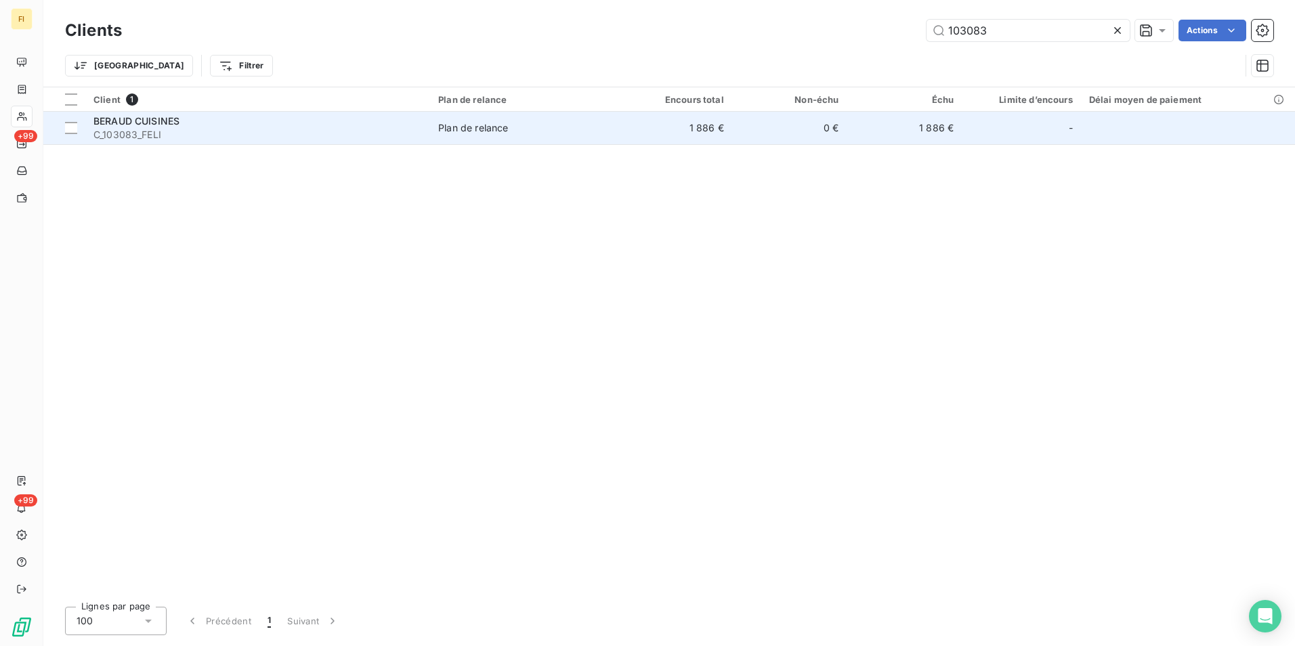
click at [734, 133] on td "0 €" at bounding box center [789, 128] width 115 height 33
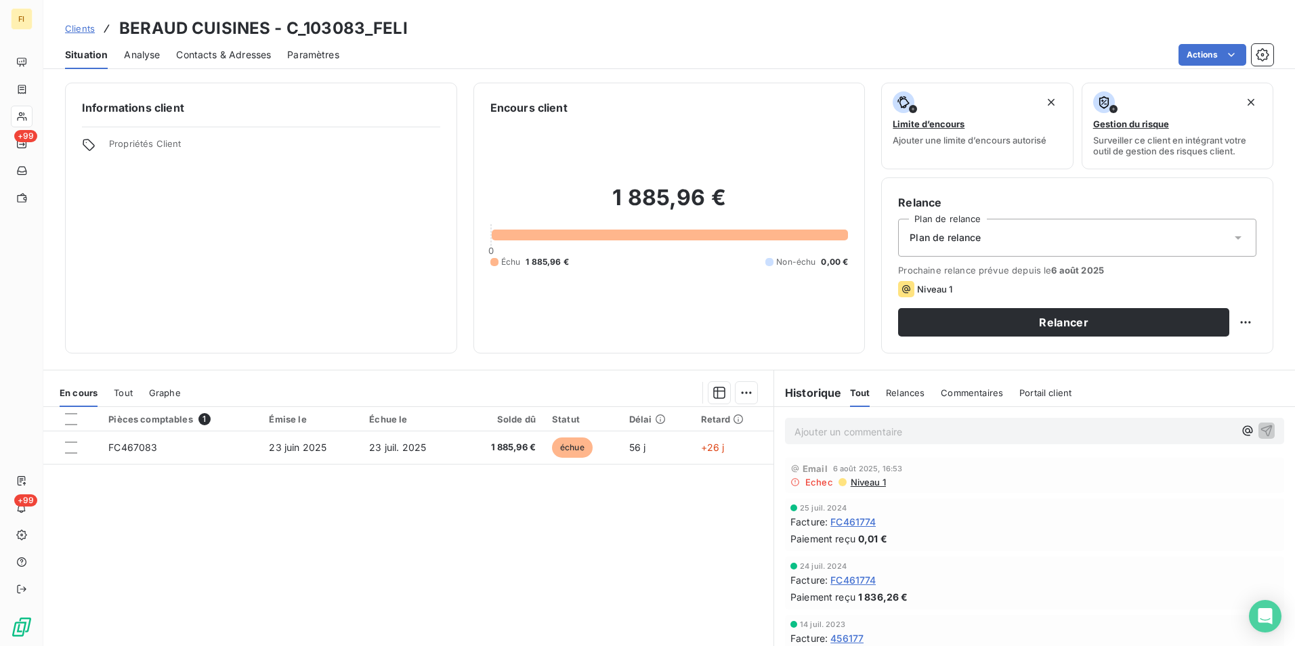
click at [259, 58] on span "Contacts & Adresses" at bounding box center [223, 55] width 95 height 14
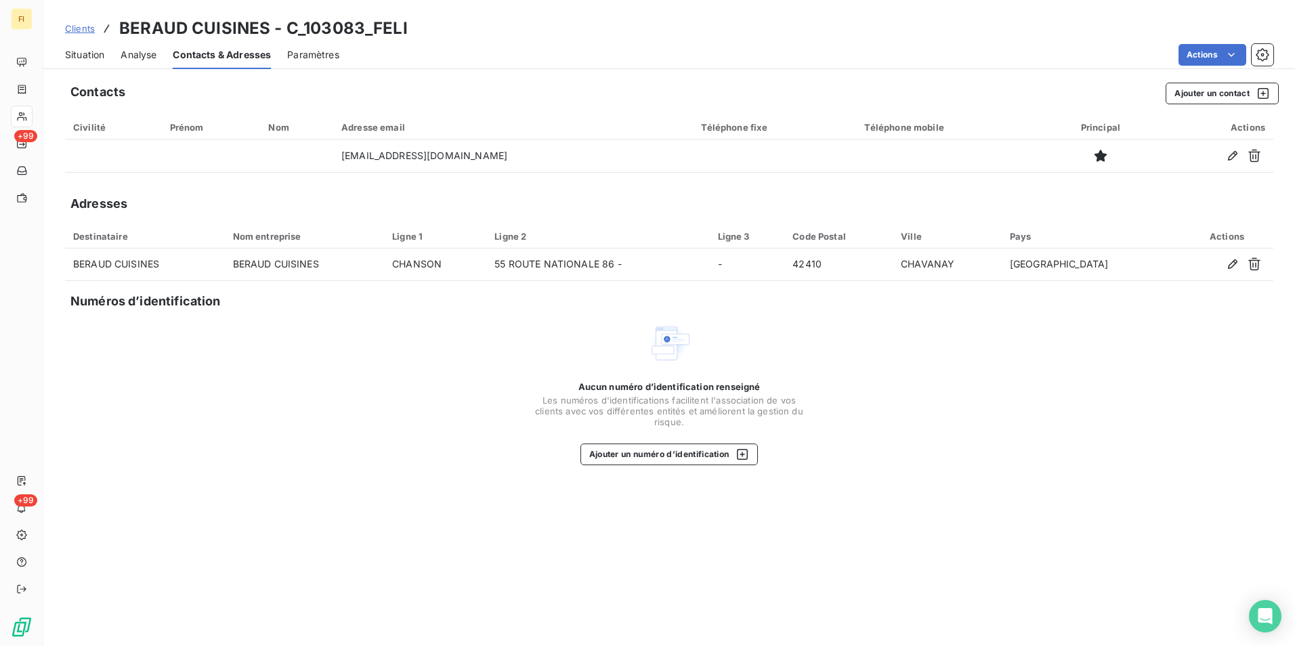
click at [83, 48] on span "Situation" at bounding box center [84, 55] width 39 height 14
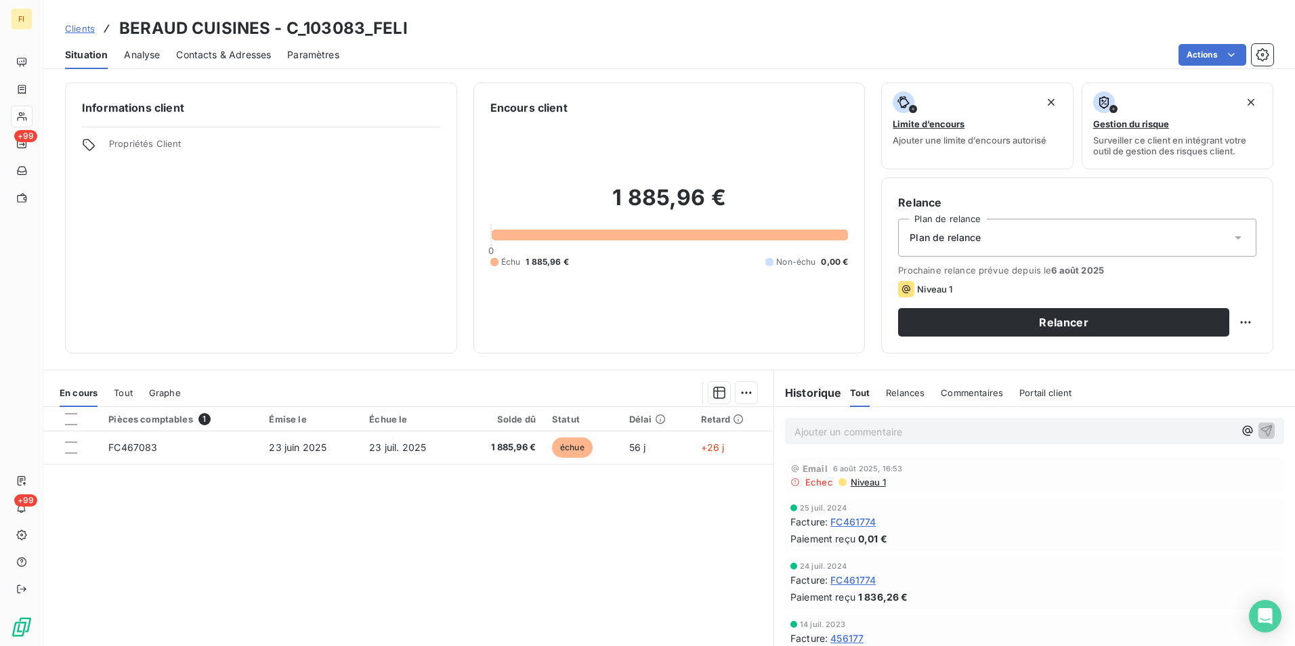
click at [250, 56] on span "Contacts & Adresses" at bounding box center [223, 55] width 95 height 14
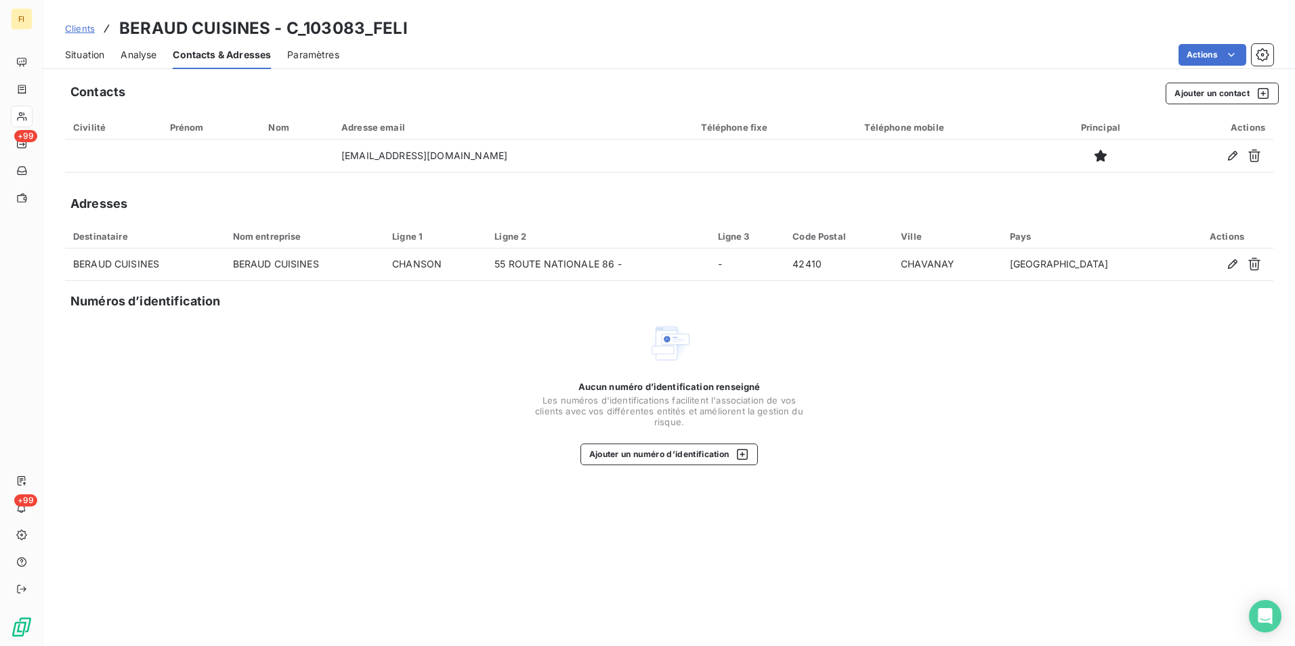
click at [87, 30] on span "Clients" at bounding box center [80, 28] width 30 height 11
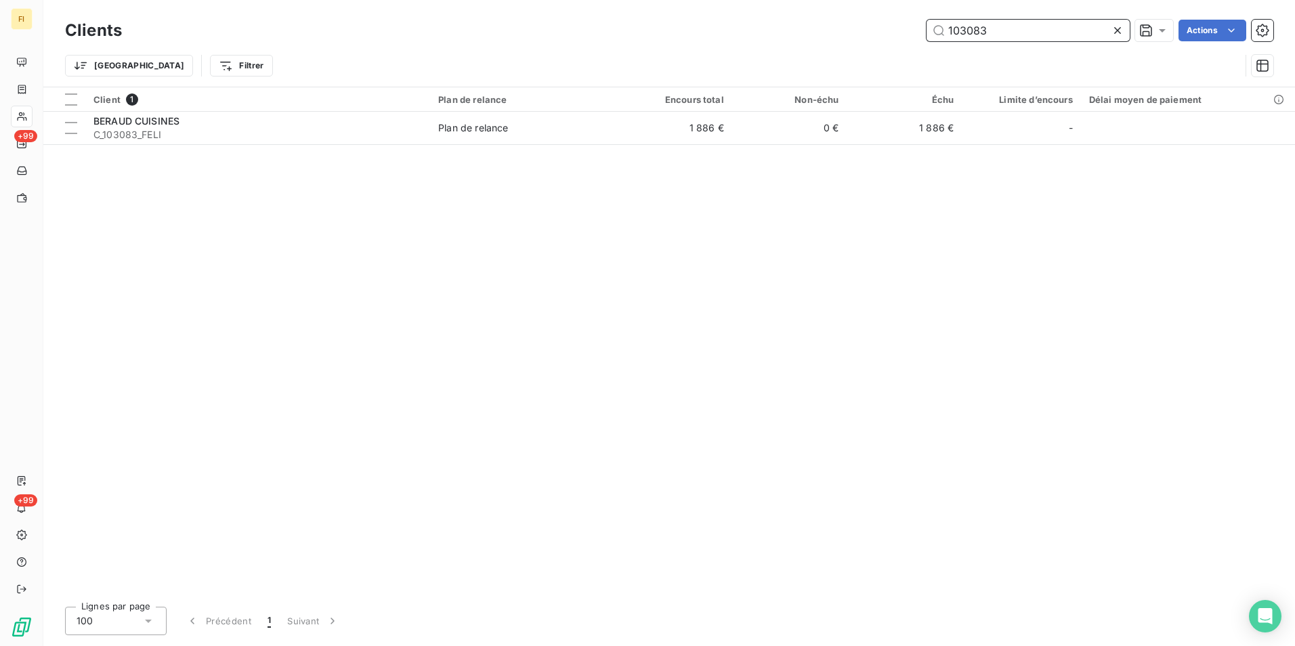
drag, startPoint x: 1032, startPoint y: 38, endPoint x: 713, endPoint y: 26, distance: 318.6
click at [742, 29] on div "103083 Actions" at bounding box center [705, 31] width 1135 height 22
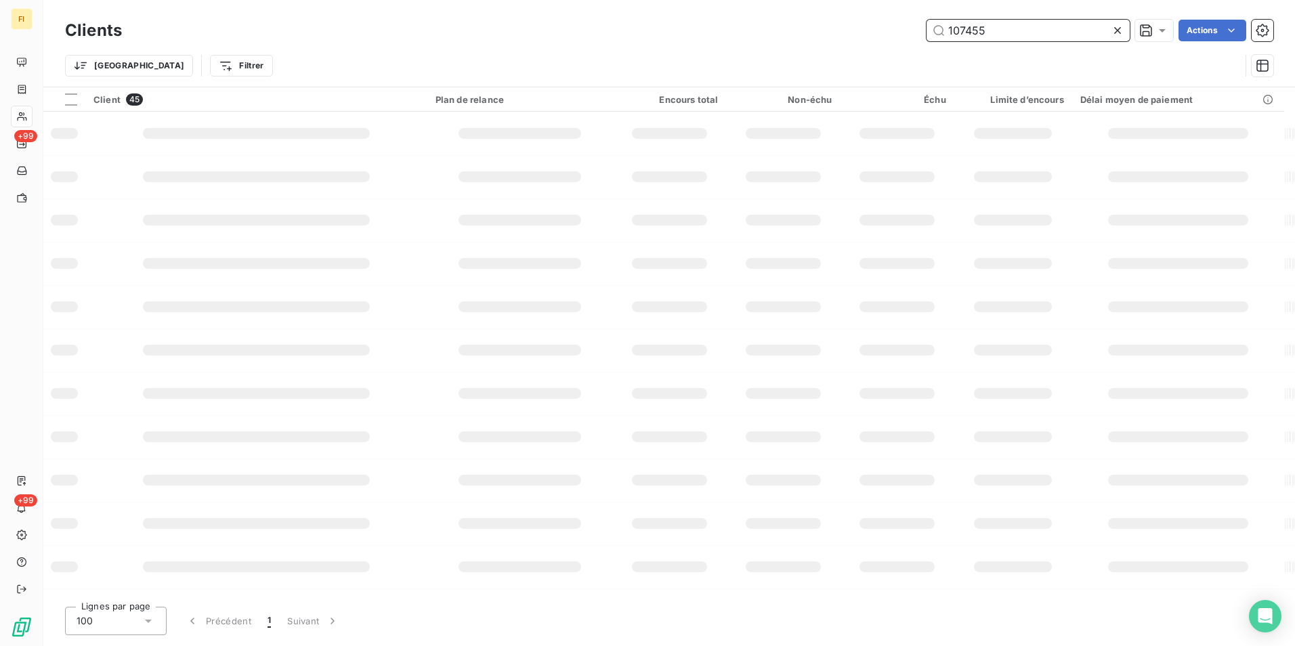
type input "107455"
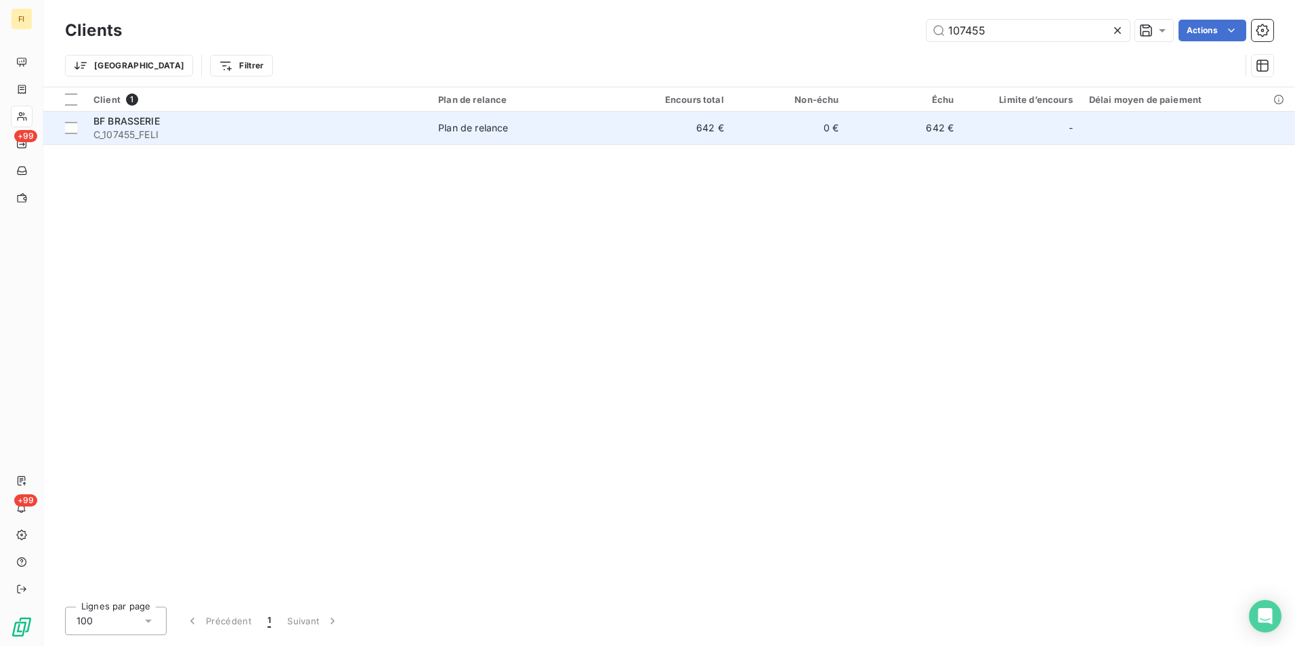
click at [699, 135] on td "642 €" at bounding box center [674, 128] width 115 height 33
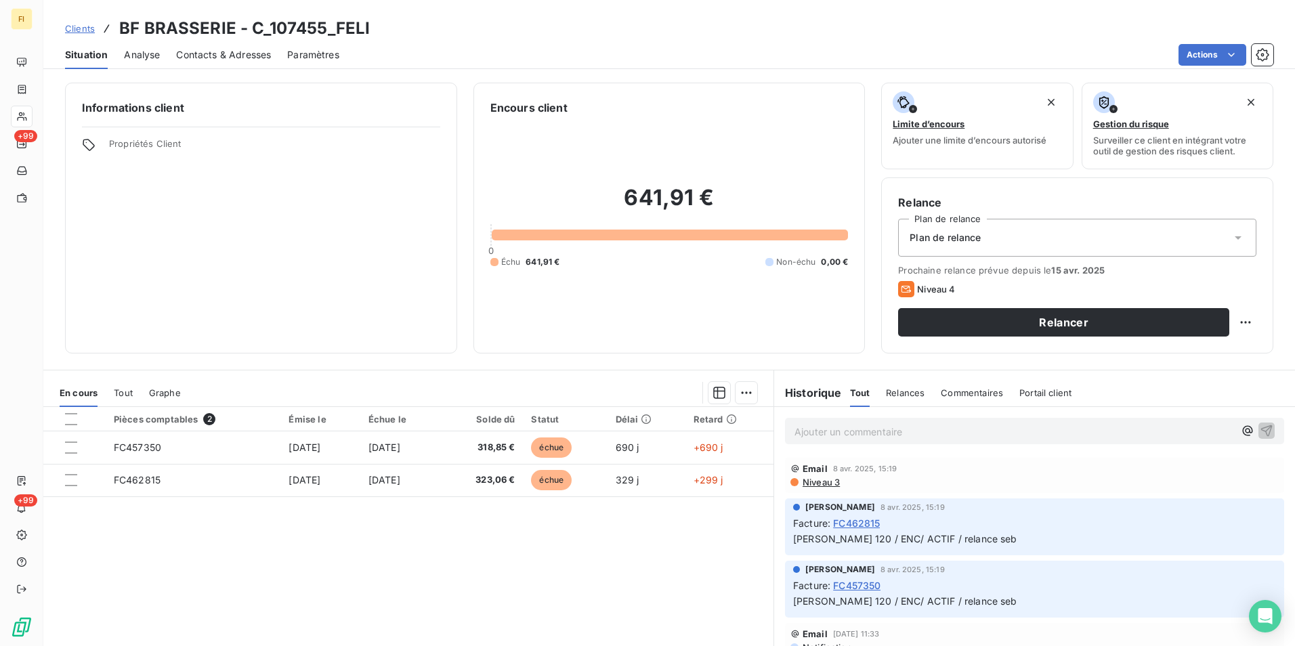
click at [75, 25] on span "Clients" at bounding box center [80, 28] width 30 height 11
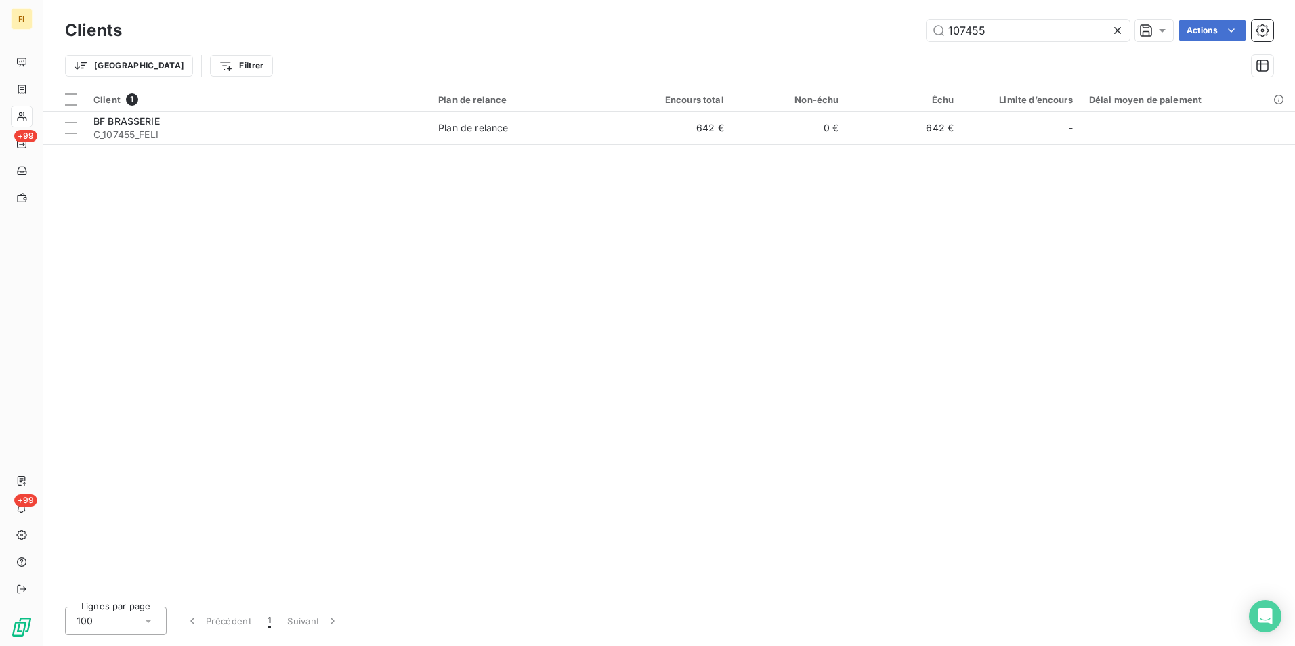
drag, startPoint x: 995, startPoint y: 26, endPoint x: 813, endPoint y: 64, distance: 186.0
click at [841, 52] on div "Clients 107455 Actions Trier Filtrer" at bounding box center [669, 51] width 1208 height 70
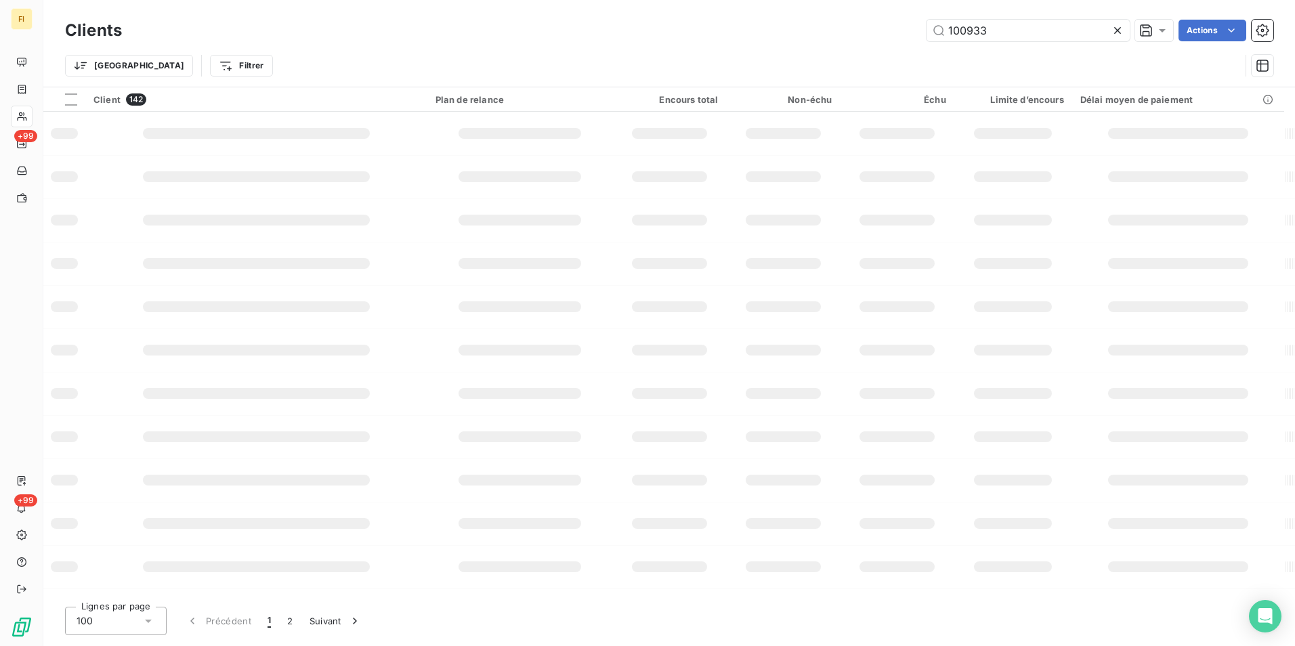
type input "100933"
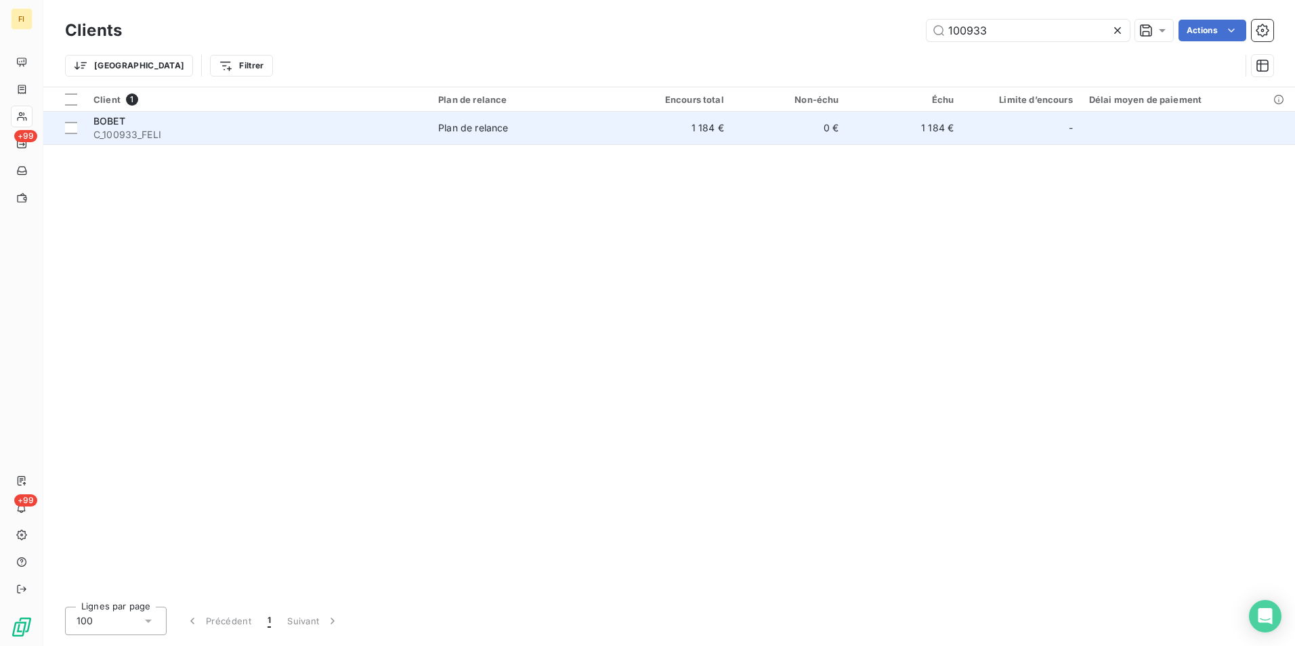
click at [456, 129] on div "Plan de relance" at bounding box center [473, 128] width 70 height 14
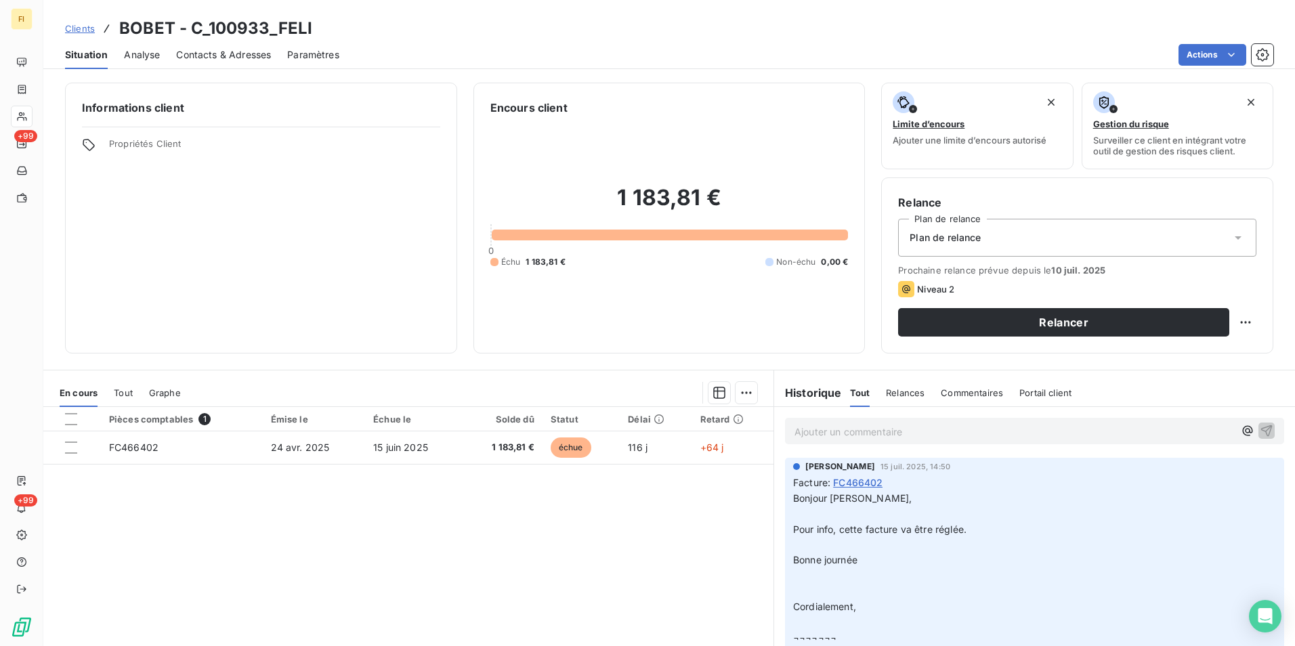
click at [264, 55] on span "Contacts & Adresses" at bounding box center [223, 55] width 95 height 14
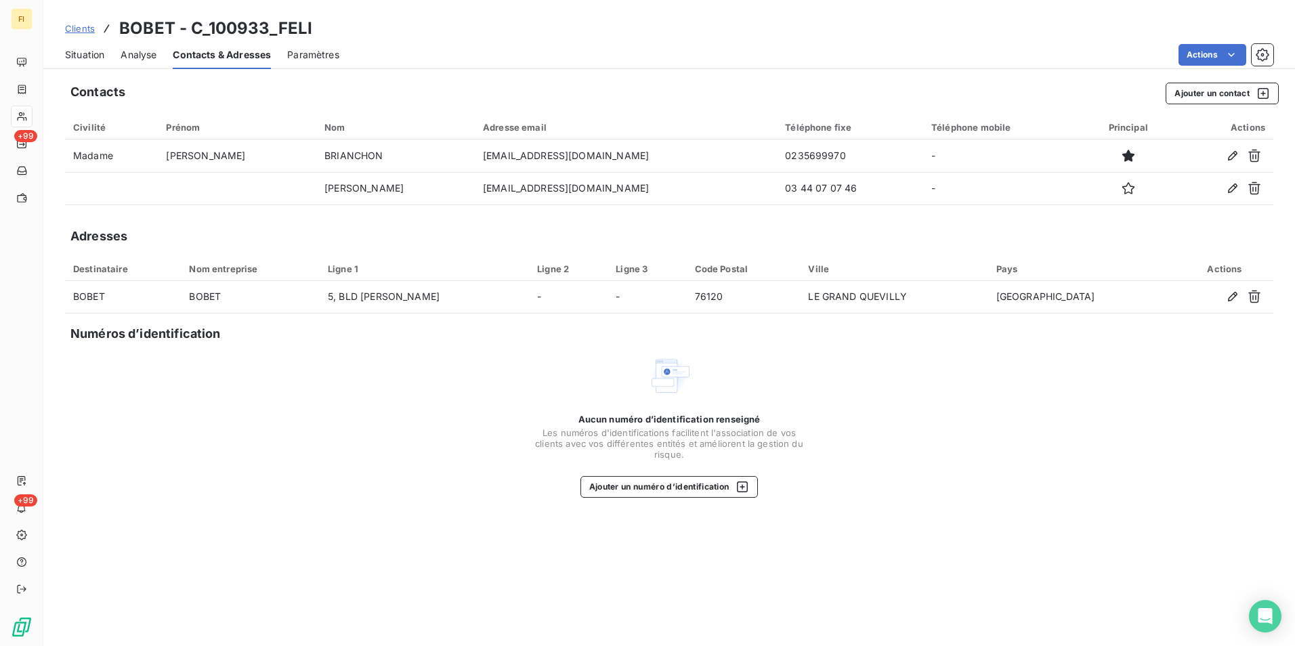
click at [91, 28] on span "Clients" at bounding box center [80, 28] width 30 height 11
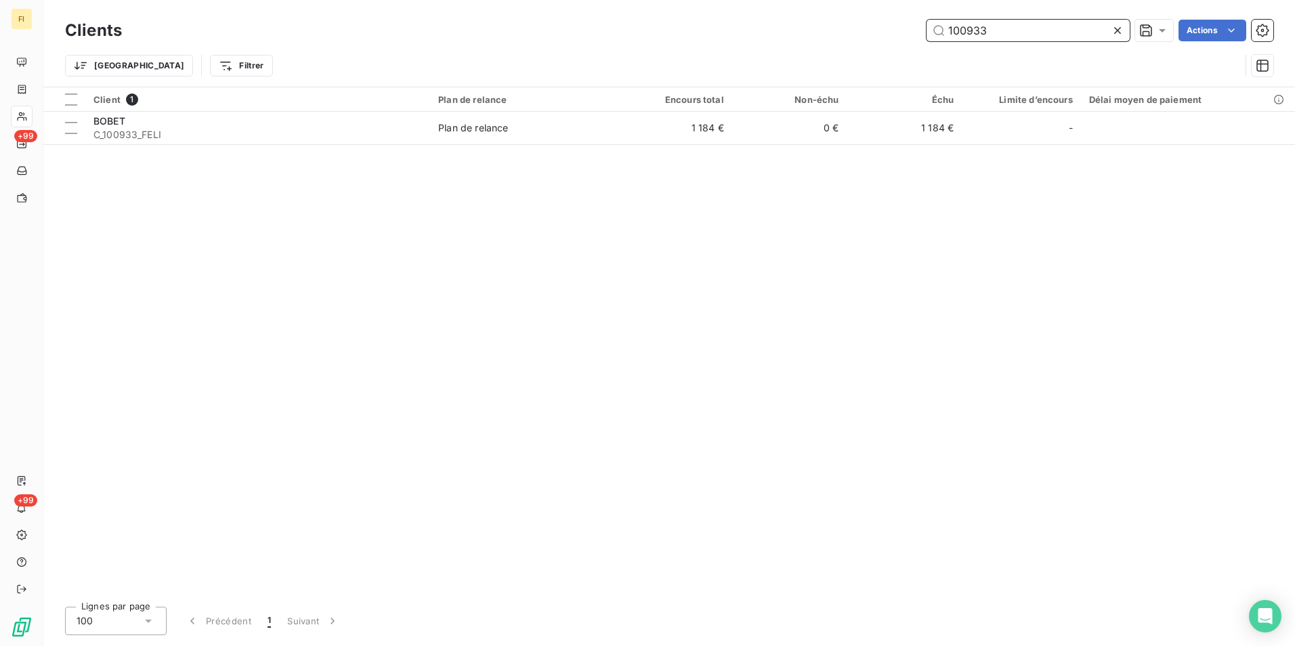
drag, startPoint x: 835, startPoint y: 42, endPoint x: 627, endPoint y: 21, distance: 208.3
click at [709, 34] on div "100933 Actions" at bounding box center [705, 31] width 1135 height 22
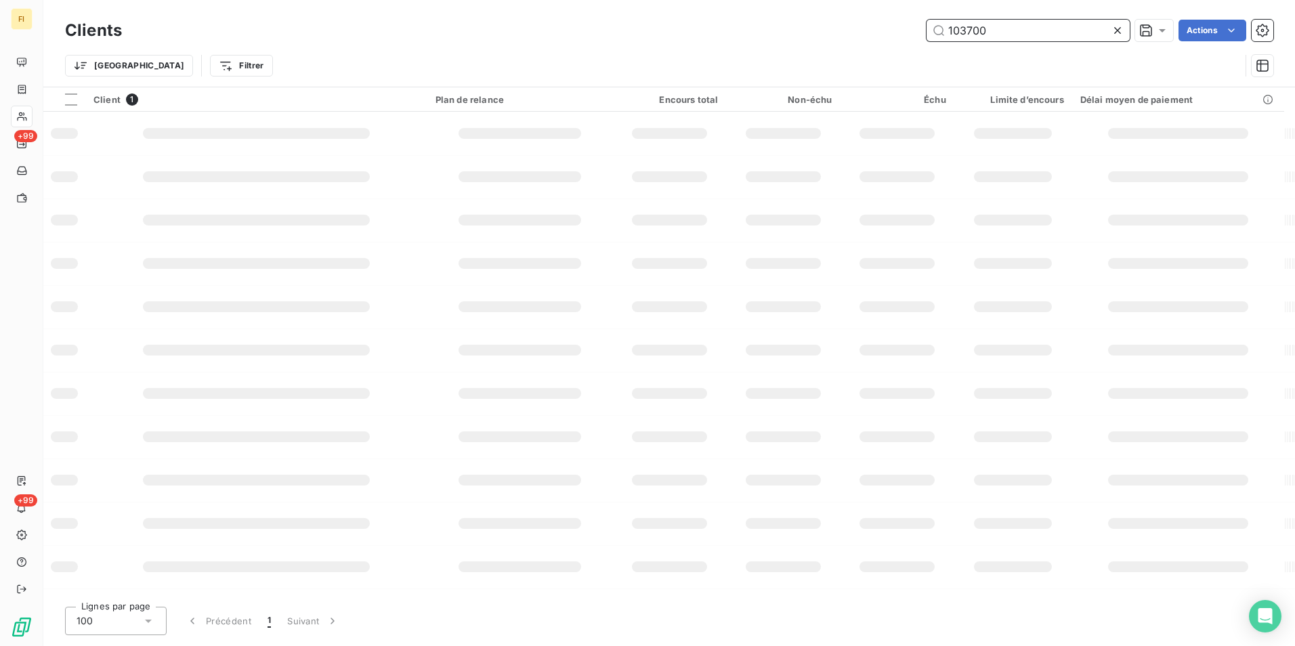
type input "103700"
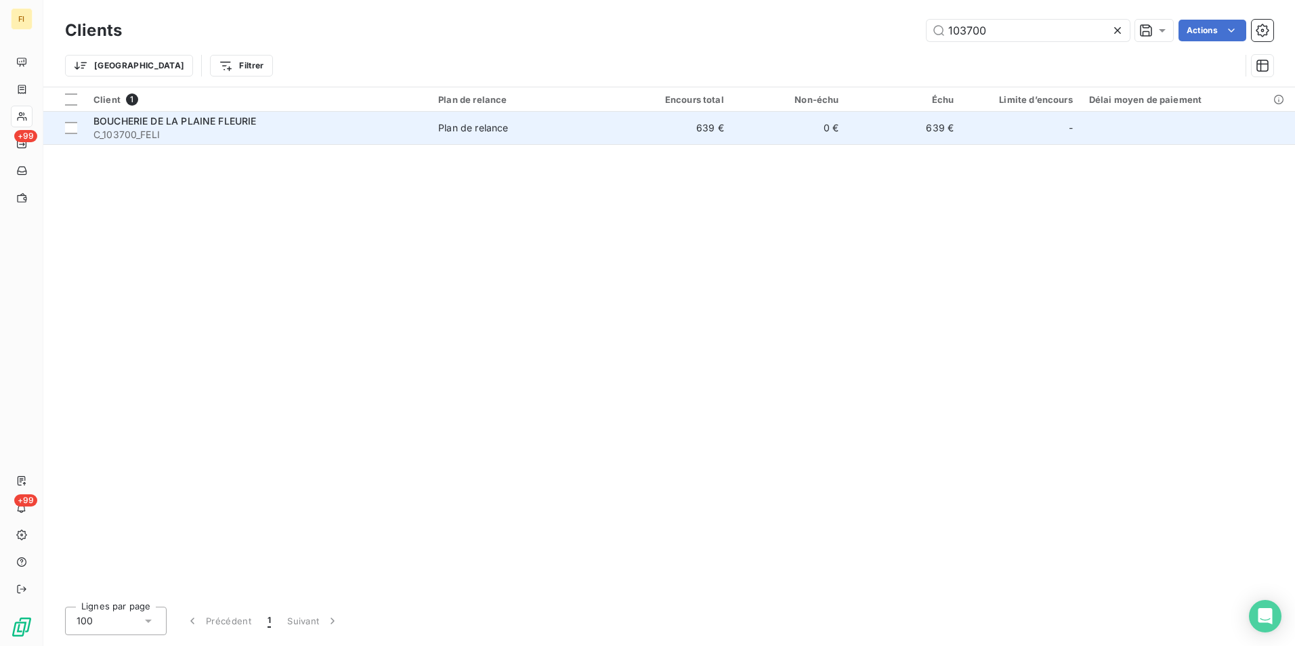
click at [717, 122] on td "639 €" at bounding box center [674, 128] width 115 height 33
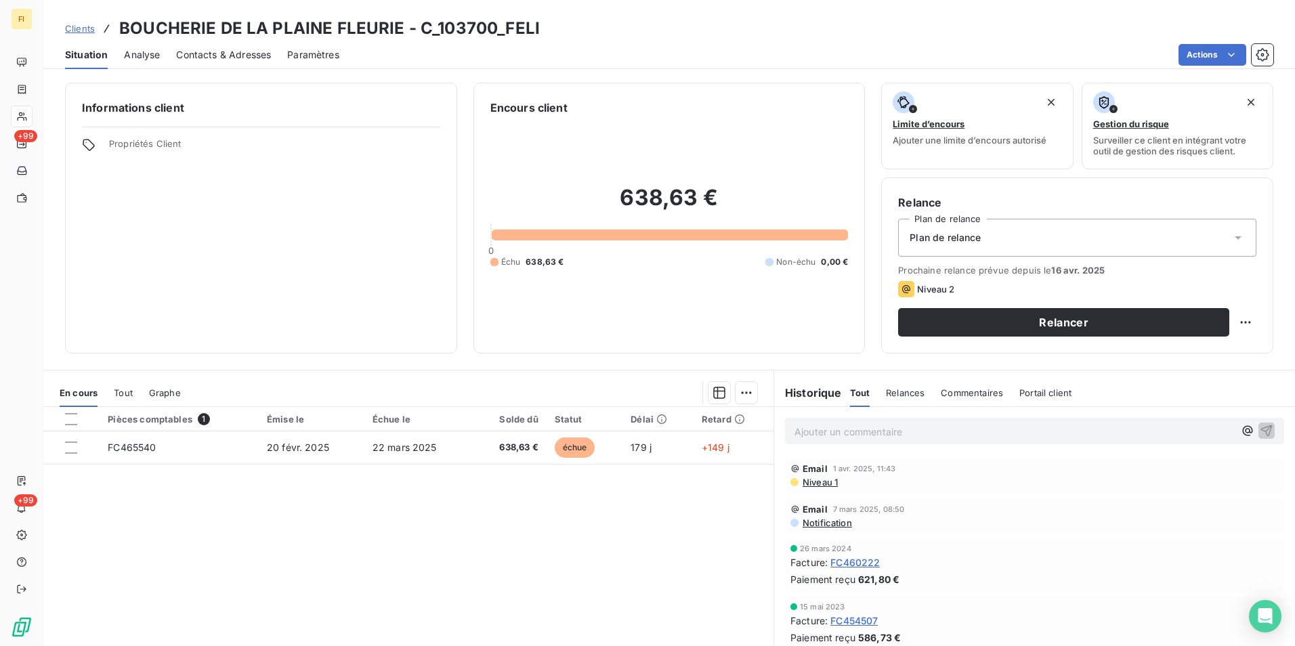
click at [87, 31] on span "Clients" at bounding box center [80, 28] width 30 height 11
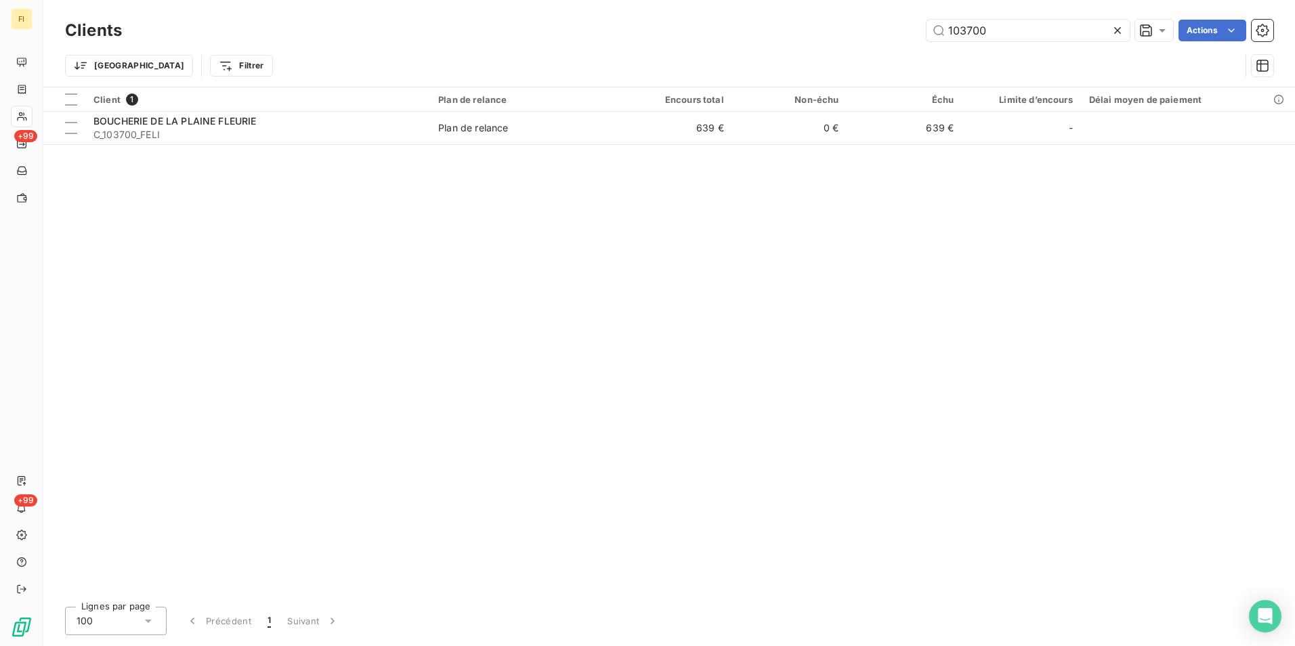
drag, startPoint x: 889, startPoint y: 35, endPoint x: 778, endPoint y: 51, distance: 112.3
click at [816, 39] on div "103700 Actions" at bounding box center [705, 31] width 1135 height 22
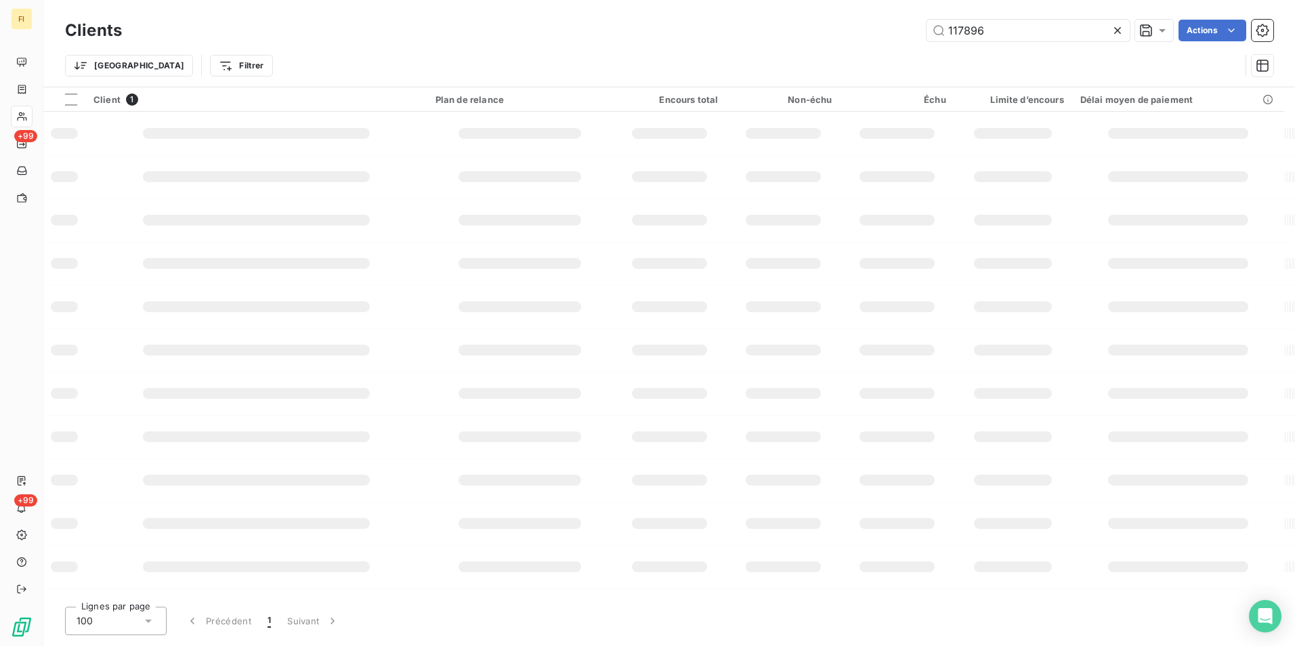
type input "117896"
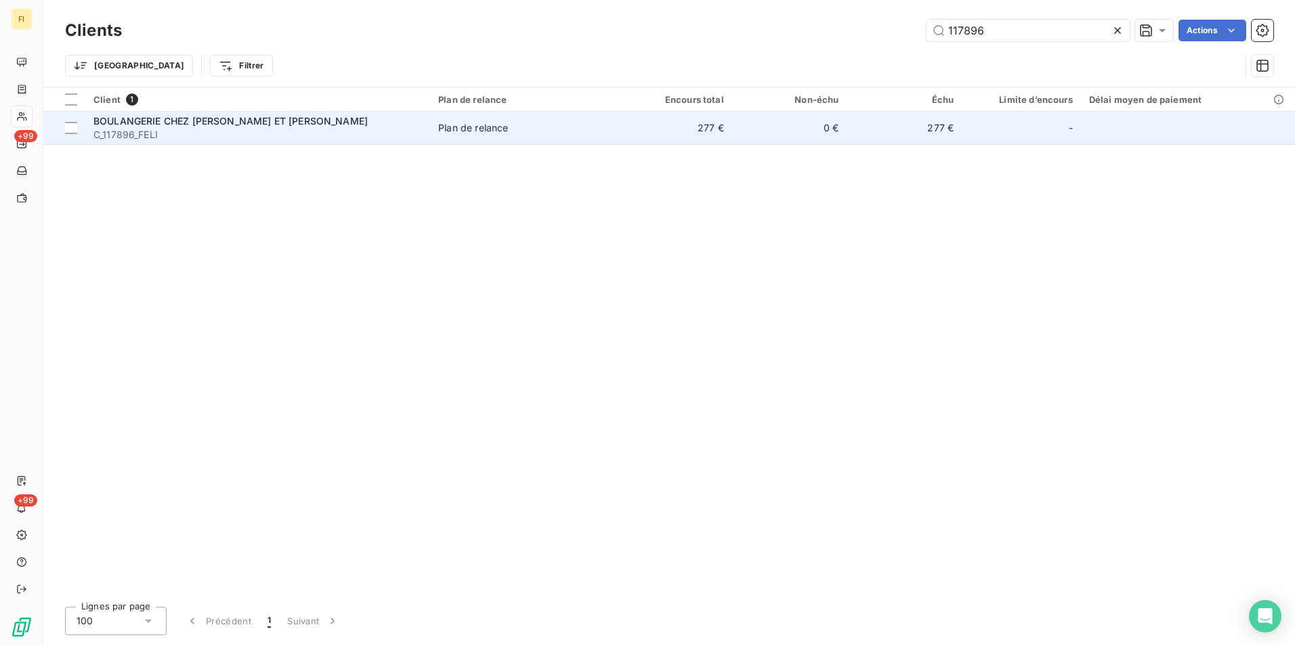
click at [707, 135] on td "277 €" at bounding box center [674, 128] width 115 height 33
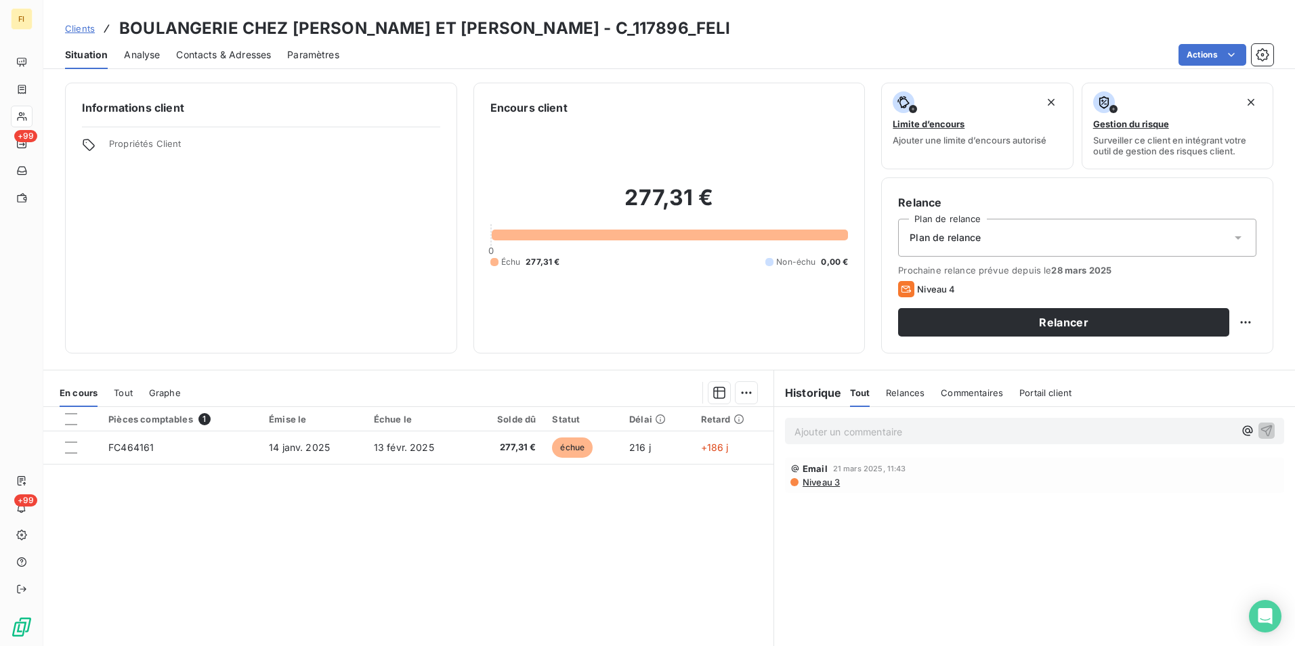
click at [88, 28] on span "Clients" at bounding box center [80, 28] width 30 height 11
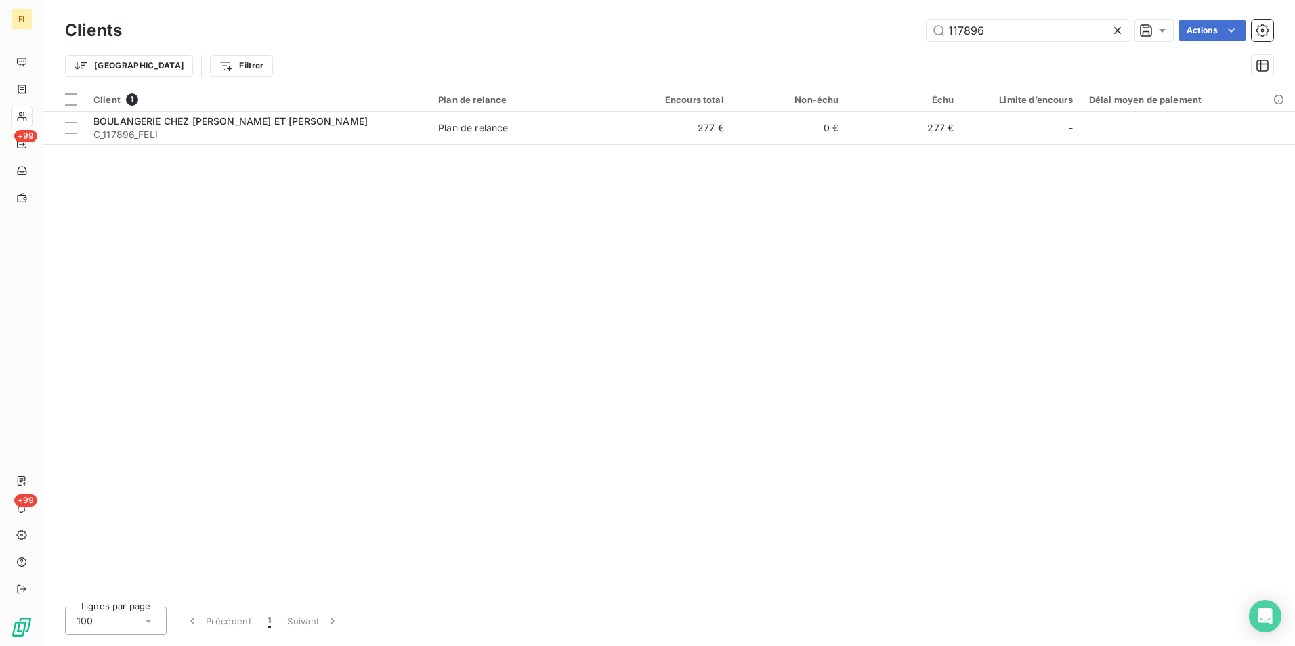
click at [811, 51] on div "Clients 117896 Actions Trier Filtrer" at bounding box center [669, 51] width 1208 height 70
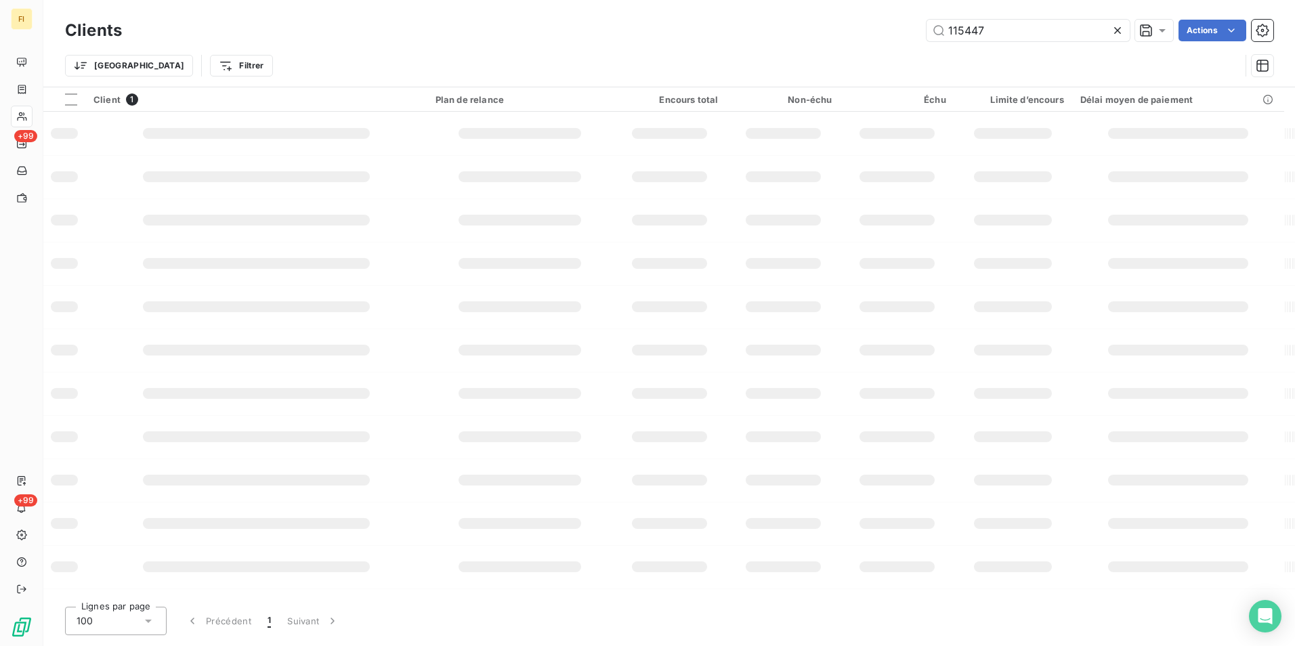
type input "115447"
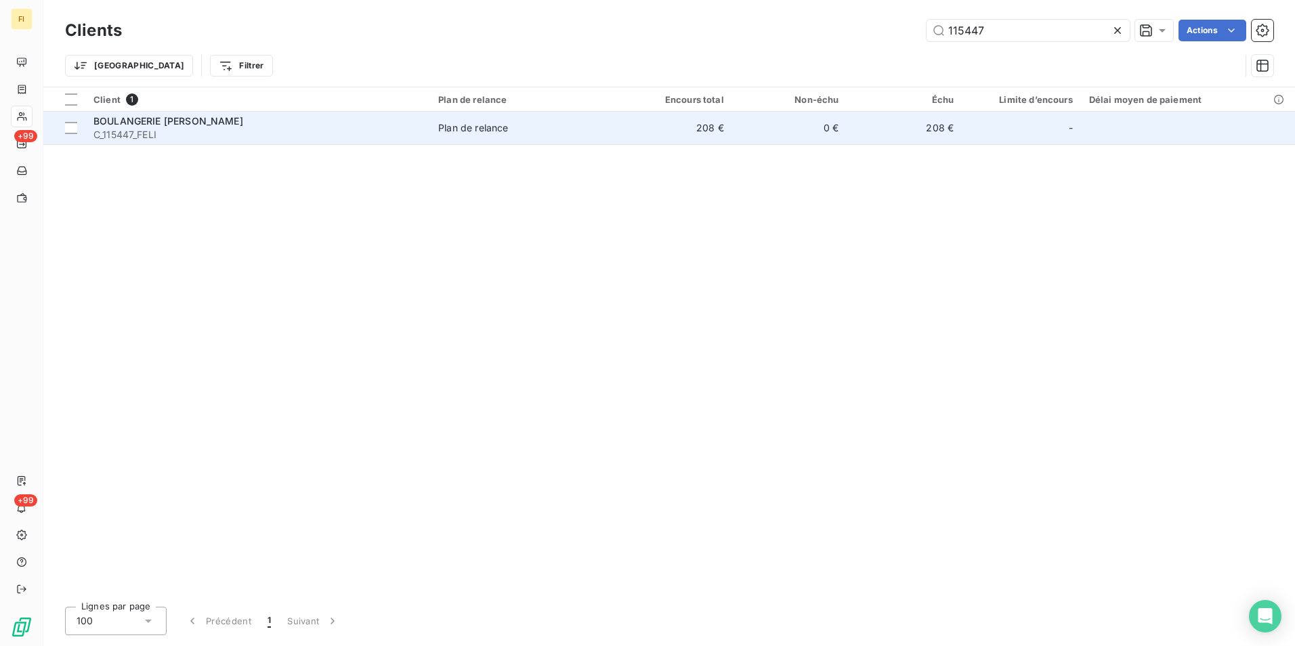
click at [739, 133] on td "0 €" at bounding box center [789, 128] width 115 height 33
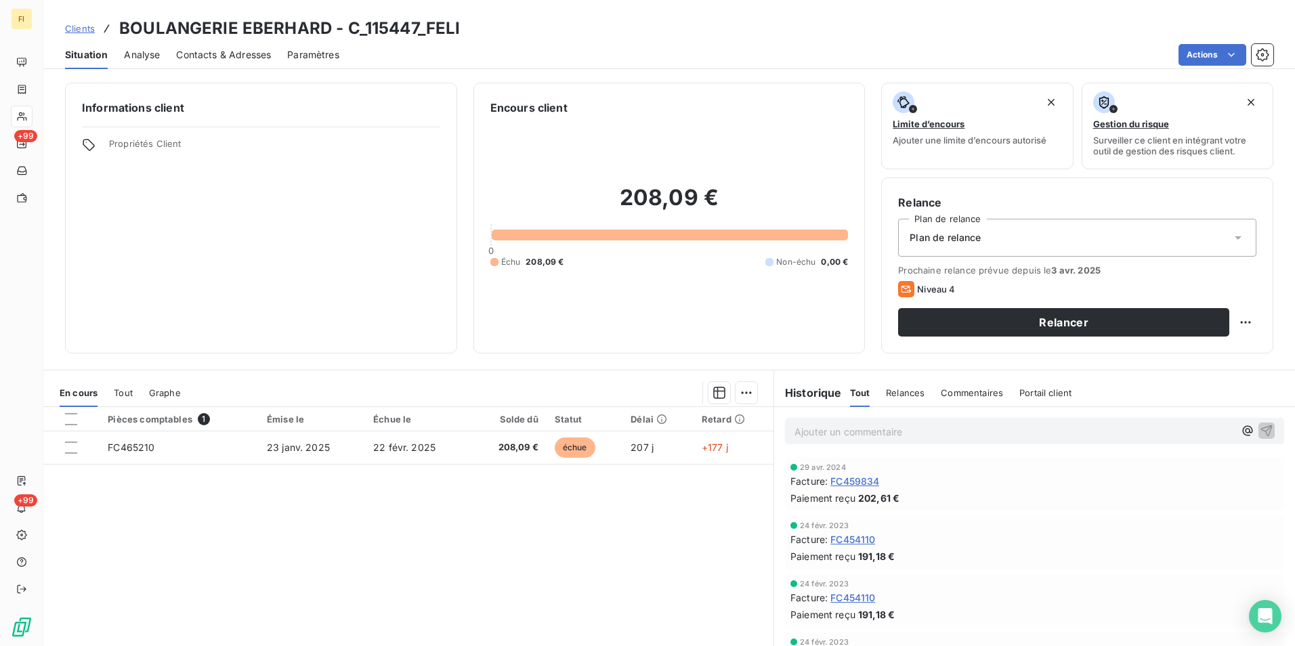
click at [237, 52] on span "Contacts & Adresses" at bounding box center [223, 55] width 95 height 14
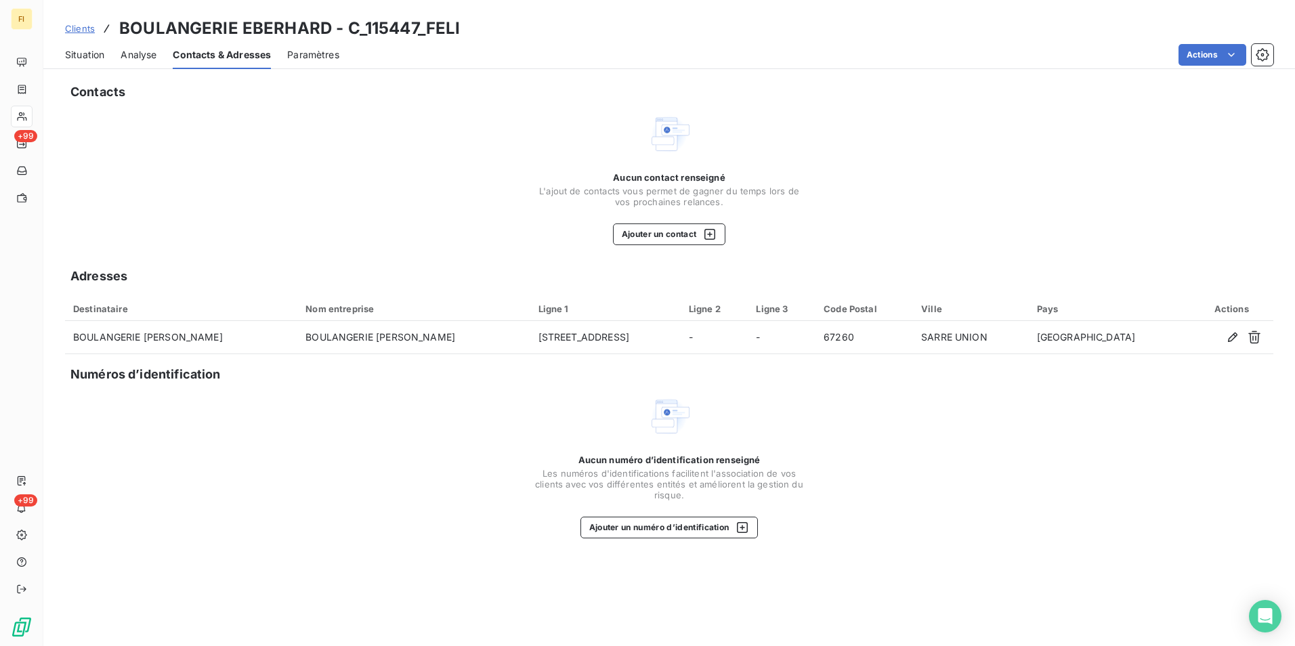
click at [91, 27] on span "Clients" at bounding box center [80, 28] width 30 height 11
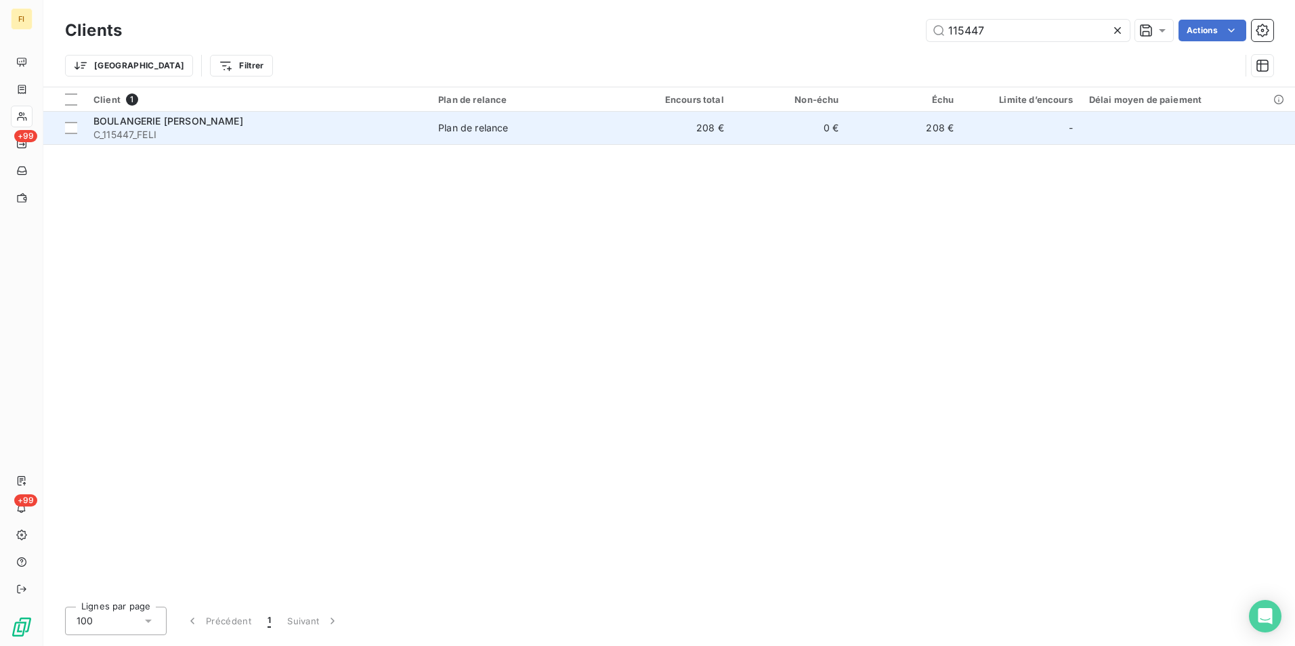
click at [156, 128] on span "C_115447_FELI" at bounding box center [257, 135] width 329 height 14
